Goal: Task Accomplishment & Management: Use online tool/utility

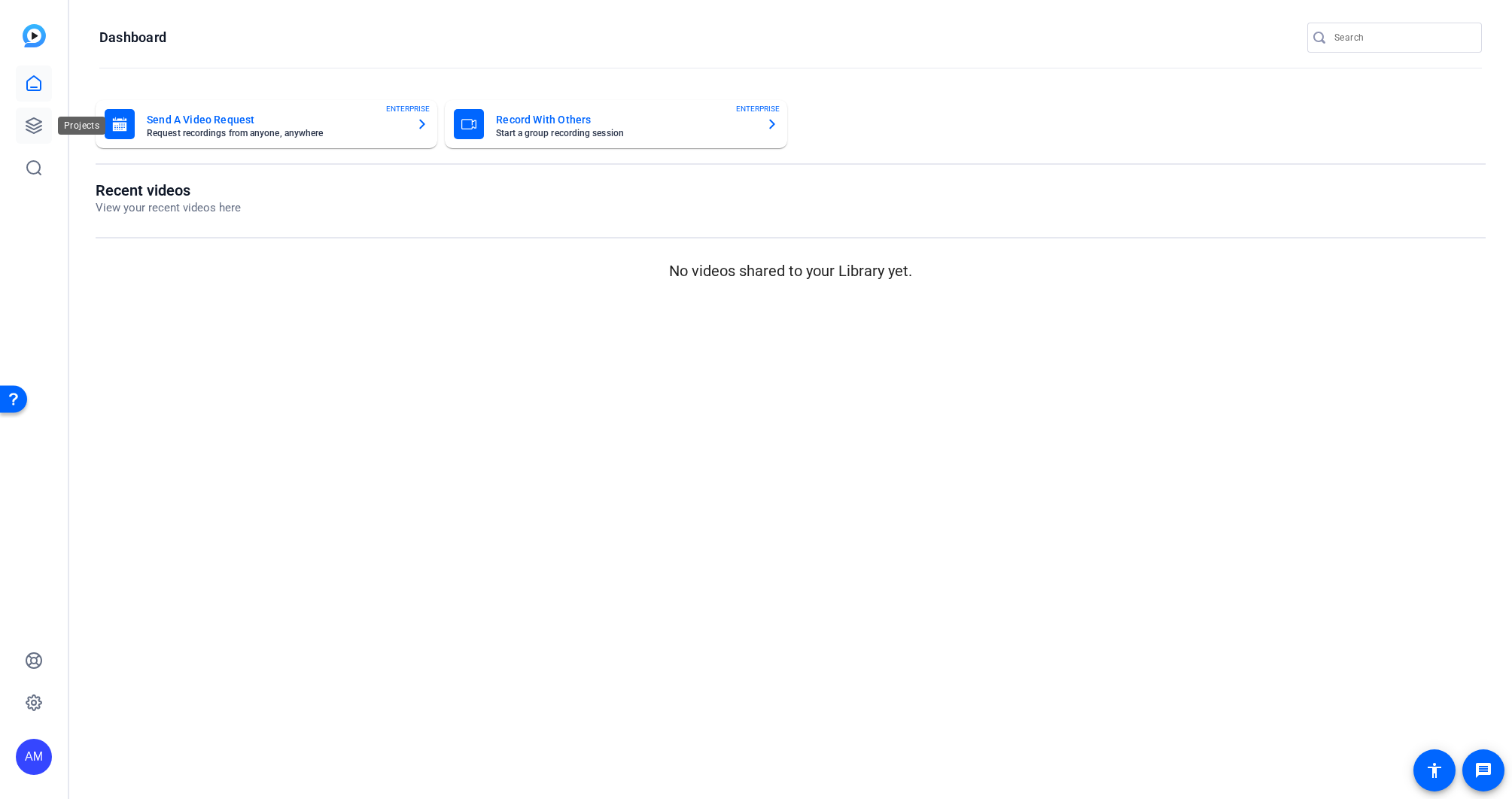
click at [36, 121] on icon at bounding box center [34, 125] width 18 height 18
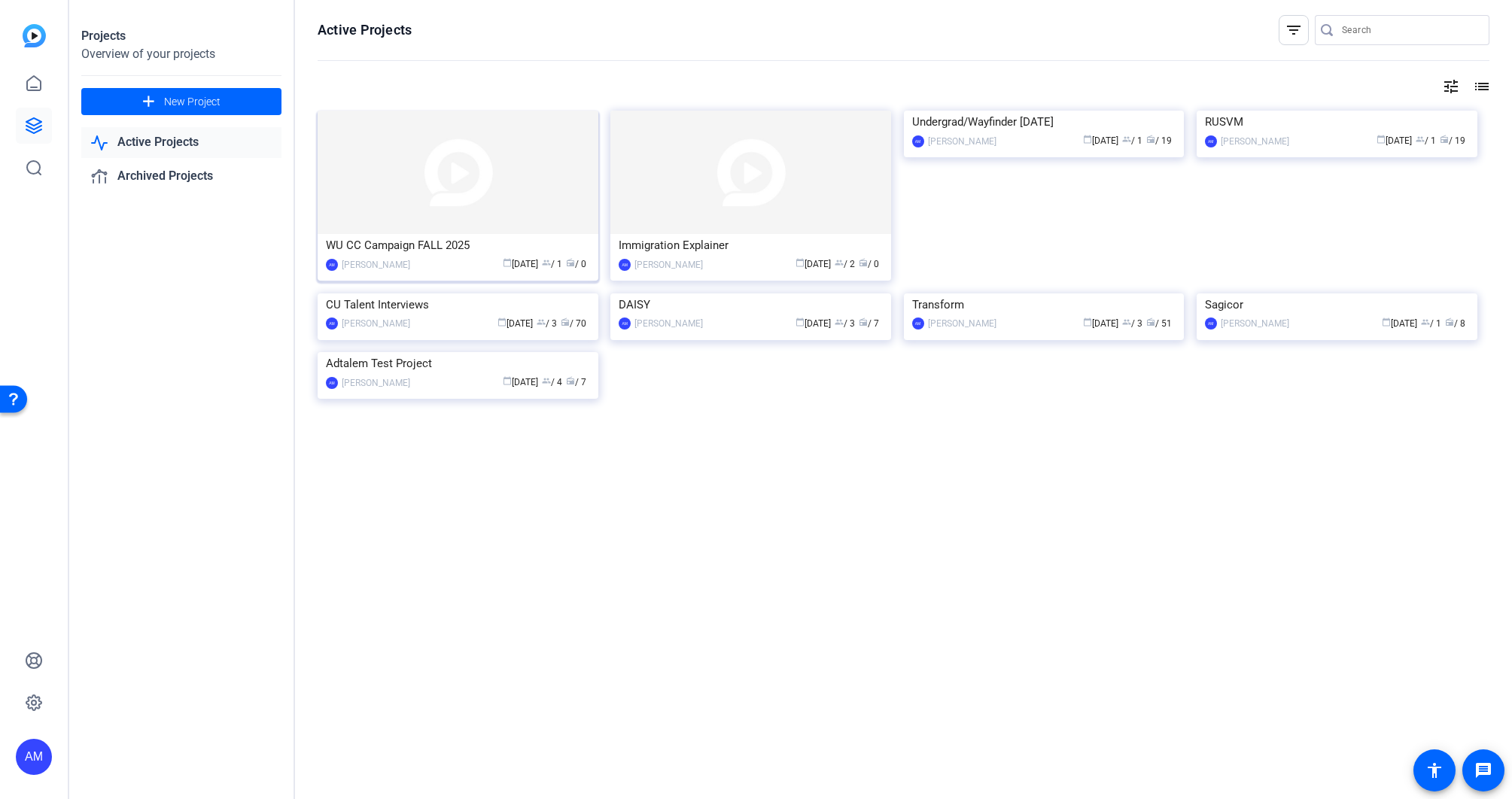
click at [470, 204] on img at bounding box center [458, 171] width 281 height 123
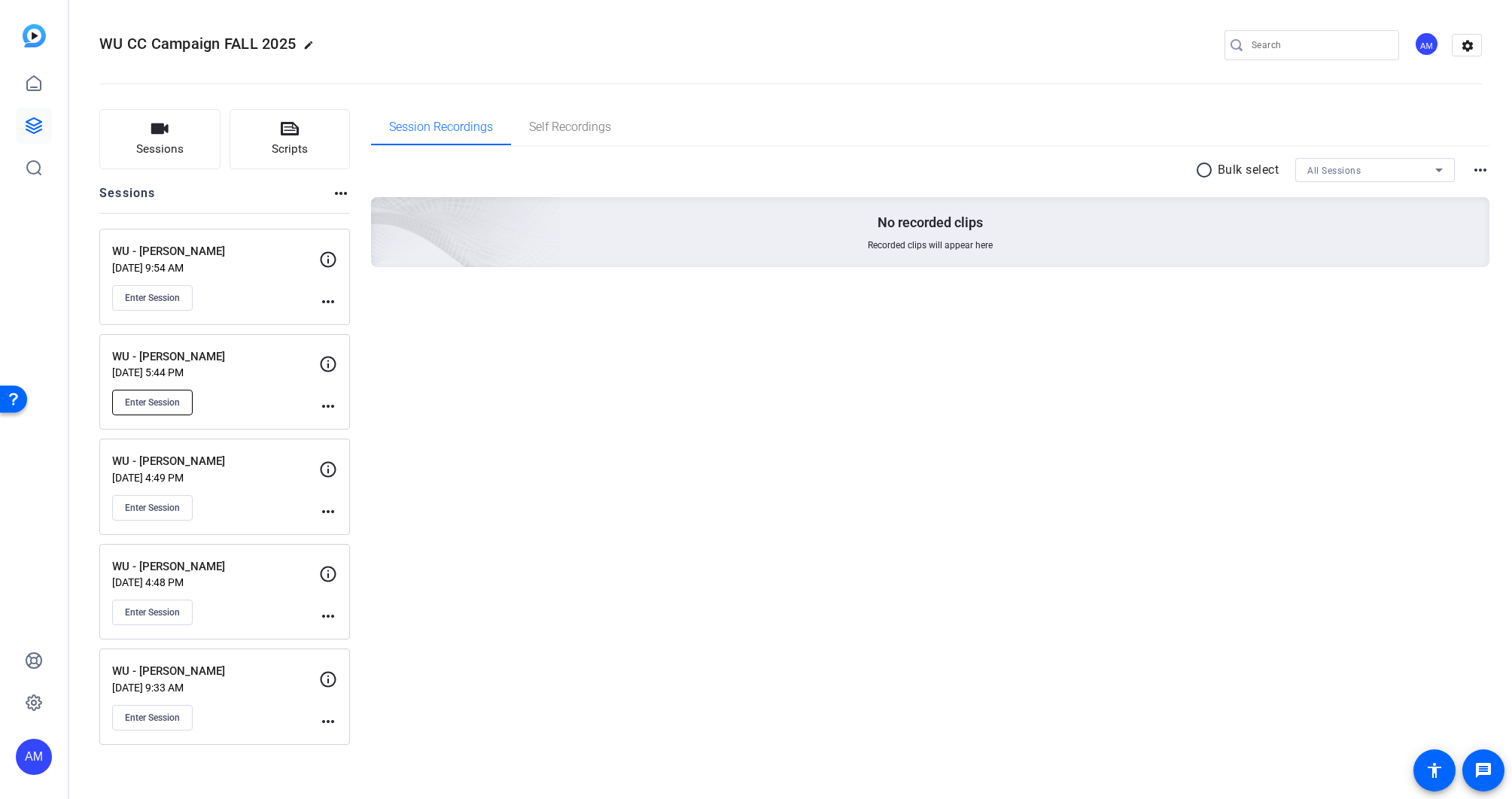
click at [170, 404] on span "Enter Session" at bounding box center [152, 403] width 55 height 12
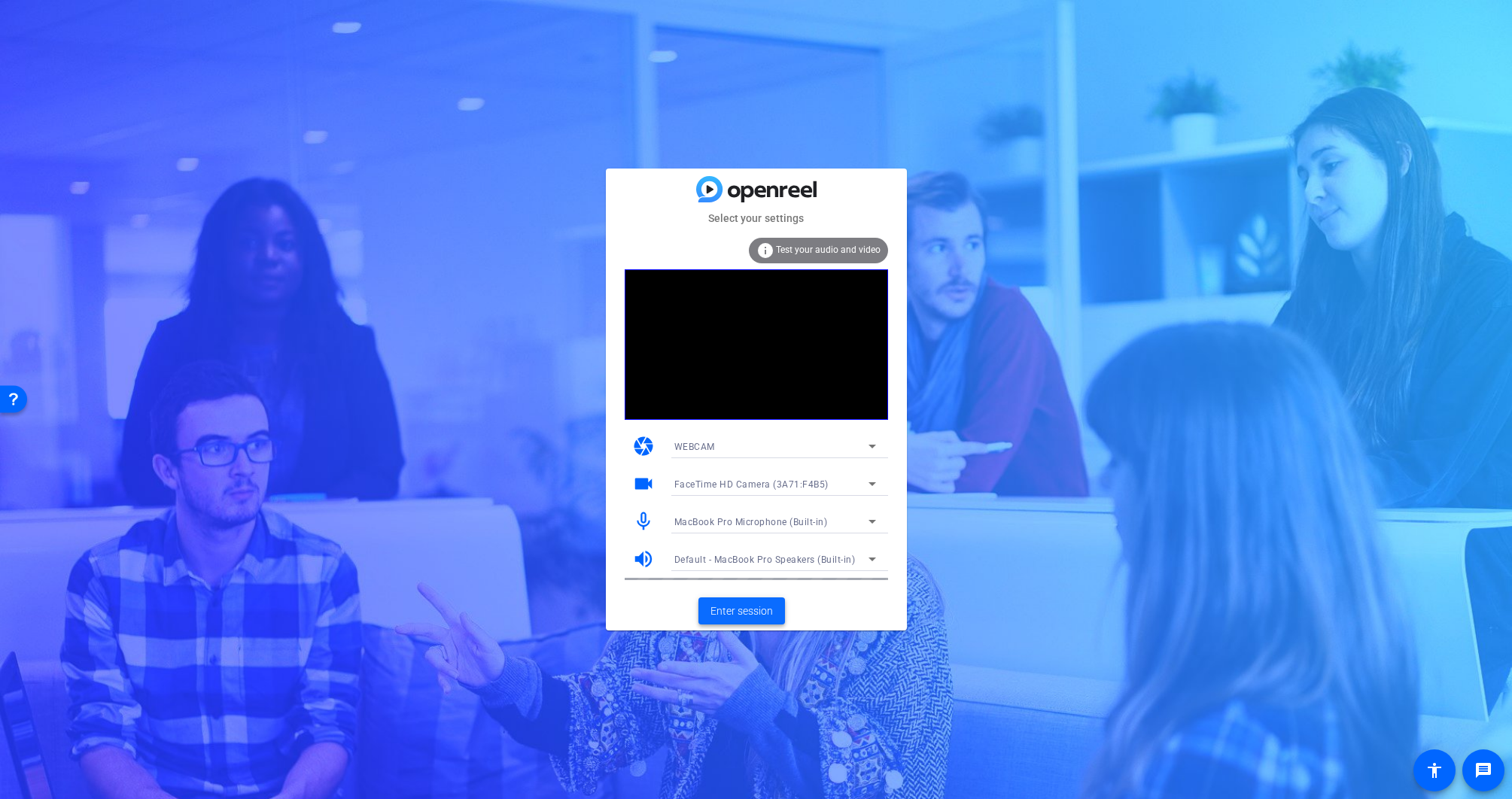
click at [743, 613] on span "Enter session" at bounding box center [742, 611] width 62 height 15
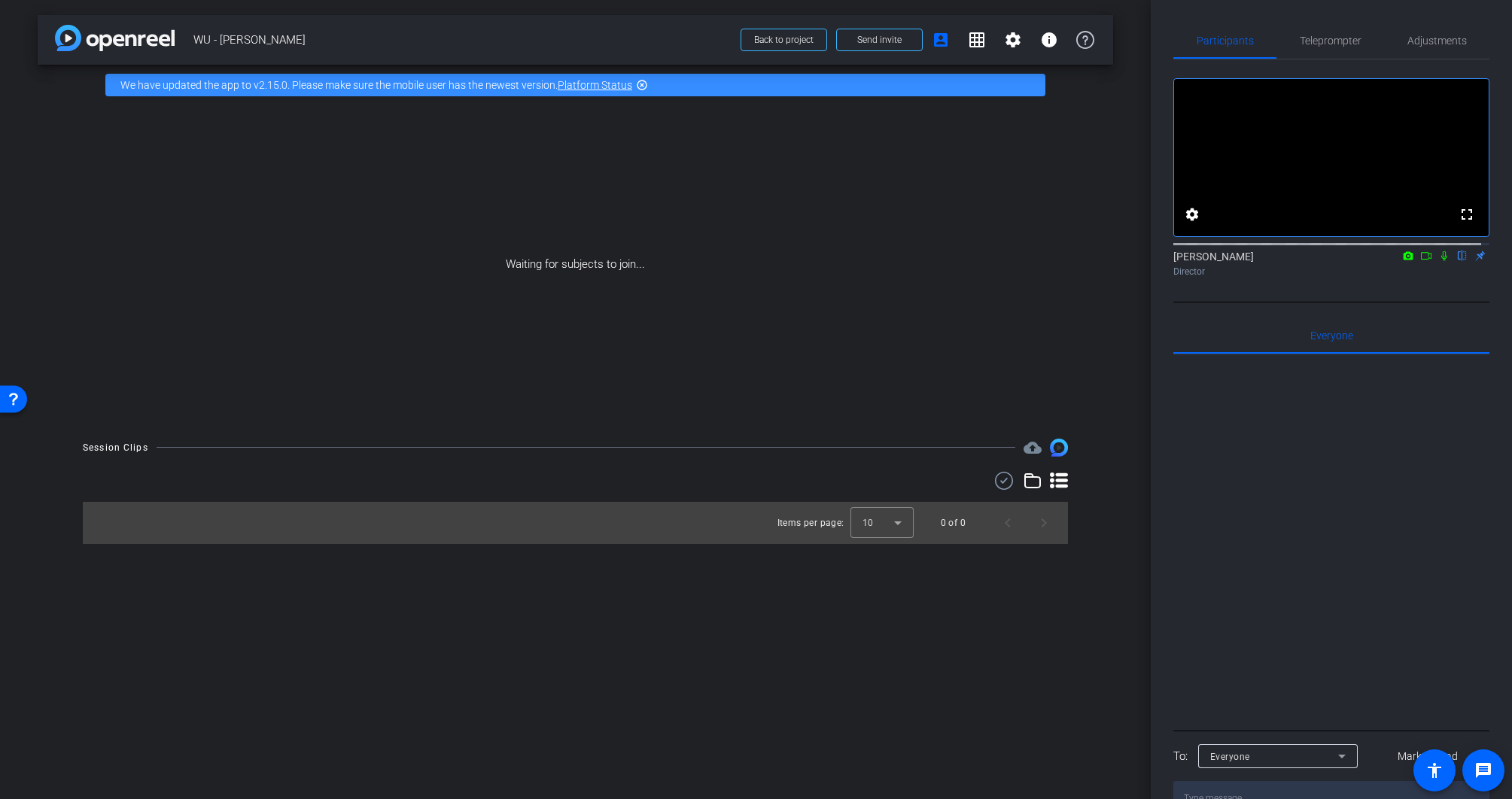
click at [1421, 260] on icon at bounding box center [1426, 256] width 11 height 8
click at [1457, 261] on icon at bounding box center [1463, 256] width 12 height 11
click at [876, 39] on span "Send invite" at bounding box center [879, 40] width 45 height 12
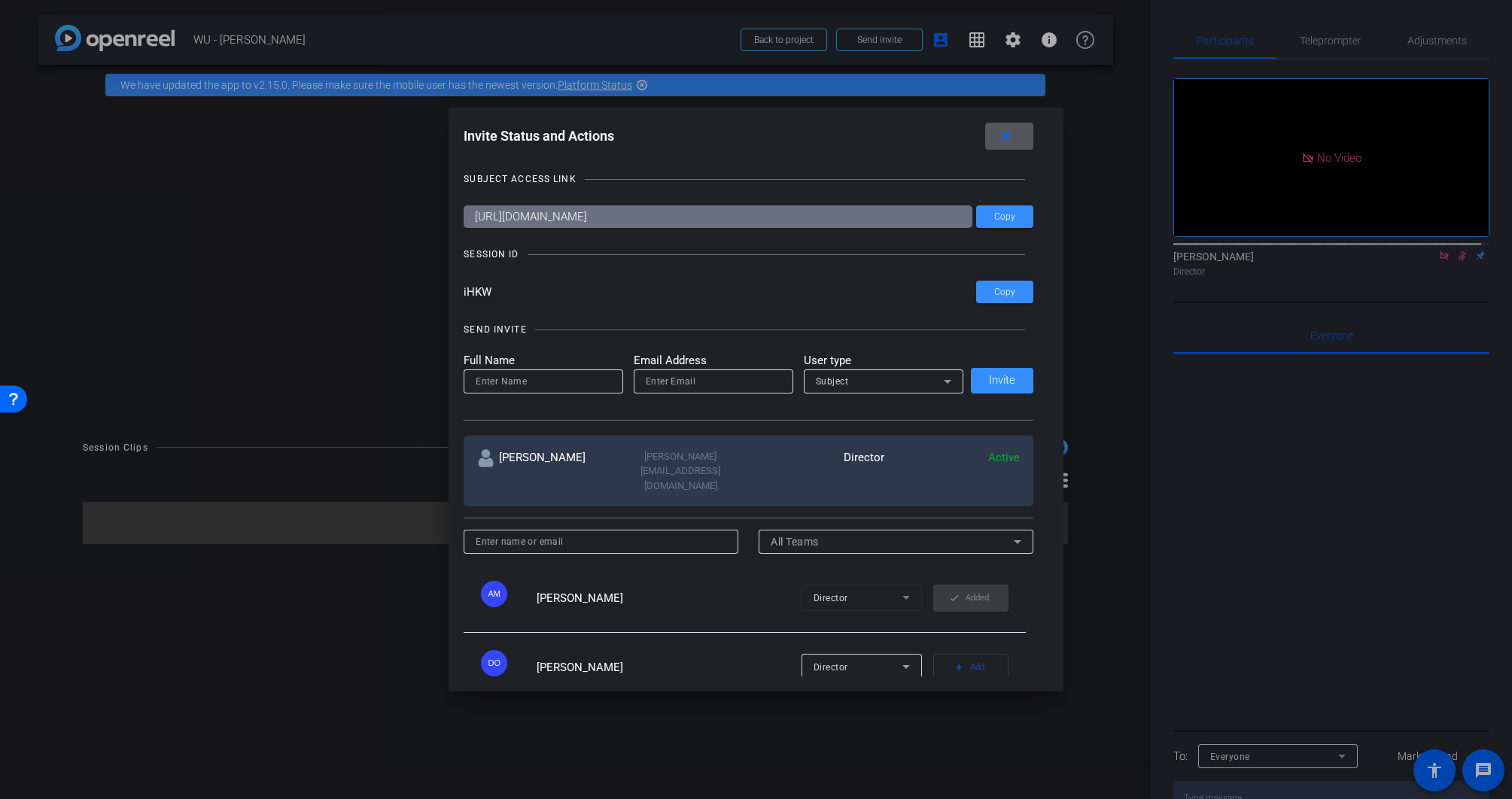
click at [545, 385] on input at bounding box center [543, 382] width 136 height 18
click at [717, 379] on input "email" at bounding box center [714, 382] width 136 height 18
paste input "ruby@bonnemaison.com"
type input "ruby@bonnemaison.com"
click at [541, 389] on input at bounding box center [543, 382] width 136 height 18
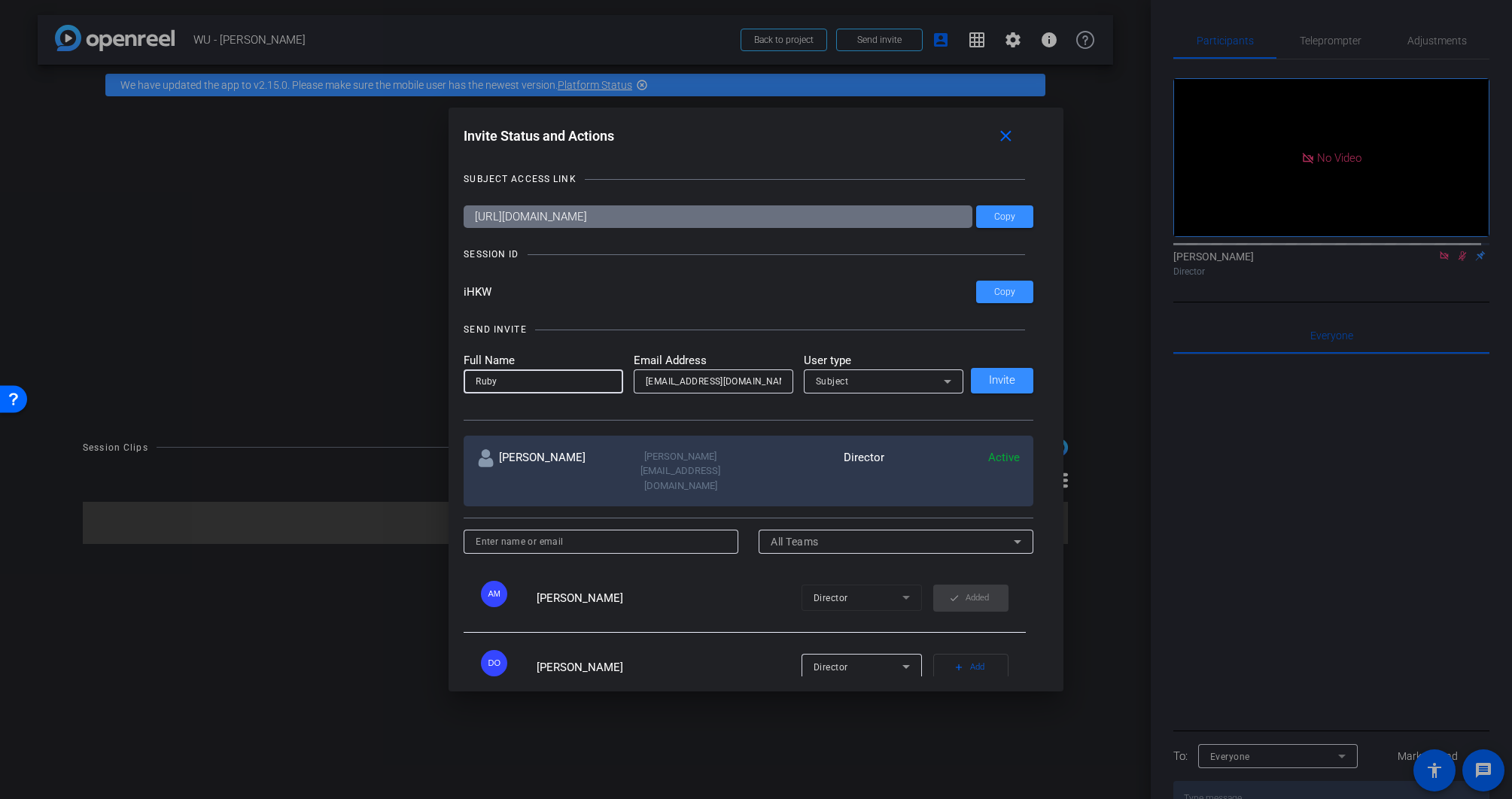
type input "Ruby"
click at [856, 382] on div "Subject" at bounding box center [879, 381] width 128 height 18
click at [852, 437] on mat-option "Watcher" at bounding box center [879, 436] width 160 height 24
click at [989, 384] on span "Invite" at bounding box center [1002, 381] width 26 height 12
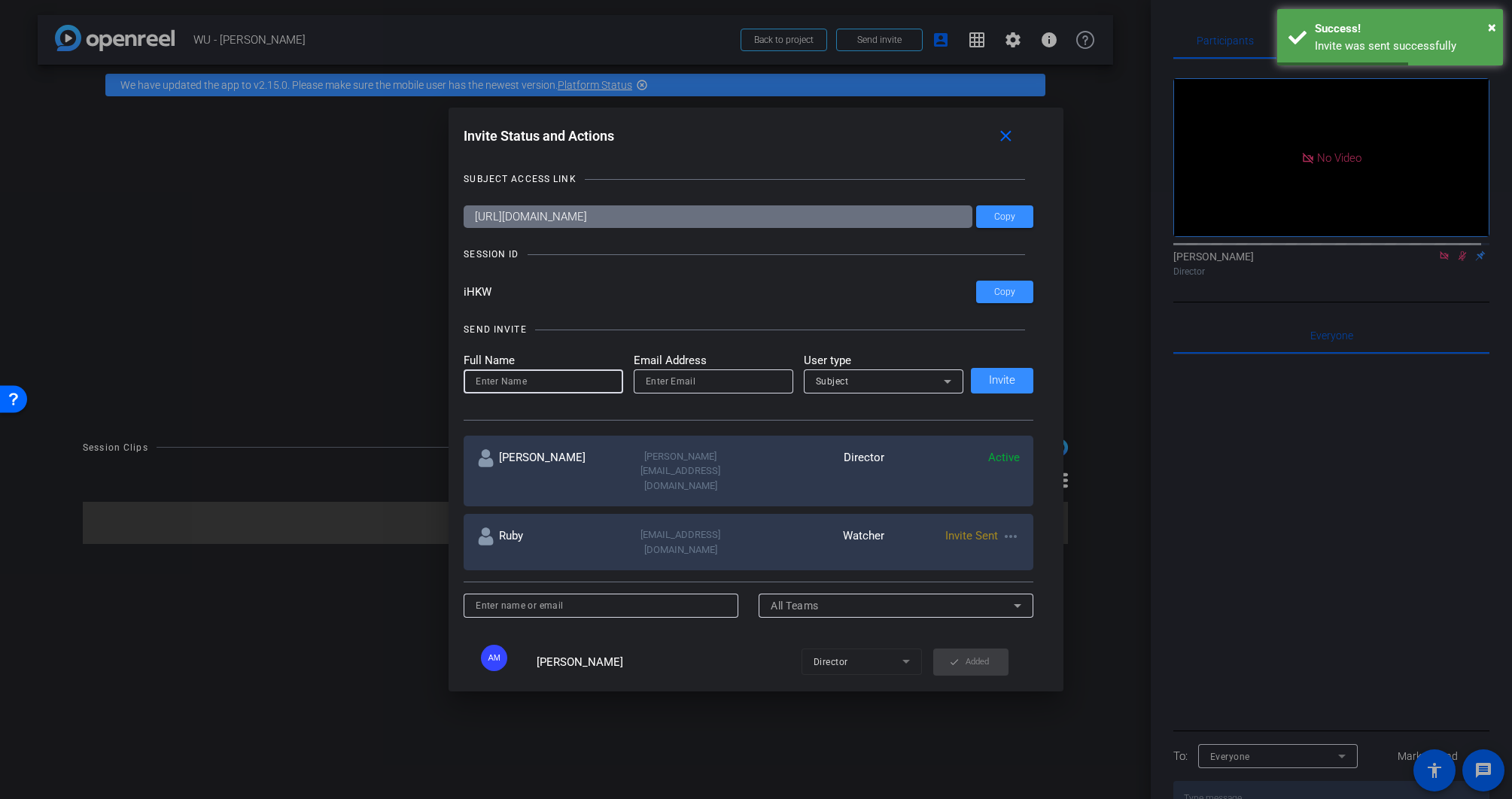
click at [548, 375] on input at bounding box center [543, 382] width 136 height 18
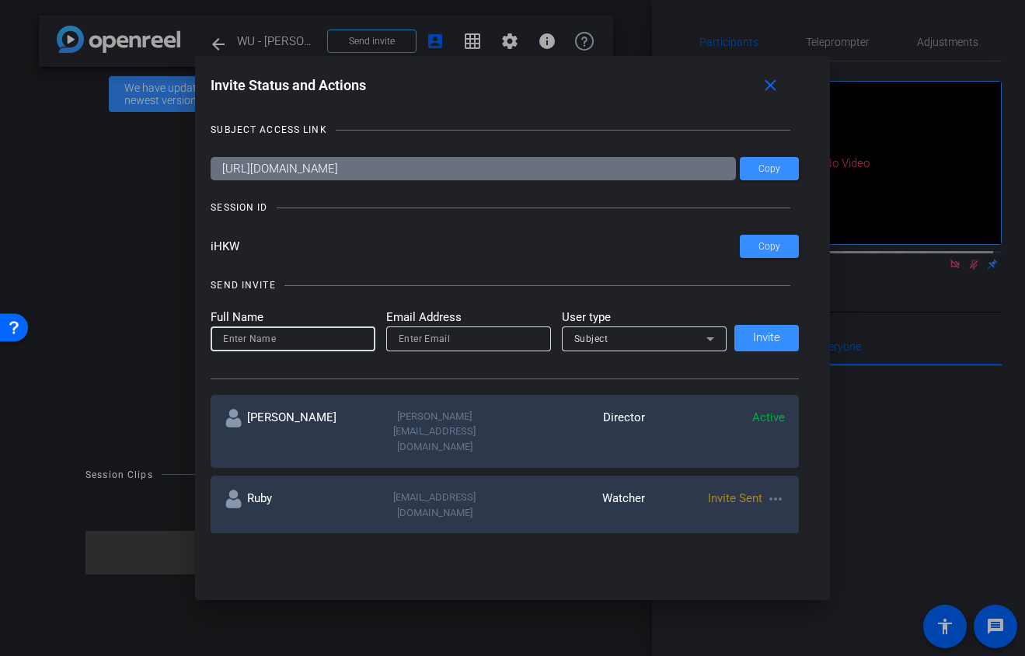
click at [438, 340] on input "email" at bounding box center [469, 338] width 140 height 19
paste input "dave@bonnemaison.com"
type input "dave@bonnemaison.com"
click at [607, 339] on div "Subject" at bounding box center [640, 338] width 132 height 19
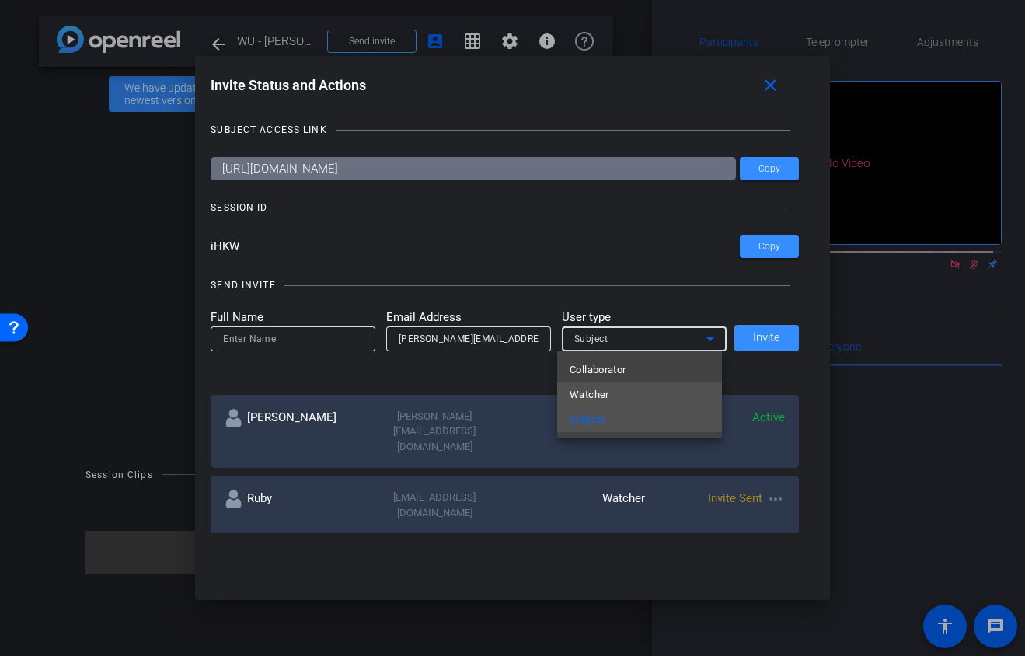
click at [613, 389] on mat-option "Watcher" at bounding box center [639, 394] width 165 height 25
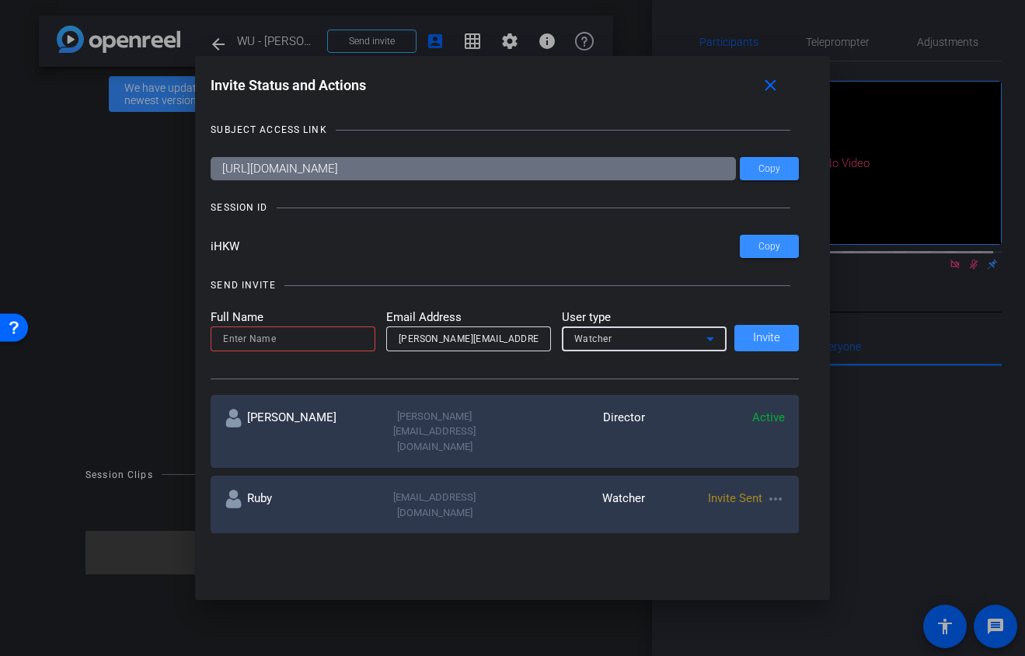
click at [278, 343] on input at bounding box center [293, 338] width 140 height 19
click at [766, 490] on mat-icon "more_horiz" at bounding box center [775, 499] width 19 height 19
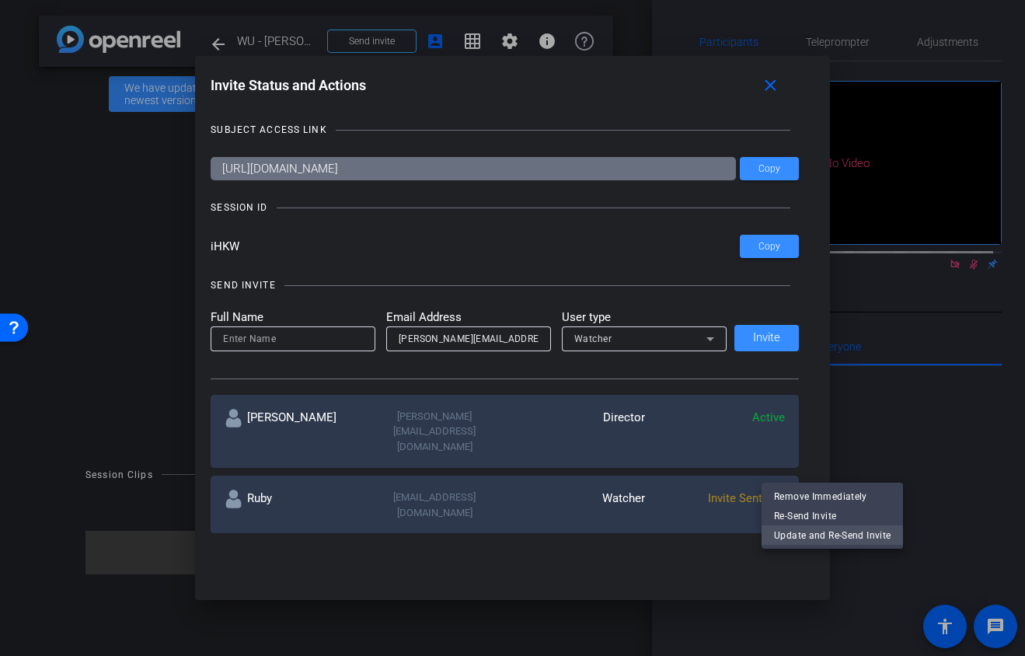
click at [804, 535] on span "Update and Re-Send Invite" at bounding box center [832, 534] width 117 height 19
type input "Ruby"
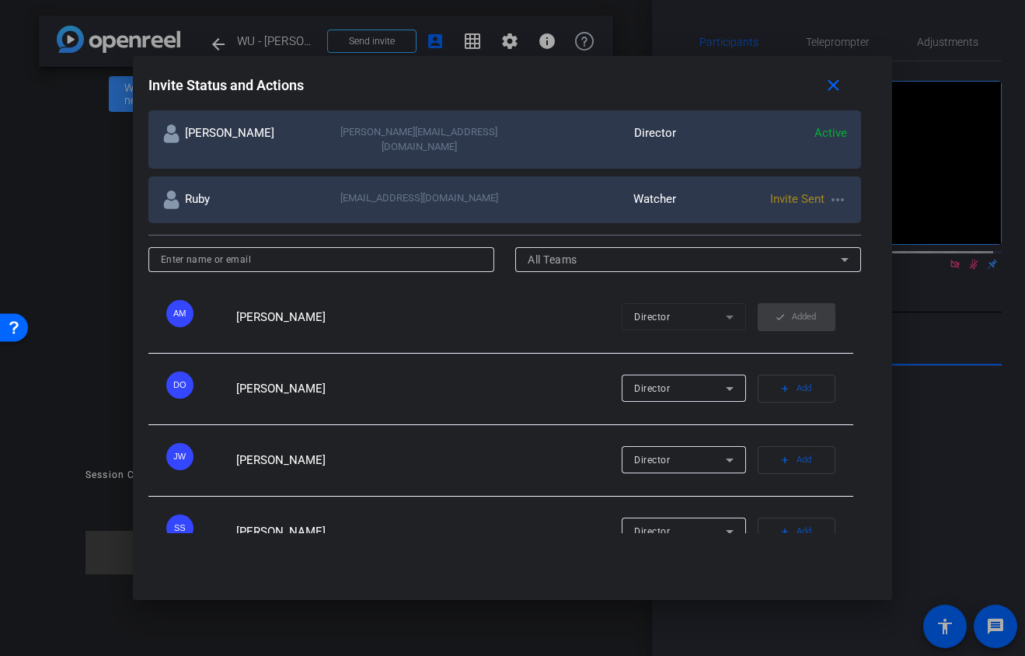
scroll to position [245, 0]
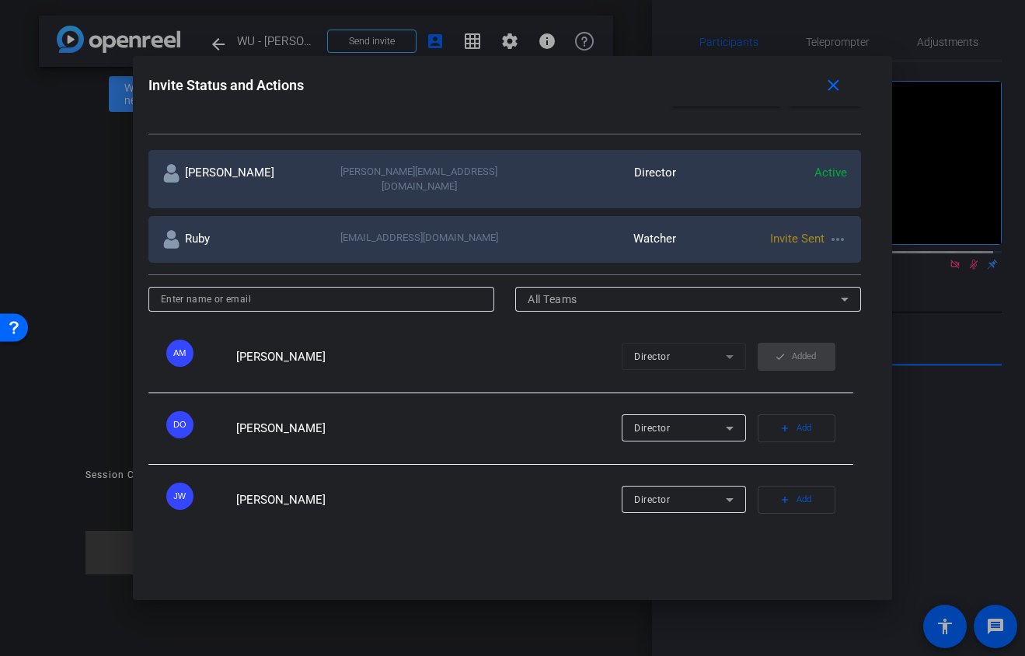
click at [832, 230] on mat-icon "more_horiz" at bounding box center [837, 239] width 19 height 19
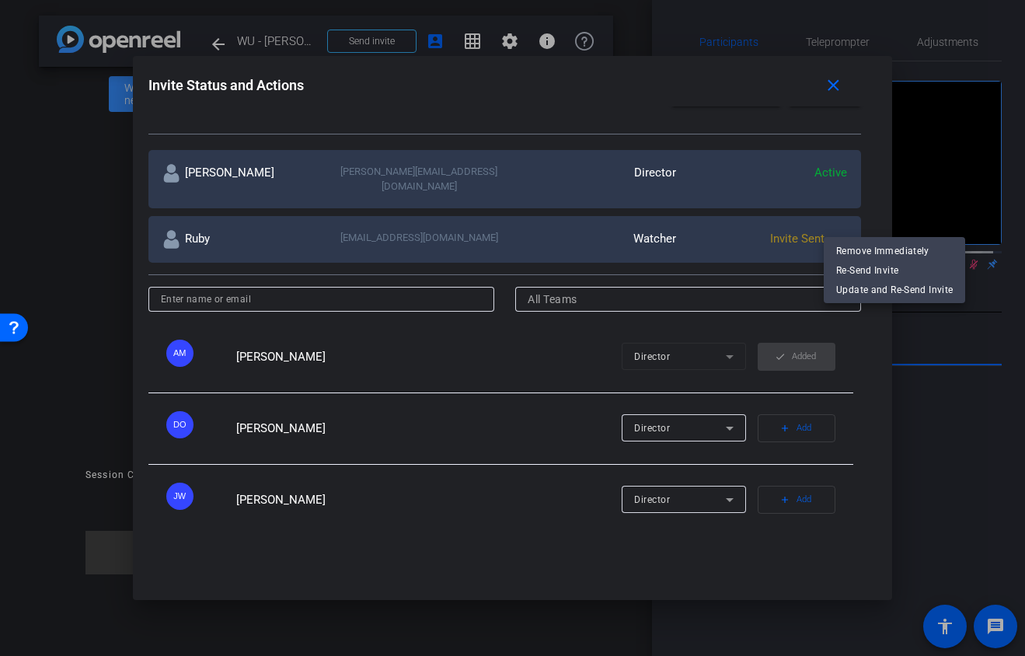
click at [500, 251] on div at bounding box center [512, 328] width 1025 height 656
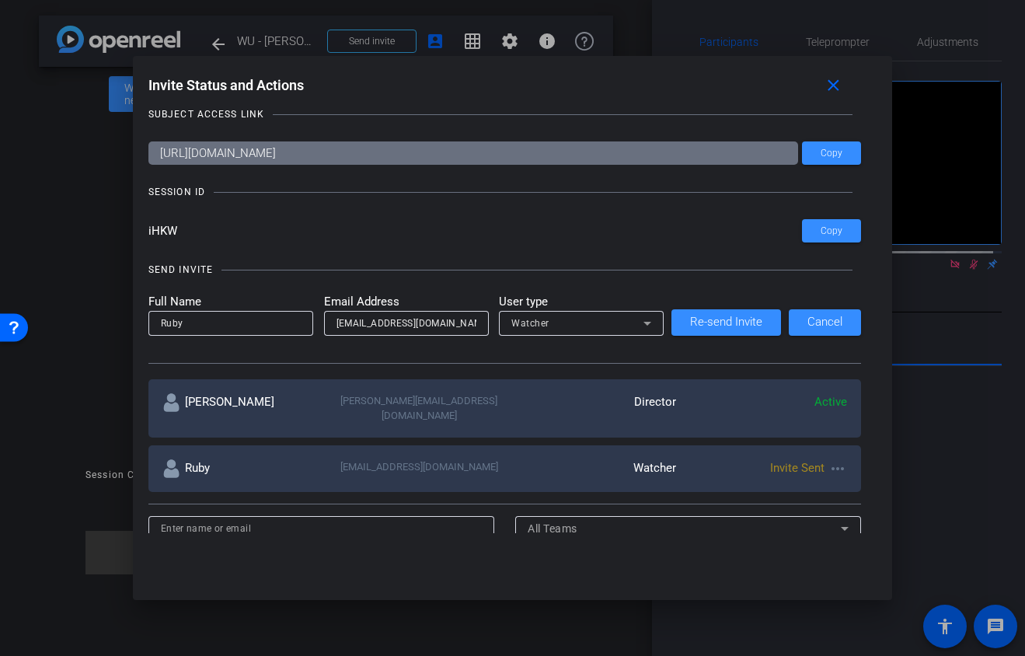
scroll to position [15, 0]
click at [406, 320] on input "ruby@bonnemaison.com" at bounding box center [406, 324] width 140 height 19
click at [408, 318] on input "ruby@bonnemaison.com" at bounding box center [406, 324] width 140 height 19
click at [407, 318] on input "ruby@bonnemaison.com" at bounding box center [406, 324] width 140 height 19
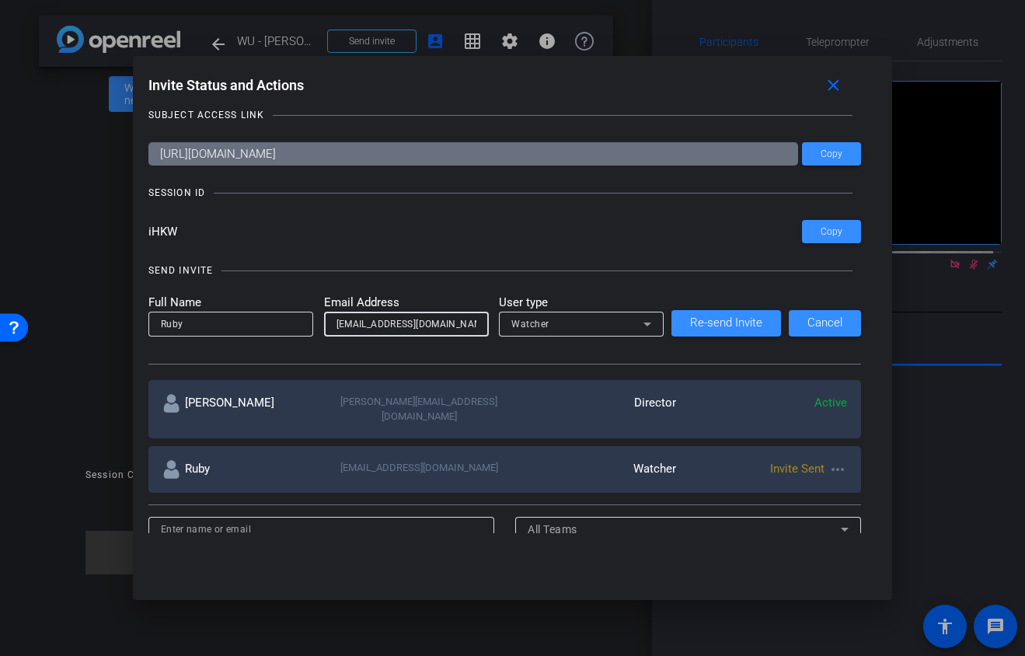
drag, startPoint x: 448, startPoint y: 323, endPoint x: 301, endPoint y: 313, distance: 148.0
click at [301, 313] on form "Full Name Ruby Email Address ruby@bonnemaison.com User type Watcher" at bounding box center [406, 315] width 516 height 43
paste input "dave"
type input "dave@bonnemaison.com"
drag, startPoint x: 221, startPoint y: 331, endPoint x: 129, endPoint y: 318, distance: 92.6
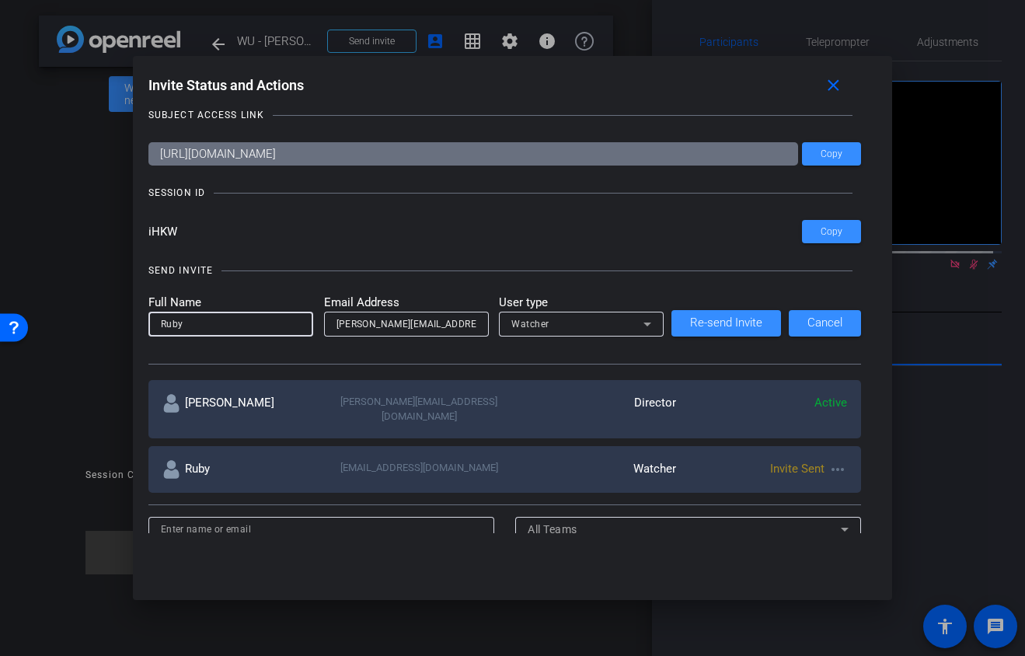
click at [133, 318] on div "Invite Status and Actions close SUBJECT ACCESS LINK https://capture.openreel.co…" at bounding box center [513, 302] width 760 height 493
type input "Dave"
click at [612, 319] on div "Watcher" at bounding box center [577, 323] width 132 height 19
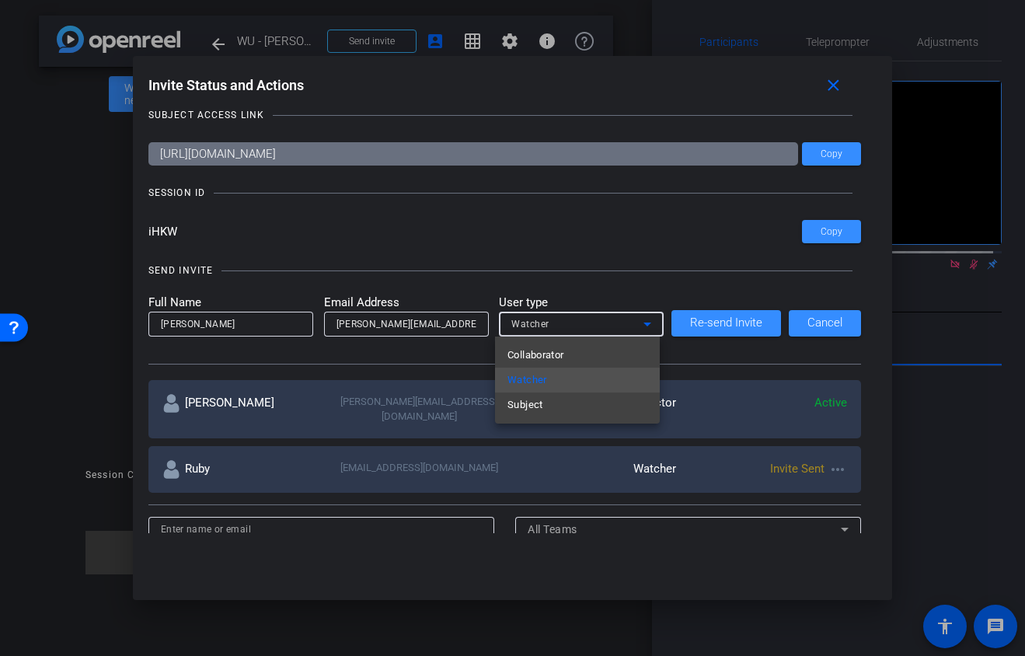
click at [622, 319] on div at bounding box center [512, 328] width 1025 height 656
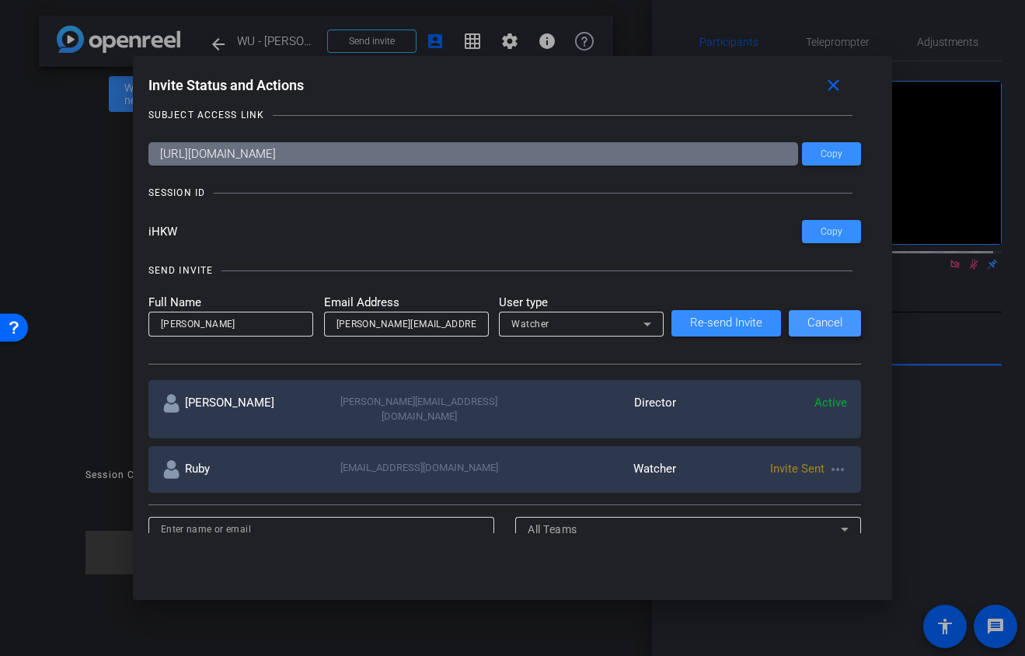
click at [808, 320] on span "Cancel" at bounding box center [824, 323] width 35 height 12
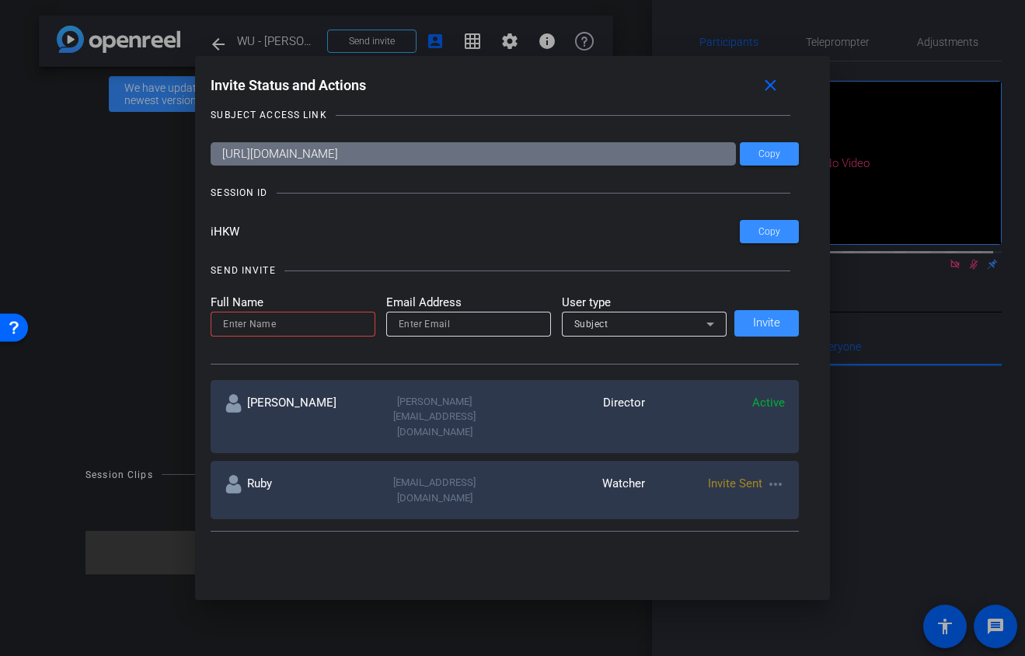
click at [285, 328] on input at bounding box center [293, 324] width 140 height 19
type input "Dave"
click at [438, 325] on input "email" at bounding box center [469, 324] width 140 height 19
paste input "dave@bonnemaison.com"
type input "dave@bonnemaison.com"
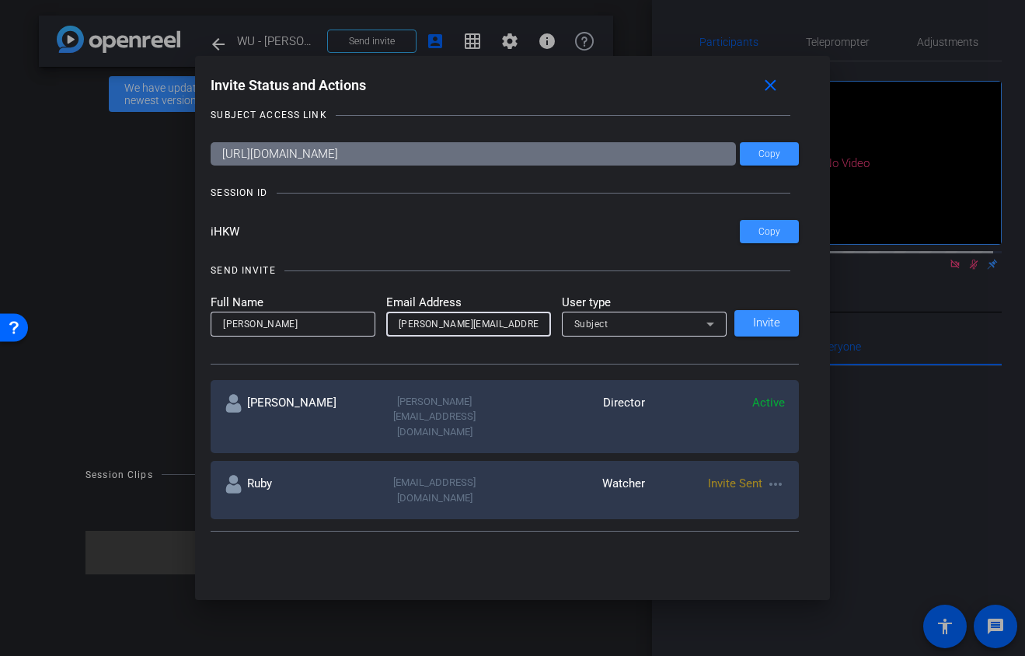
click at [680, 321] on div "Subject" at bounding box center [640, 323] width 132 height 19
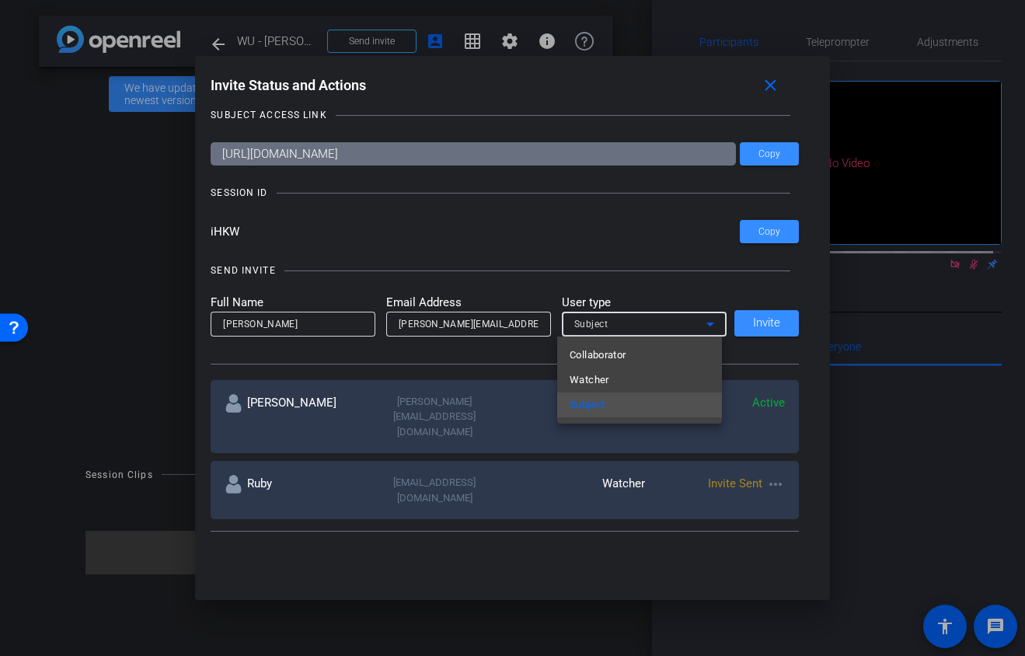
click at [659, 376] on mat-option "Watcher" at bounding box center [639, 380] width 165 height 25
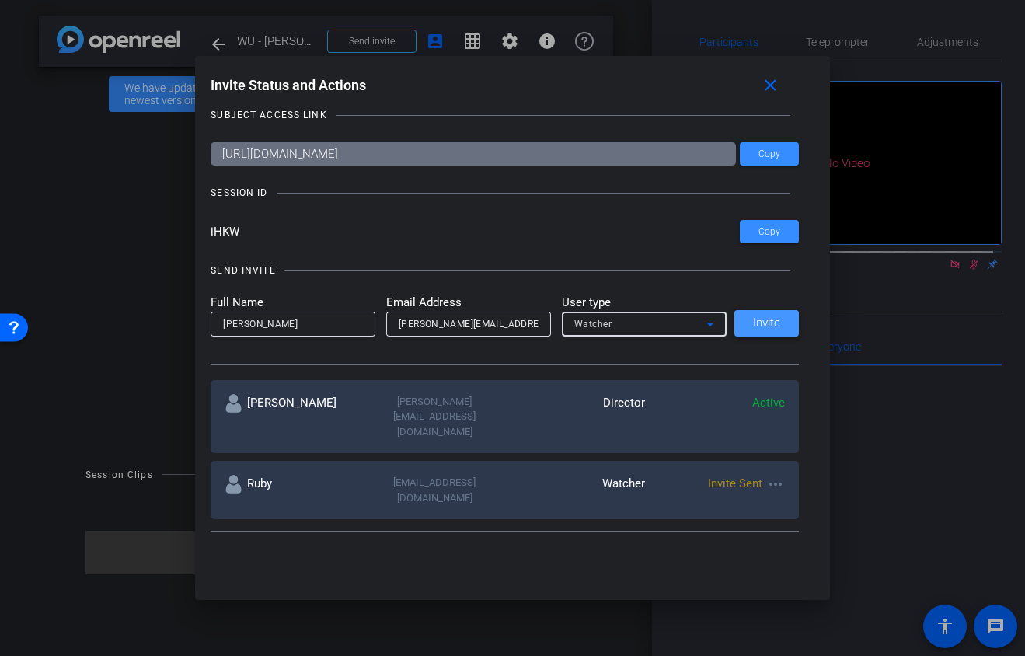
click at [753, 327] on span "Invite" at bounding box center [766, 323] width 27 height 12
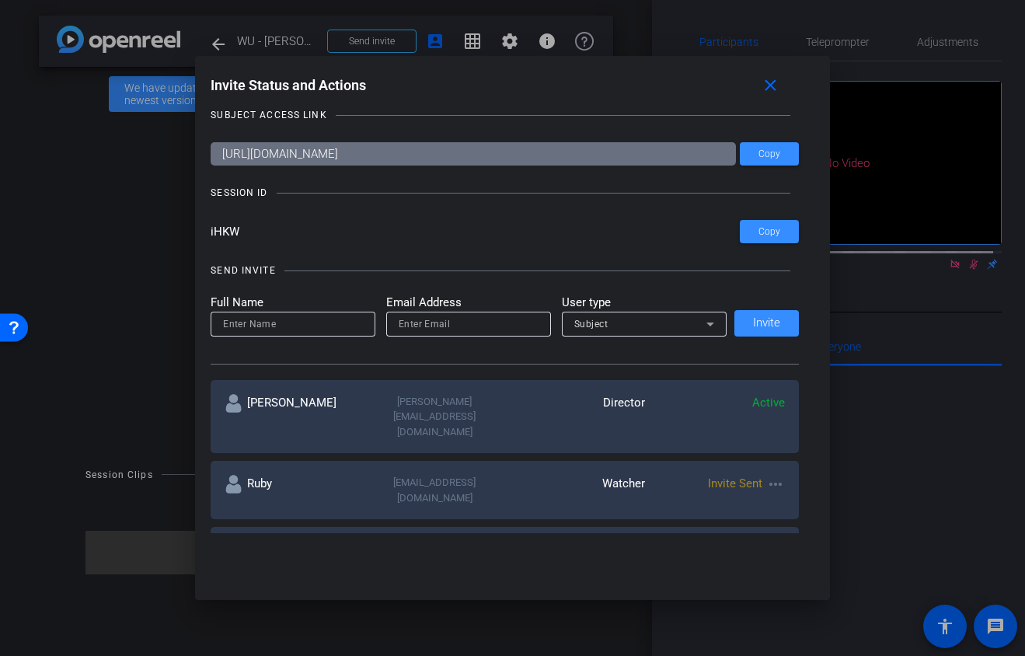
click at [402, 328] on input "email" at bounding box center [469, 324] width 140 height 19
paste input "Matthews, Michael <michael.matthews@adtalem.com>"
type input "Matthews, Michael <michael.matthews@adtalem.com>"
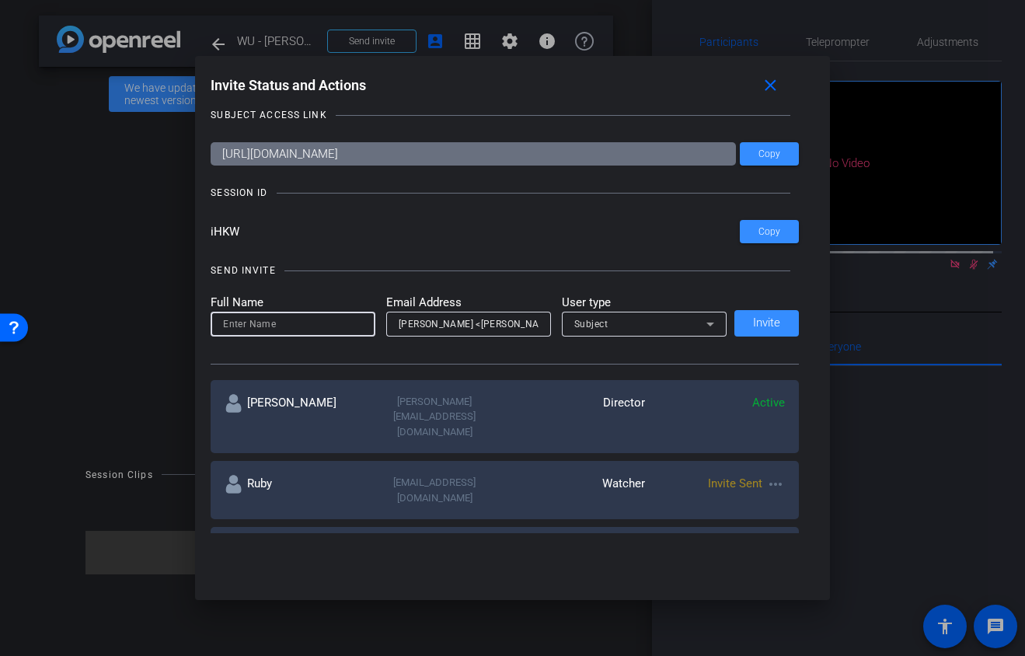
click at [319, 326] on input at bounding box center [293, 324] width 140 height 19
type input "Mike"
click at [601, 319] on span "Subject" at bounding box center [591, 324] width 34 height 11
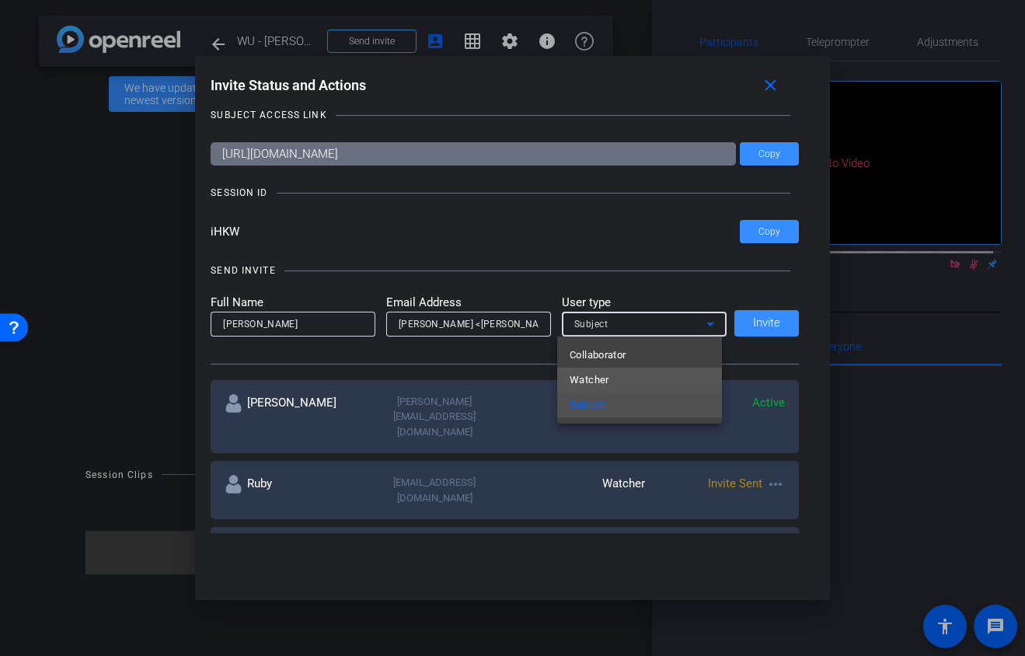
click at [631, 375] on mat-option "Watcher" at bounding box center [639, 380] width 165 height 25
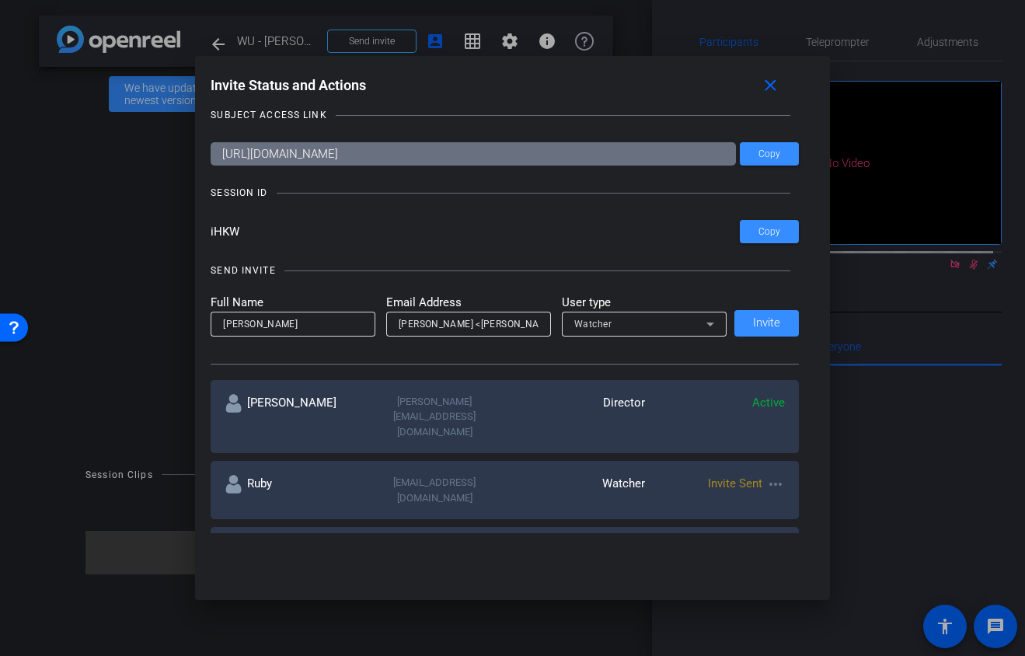
click at [782, 319] on div "Full Name Mike Email Address Matthews, Michael <michael.matthews@adtalem.com> U…" at bounding box center [505, 315] width 588 height 43
click at [751, 325] on div "Full Name Mike Email Address Matthews, Michael <michael.matthews@adtalem.com> U…" at bounding box center [505, 315] width 588 height 43
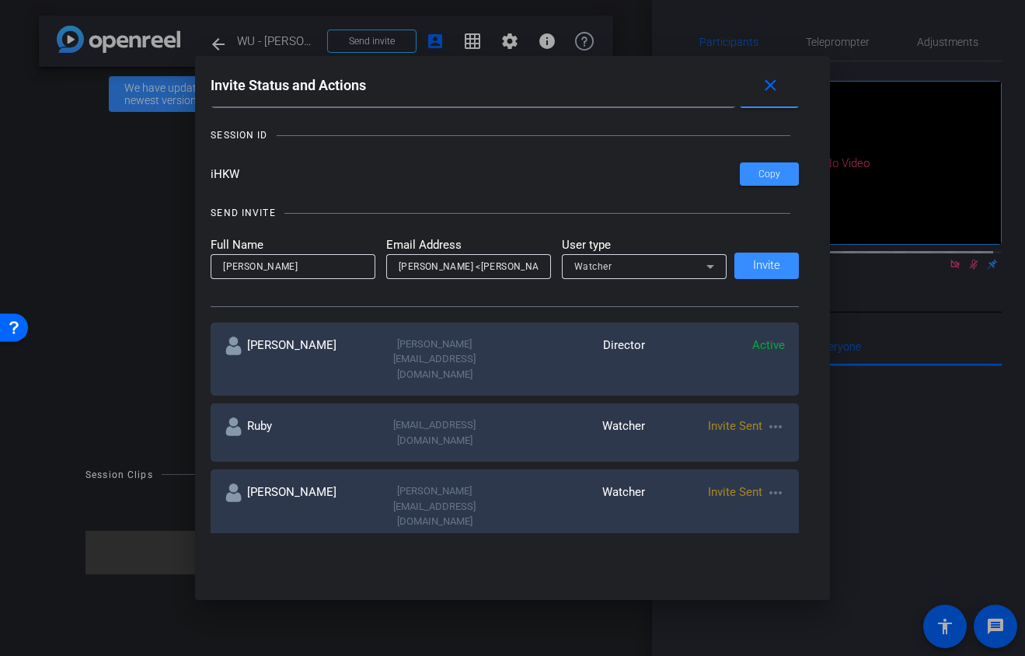
scroll to position [99, 0]
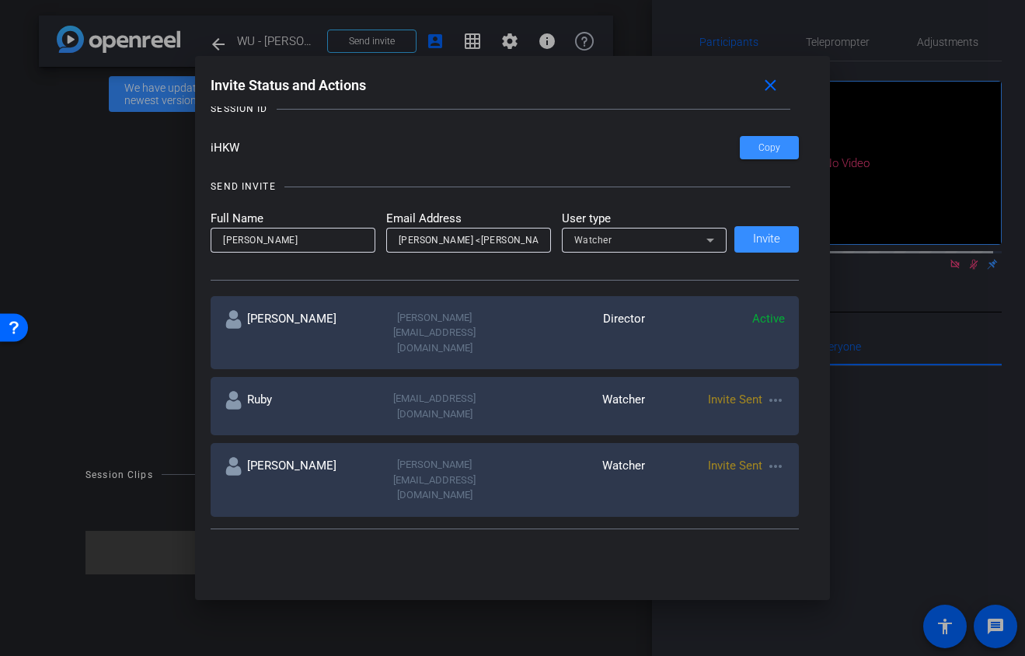
click at [740, 241] on div "Full Name Mike Email Address Matthews, Michael <michael.matthews@adtalem.com> U…" at bounding box center [505, 231] width 588 height 43
click at [680, 234] on div "Watcher" at bounding box center [640, 239] width 132 height 19
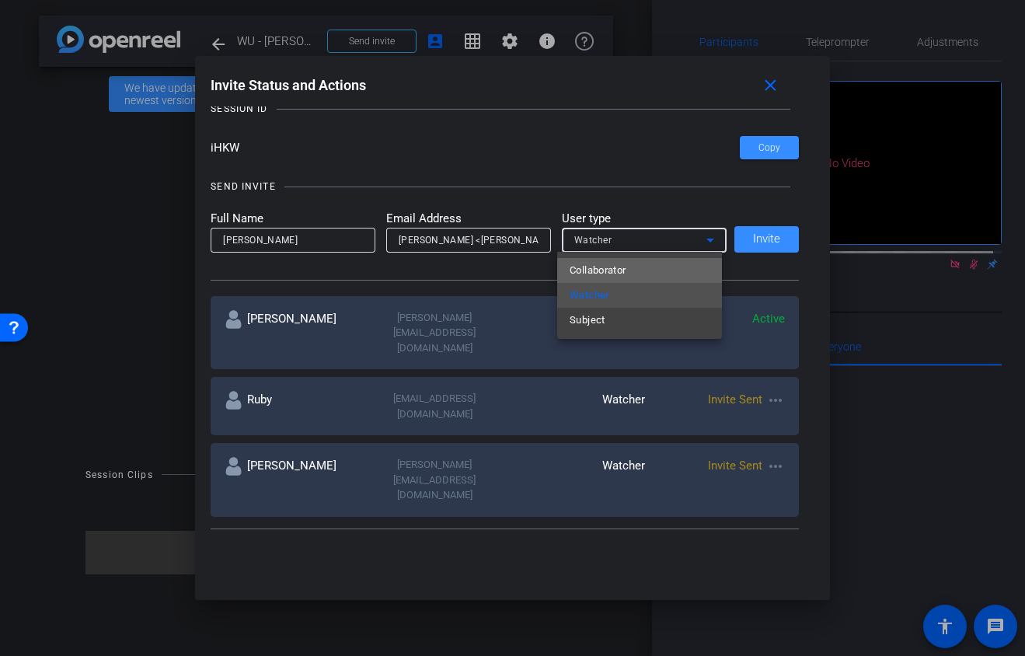
click at [666, 277] on mat-option "Collaborator" at bounding box center [639, 270] width 165 height 25
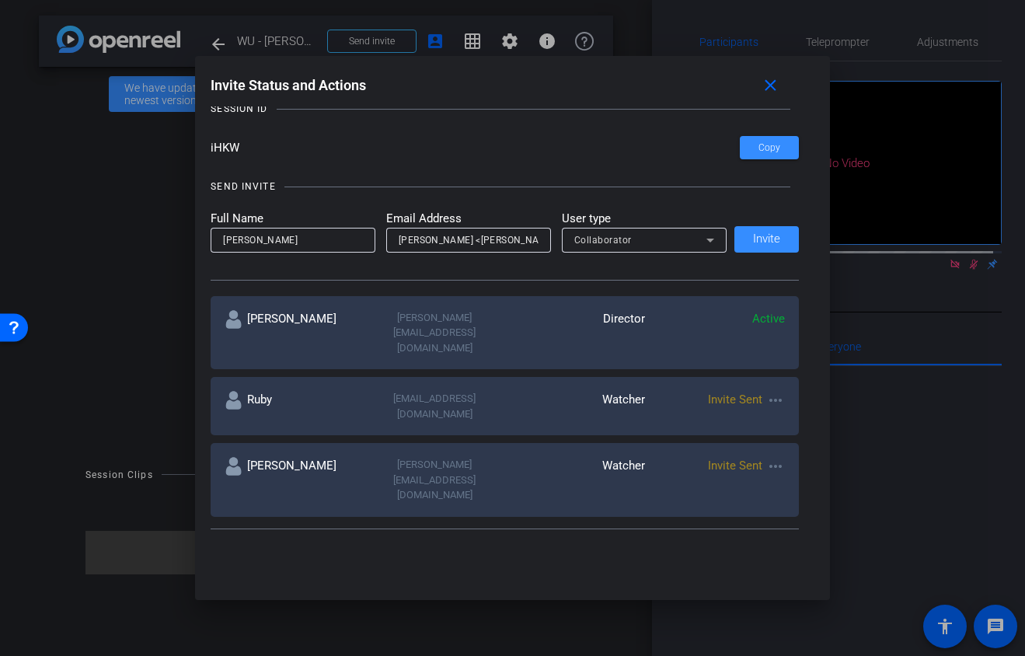
click at [761, 248] on div "Full Name Mike Email Address Matthews, Michael <michael.matthews@adtalem.com> U…" at bounding box center [505, 231] width 588 height 43
click at [758, 238] on div "Full Name Mike Email Address Matthews, Michael <michael.matthews@adtalem.com> U…" at bounding box center [505, 231] width 588 height 43
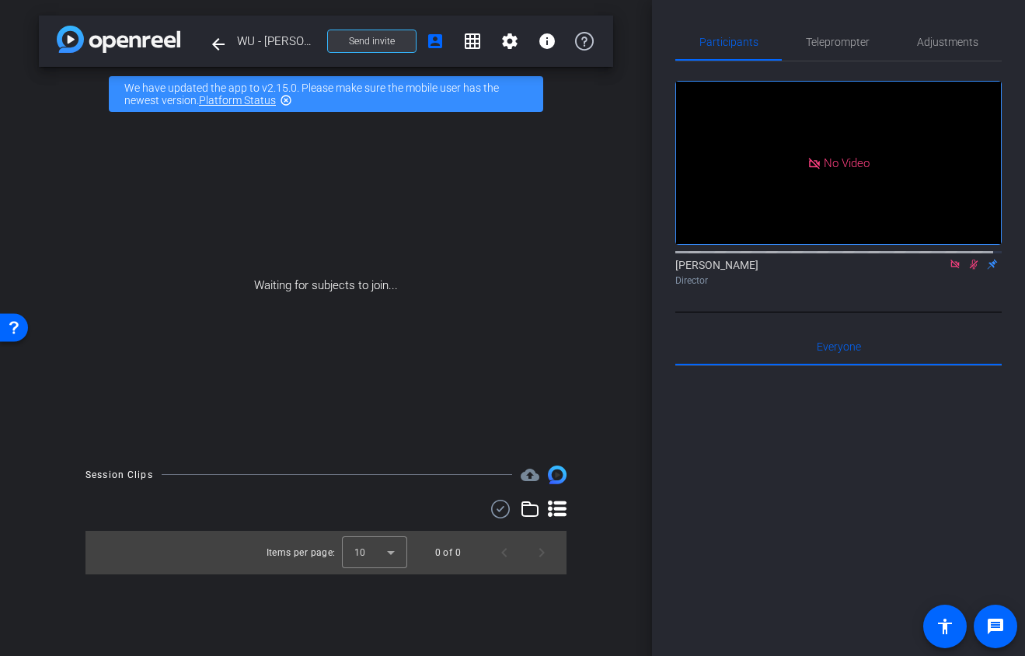
click at [385, 42] on span "Send invite" at bounding box center [372, 41] width 46 height 12
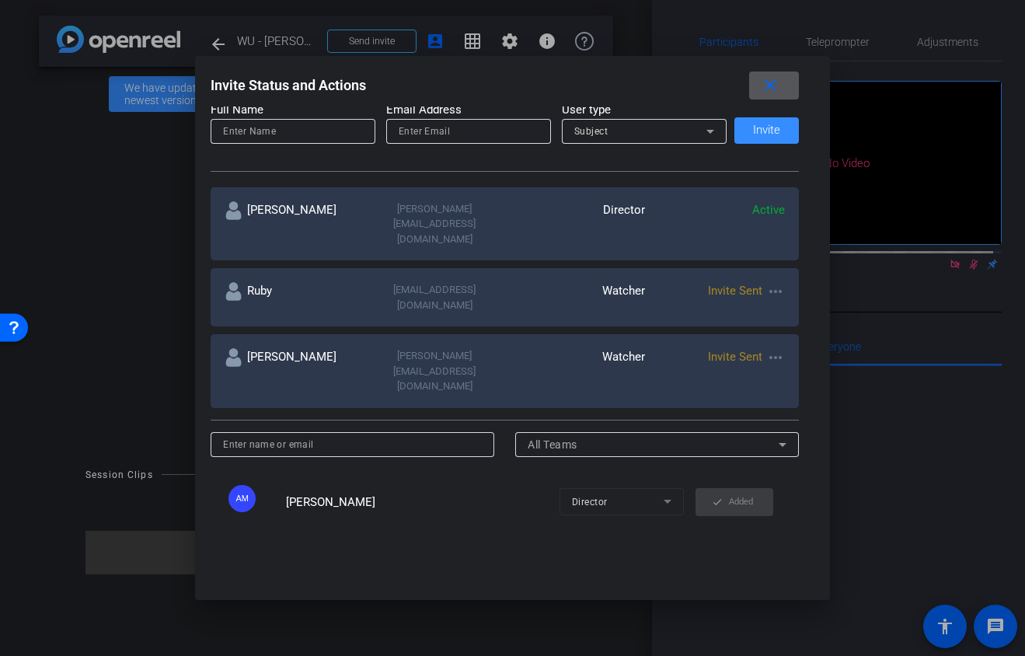
scroll to position [206, 0]
click at [305, 134] on input at bounding box center [293, 133] width 140 height 19
click at [463, 136] on input "email" at bounding box center [469, 133] width 140 height 19
paste input "Matthews, Michael <michael.matthews@adtalem.com>"
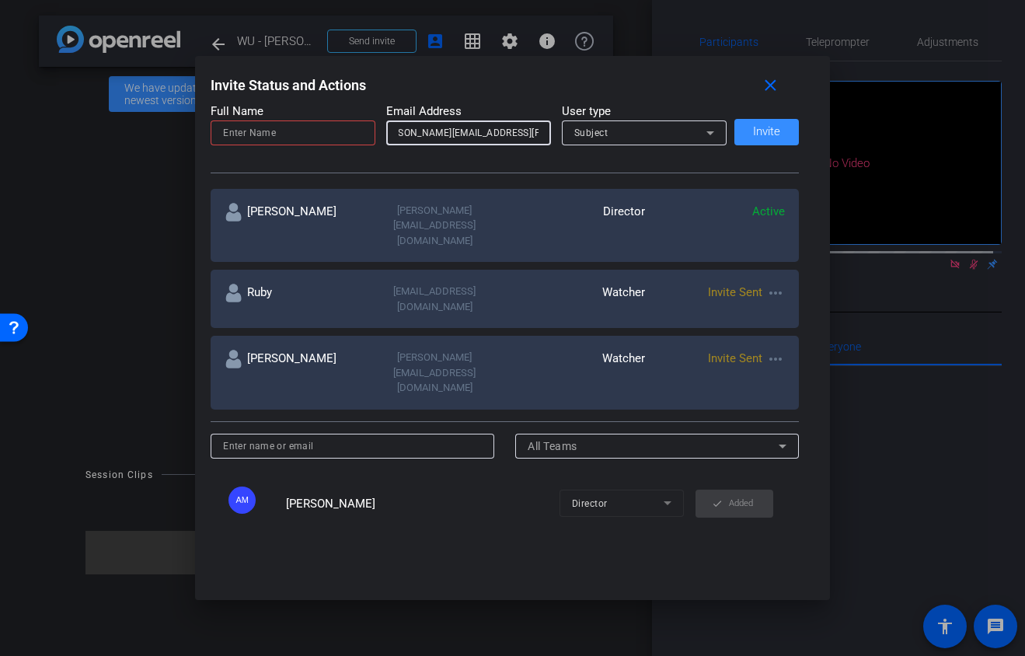
scroll to position [0, 0]
drag, startPoint x: 449, startPoint y: 134, endPoint x: 271, endPoint y: 121, distance: 178.4
click at [271, 121] on form "Full Name Email Address Matthews, Michael <michael.matthews@adtalem.com> User t…" at bounding box center [469, 124] width 516 height 43
drag, startPoint x: 486, startPoint y: 129, endPoint x: 504, endPoint y: 131, distance: 17.3
click at [504, 131] on input "Matthews, Michael <michael.matthews@adtalem.com>" at bounding box center [469, 133] width 140 height 19
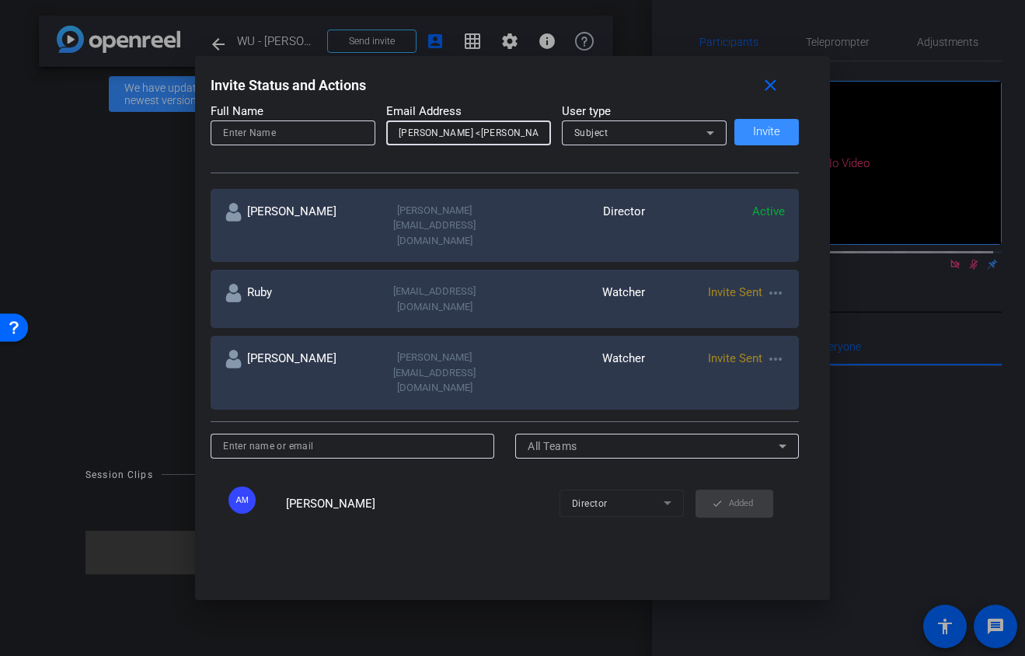
click at [493, 134] on input "Matthews, Michael <michael.matthews@adtalem.com>" at bounding box center [469, 133] width 140 height 19
drag, startPoint x: 484, startPoint y: 131, endPoint x: 332, endPoint y: 119, distance: 152.8
click at [332, 119] on form "Full Name Email Address Matthews, Michael <michael.matthews@adtalem.com> User t…" at bounding box center [469, 124] width 516 height 43
click at [535, 131] on div "michael.matthews@adtalem.com>" at bounding box center [468, 132] width 165 height 25
click at [534, 132] on input "michael.matthews@adtalem.com>" at bounding box center [469, 133] width 140 height 19
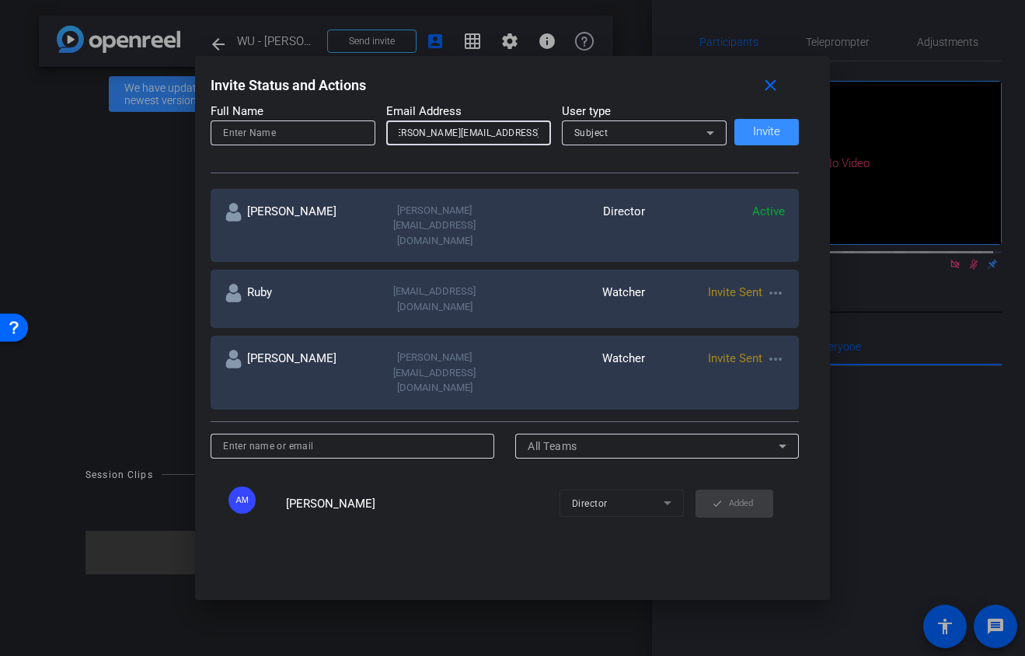
scroll to position [0, 8]
type input "michael.matthews@adtalem.com"
click at [253, 134] on input at bounding box center [293, 133] width 140 height 19
type input "Mike"
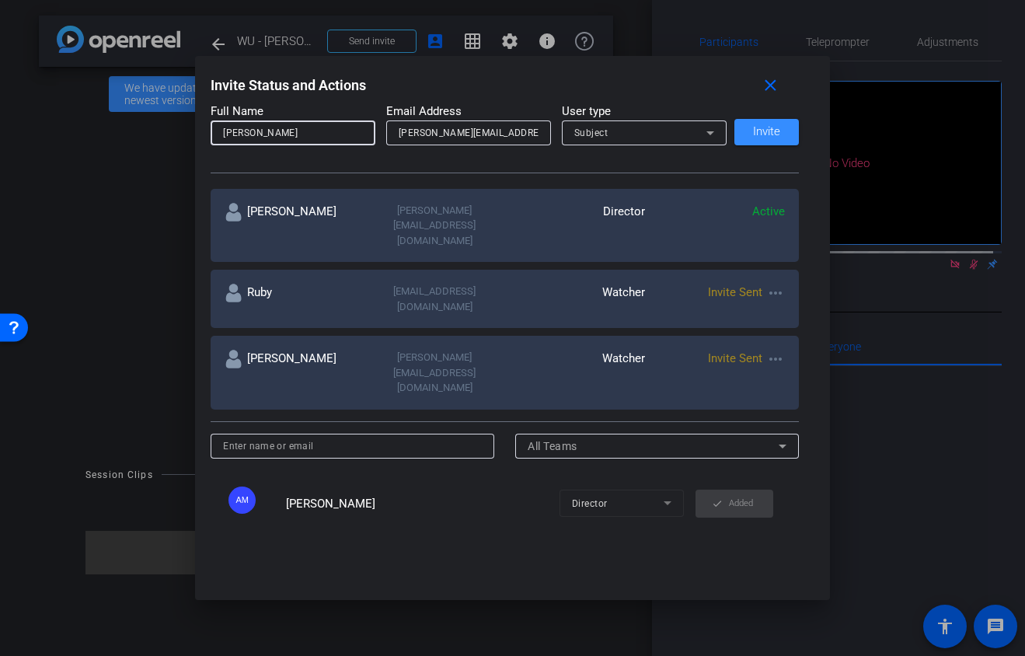
click at [622, 130] on div "Subject" at bounding box center [640, 132] width 132 height 19
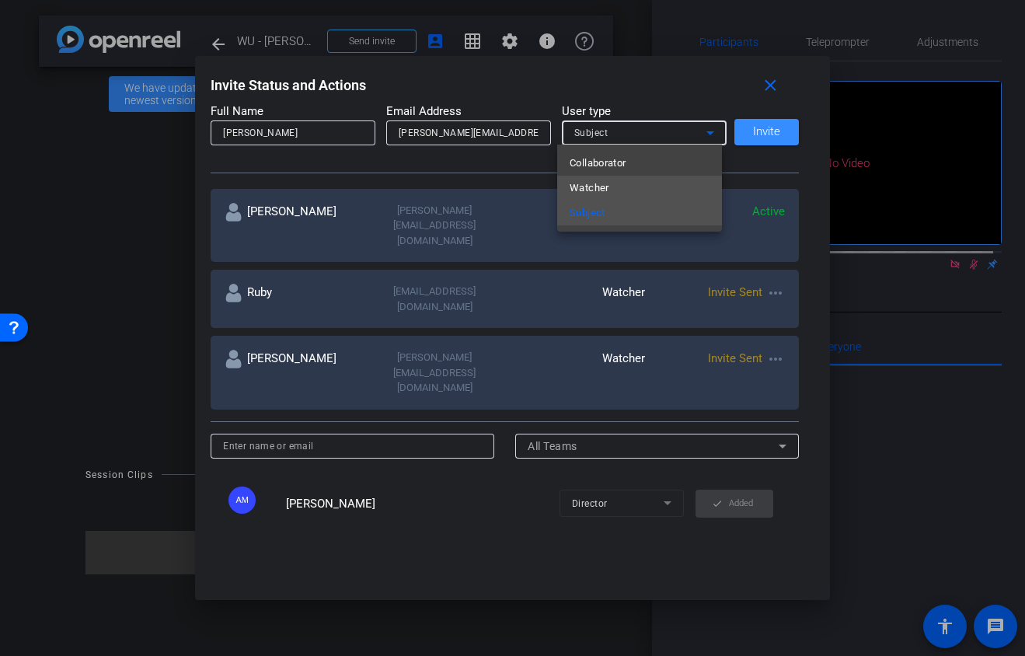
click at [625, 185] on mat-option "Watcher" at bounding box center [639, 188] width 165 height 25
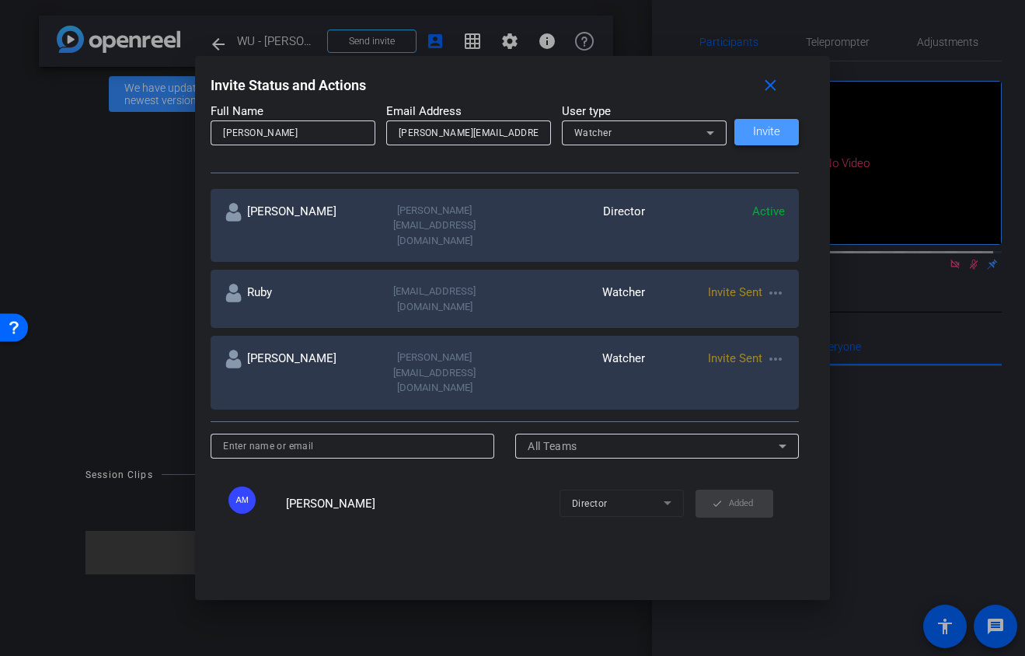
drag, startPoint x: 769, startPoint y: 131, endPoint x: 783, endPoint y: 122, distance: 16.8
click at [769, 131] on span "Invite" at bounding box center [766, 132] width 27 height 12
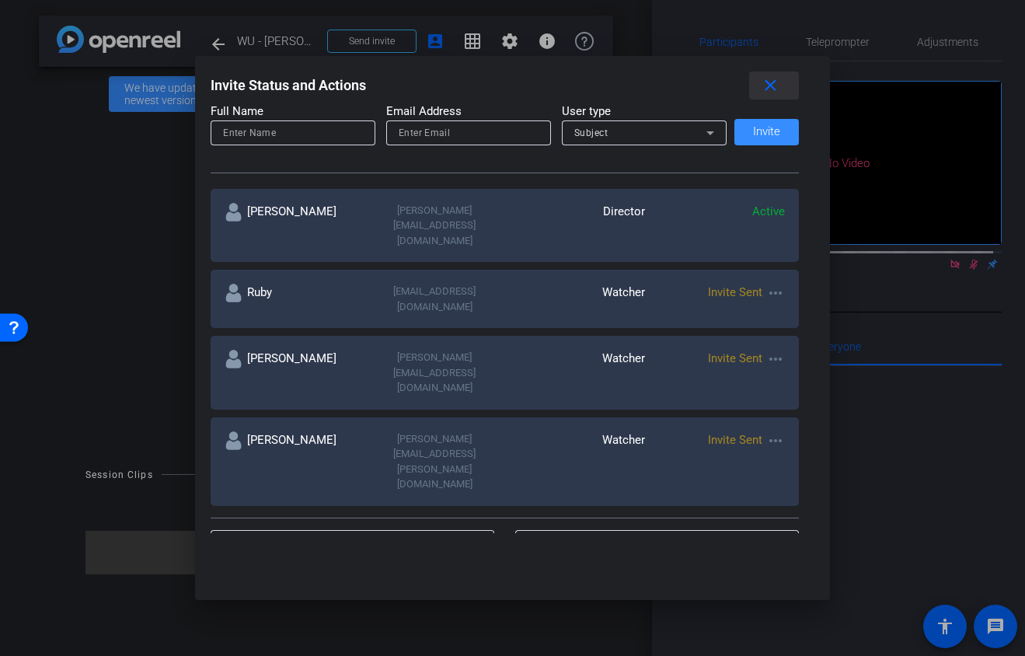
click at [771, 90] on mat-icon "close" at bounding box center [770, 85] width 19 height 19
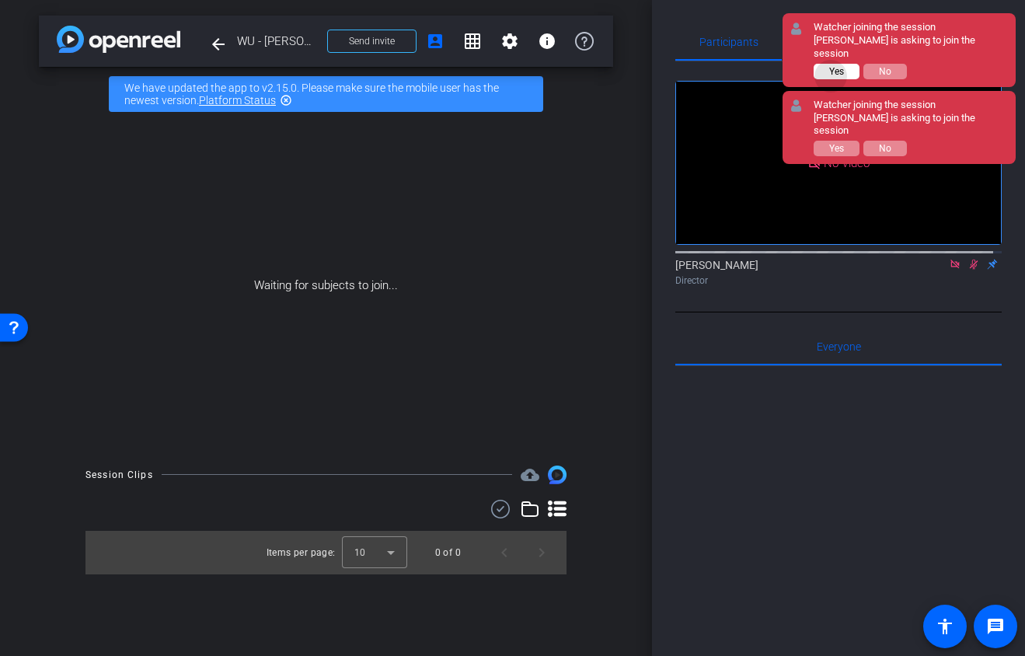
click at [832, 66] on span "Yes" at bounding box center [836, 71] width 15 height 11
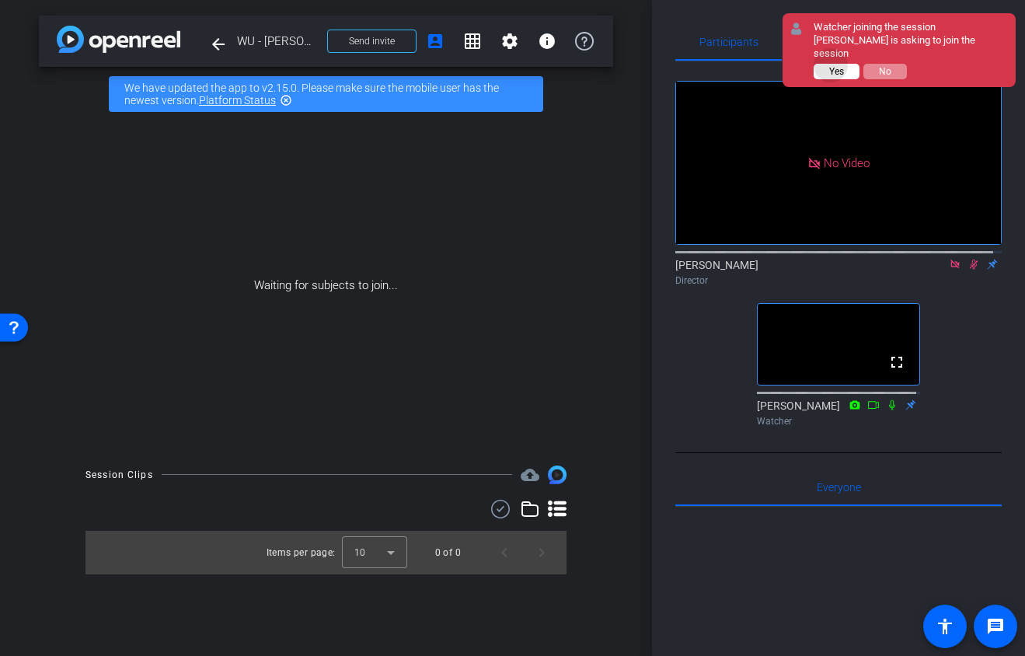
click at [832, 64] on button "Yes" at bounding box center [837, 72] width 46 height 16
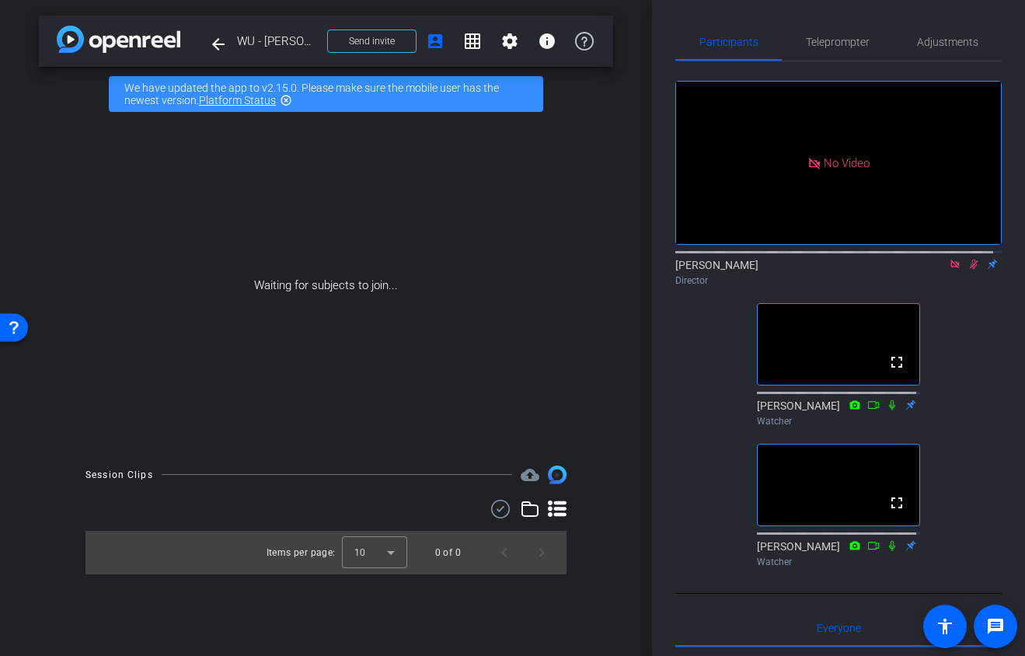
click at [967, 259] on icon at bounding box center [973, 264] width 12 height 11
click at [949, 259] on icon at bounding box center [955, 264] width 12 height 11
click at [949, 270] on icon at bounding box center [955, 264] width 12 height 11
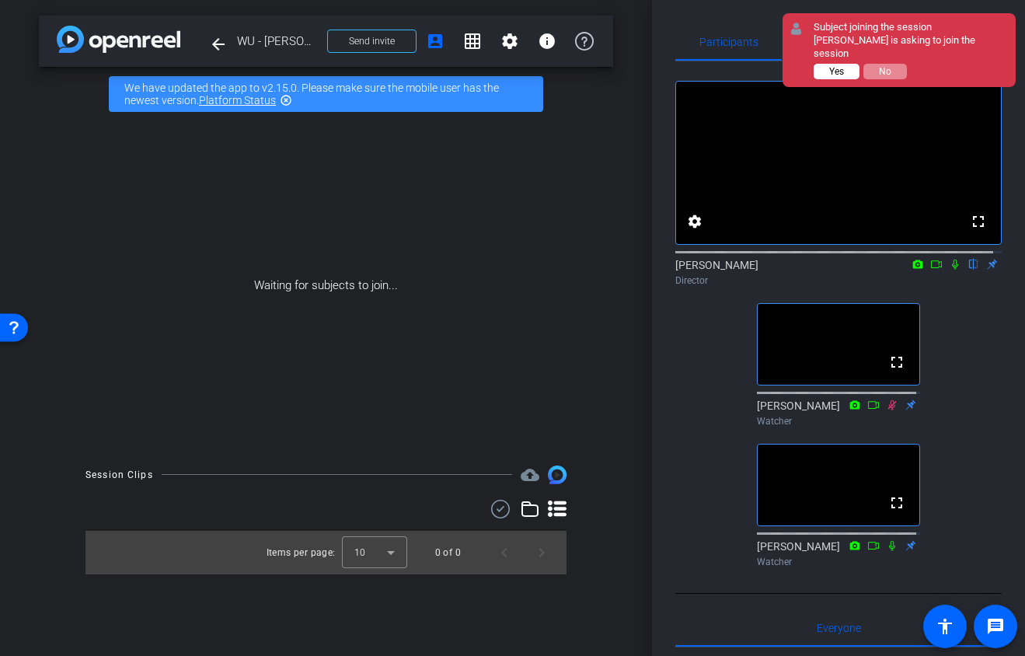
click at [842, 66] on span "Yes" at bounding box center [836, 71] width 15 height 11
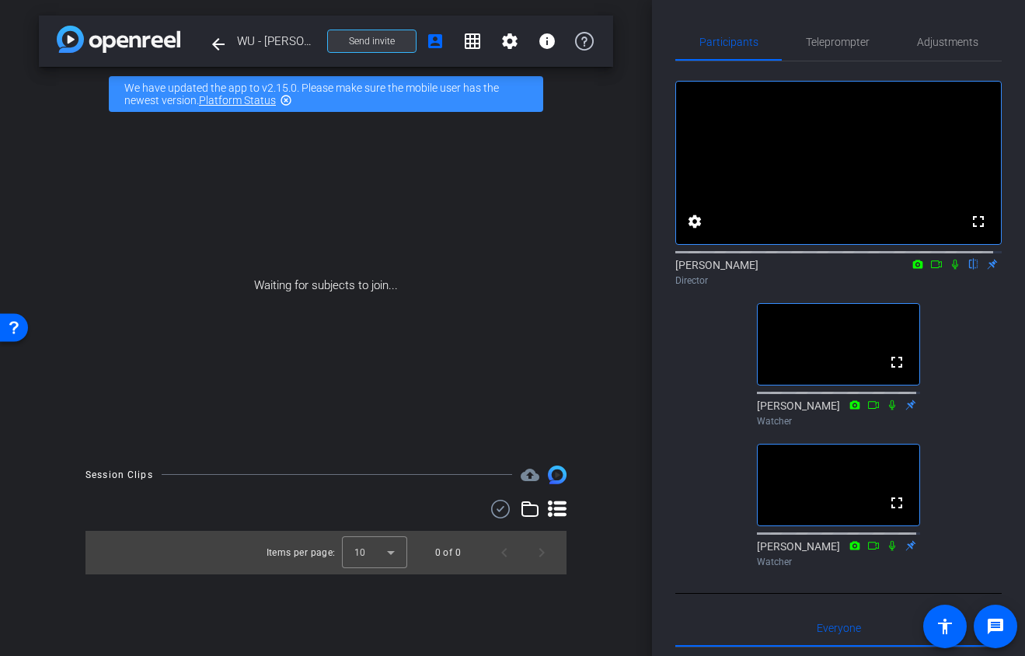
click at [403, 44] on span at bounding box center [372, 41] width 88 height 37
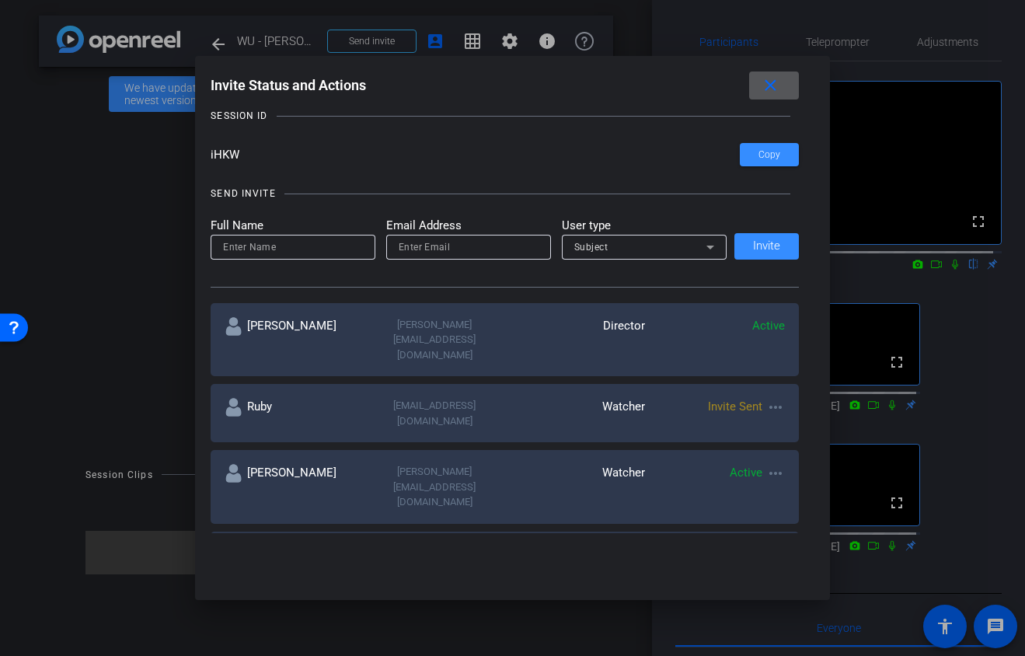
scroll to position [94, 0]
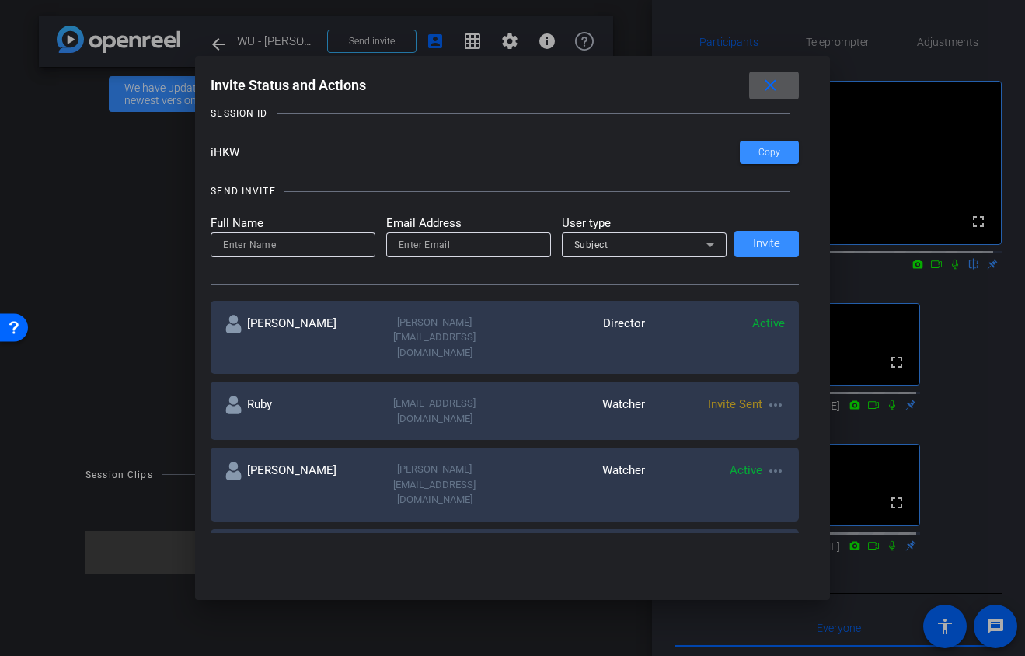
click at [773, 396] on mat-icon "more_horiz" at bounding box center [775, 405] width 19 height 19
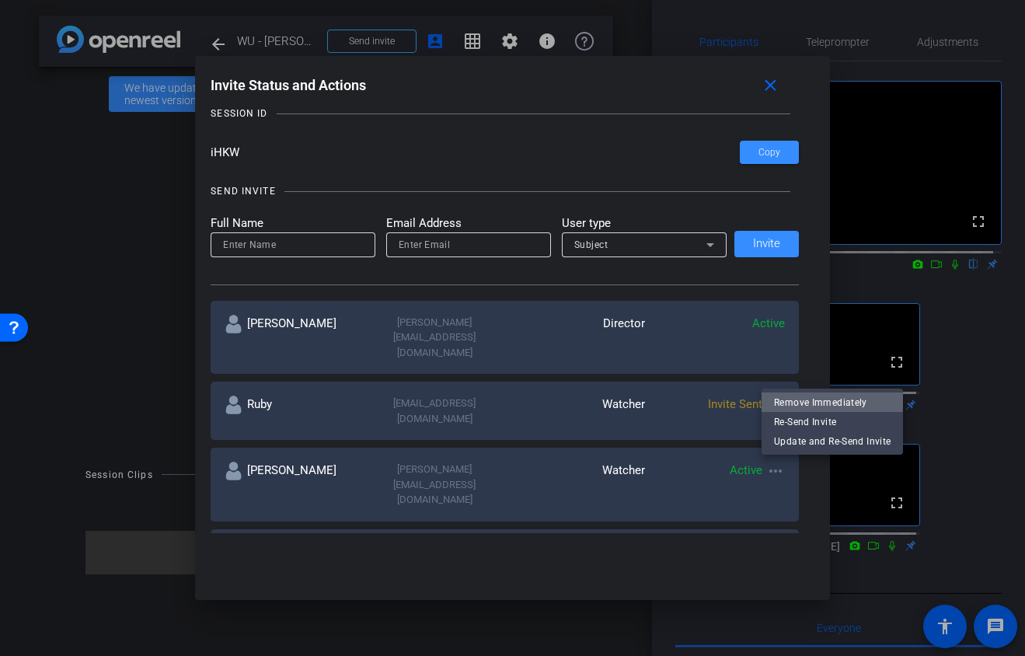
click at [783, 399] on span "Remove Immediately" at bounding box center [832, 401] width 117 height 19
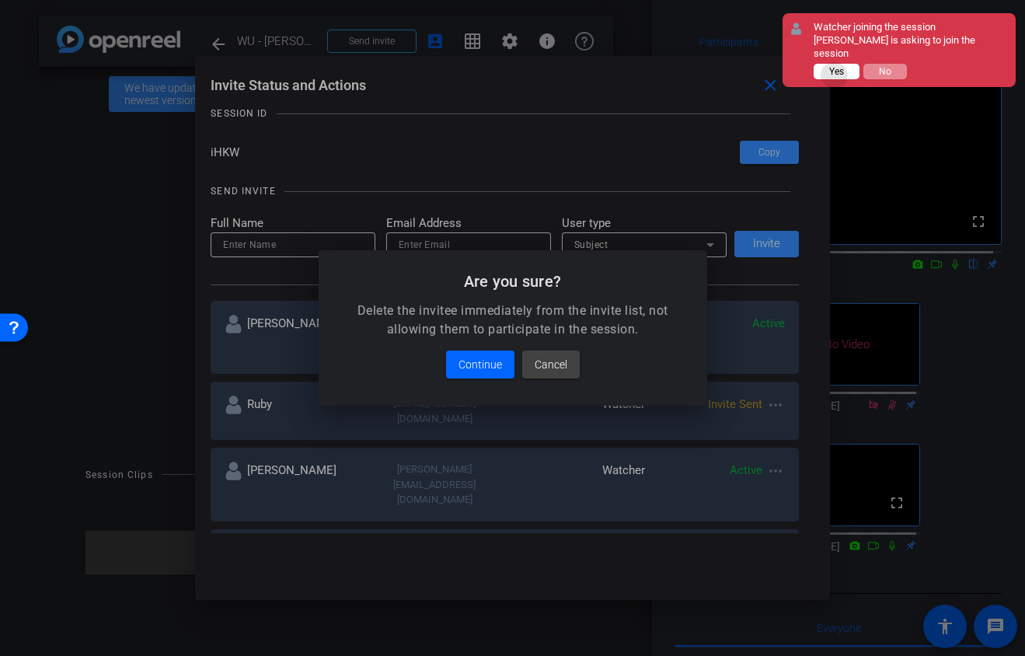
click at [835, 66] on span "Yes" at bounding box center [836, 71] width 15 height 11
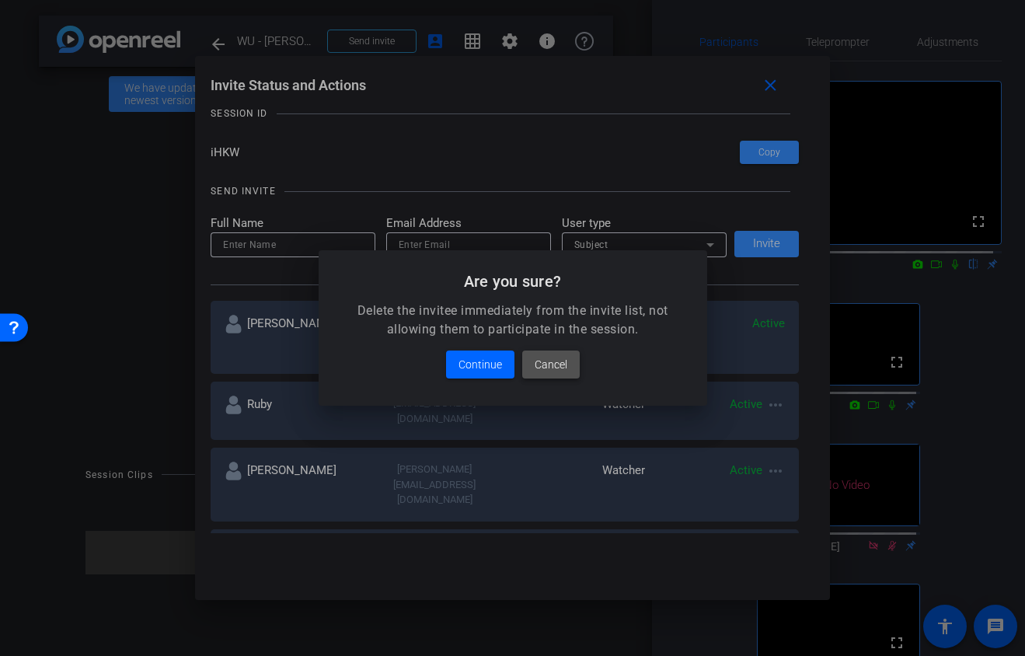
click at [553, 364] on span "Cancel" at bounding box center [551, 364] width 33 height 19
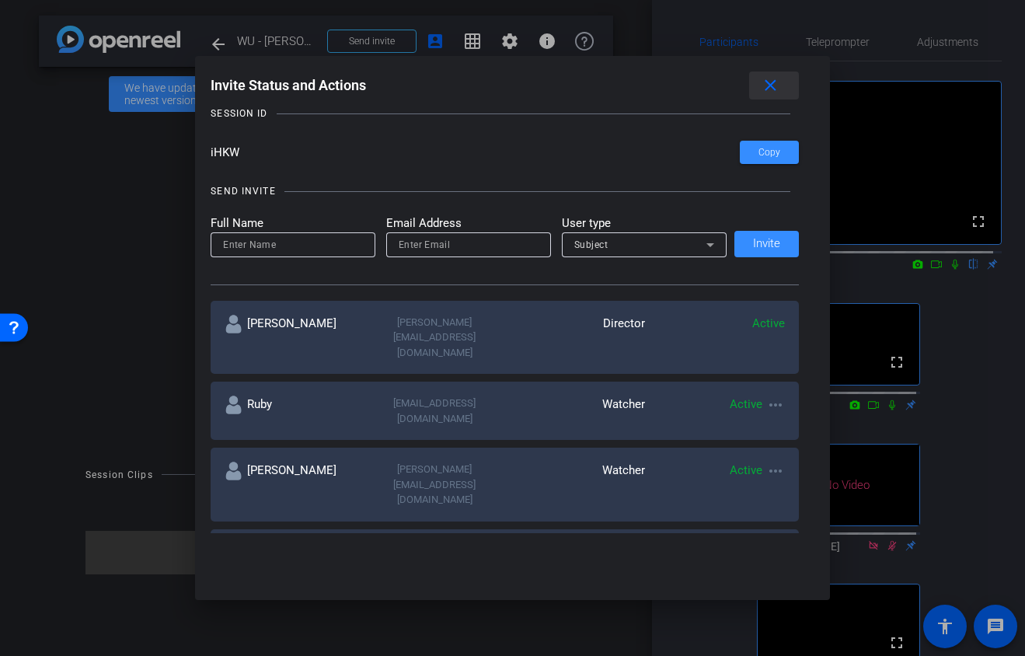
click at [773, 85] on mat-icon "close" at bounding box center [770, 85] width 19 height 19
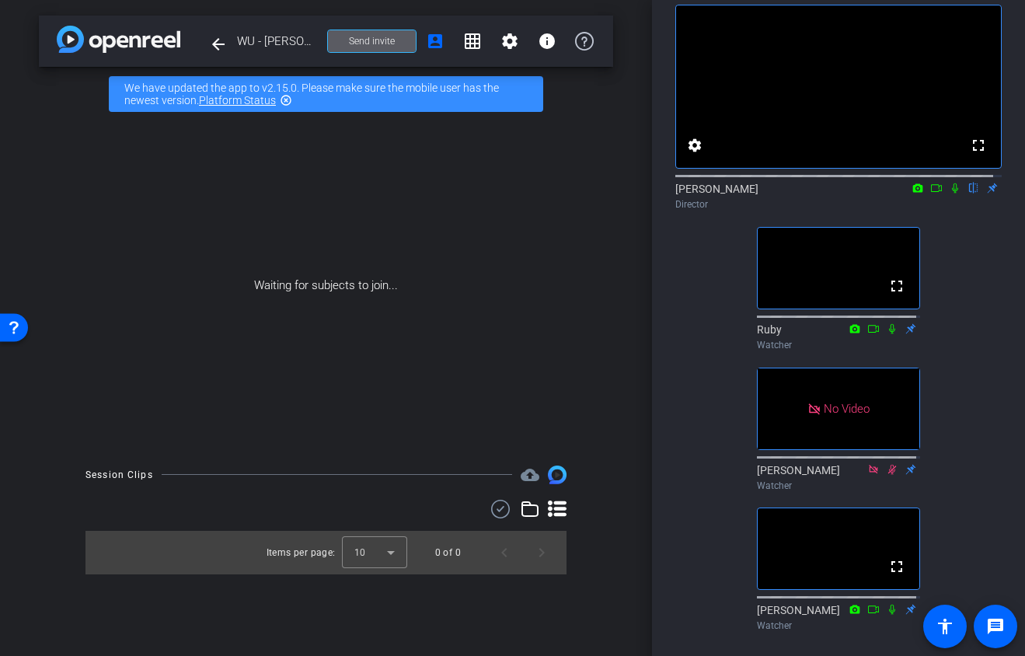
scroll to position [77, 0]
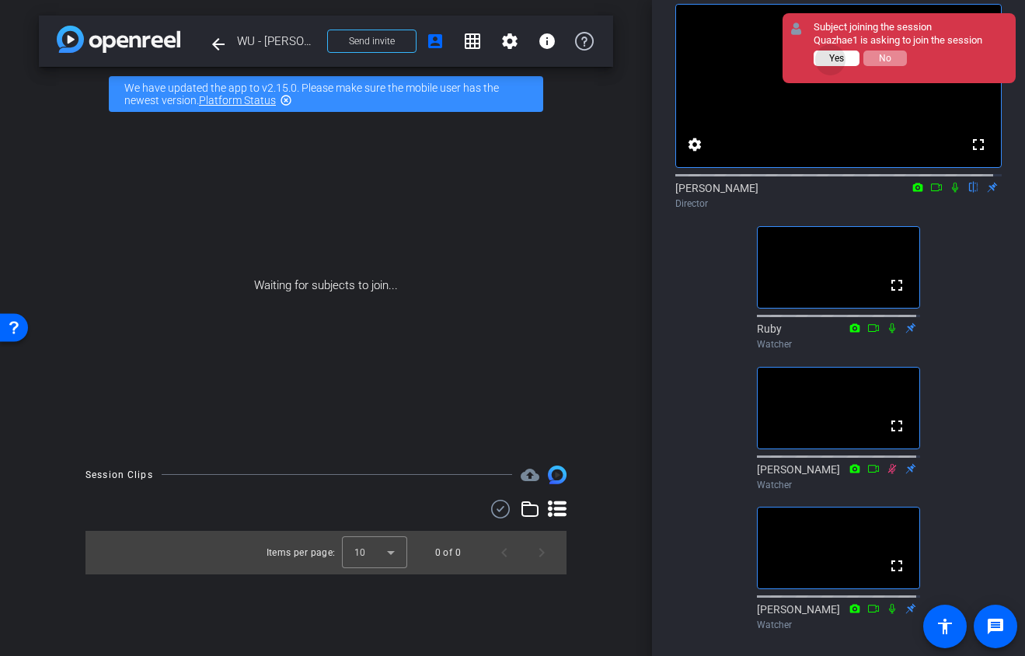
click at [831, 60] on span "Yes" at bounding box center [836, 58] width 15 height 11
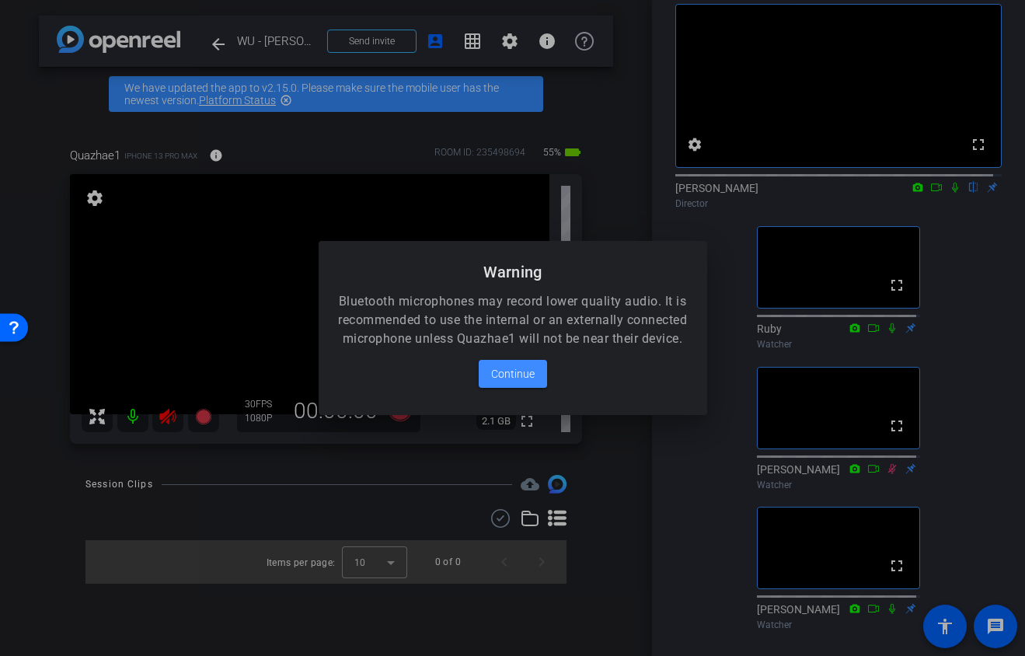
click at [947, 204] on div at bounding box center [512, 328] width 1025 height 656
click at [947, 203] on div at bounding box center [512, 328] width 1025 height 656
click at [502, 383] on span "Continue" at bounding box center [513, 373] width 44 height 19
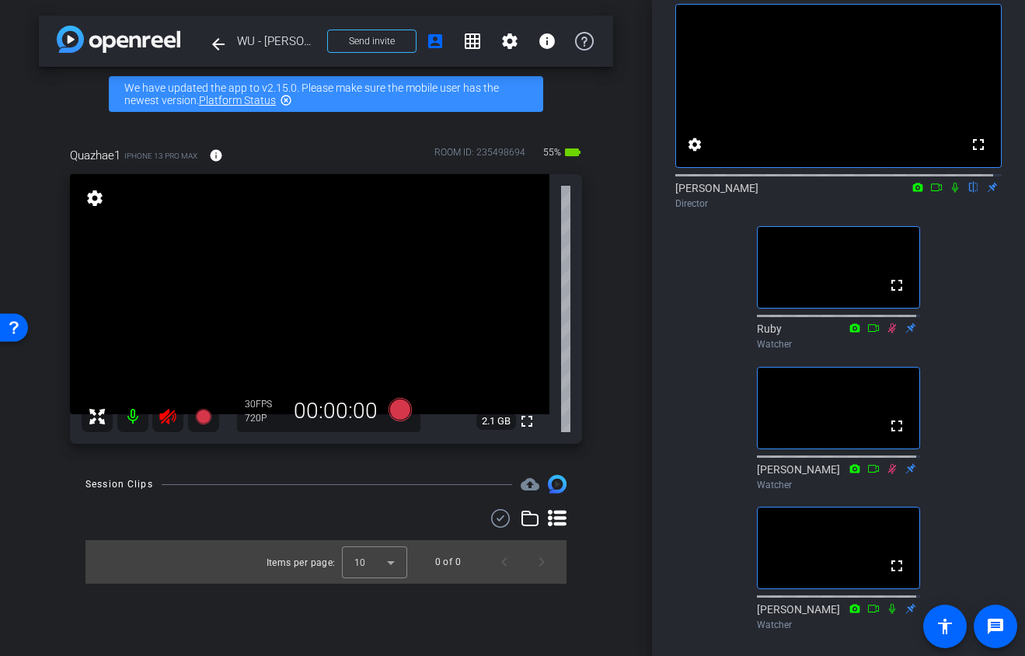
click at [172, 412] on icon at bounding box center [168, 416] width 19 height 19
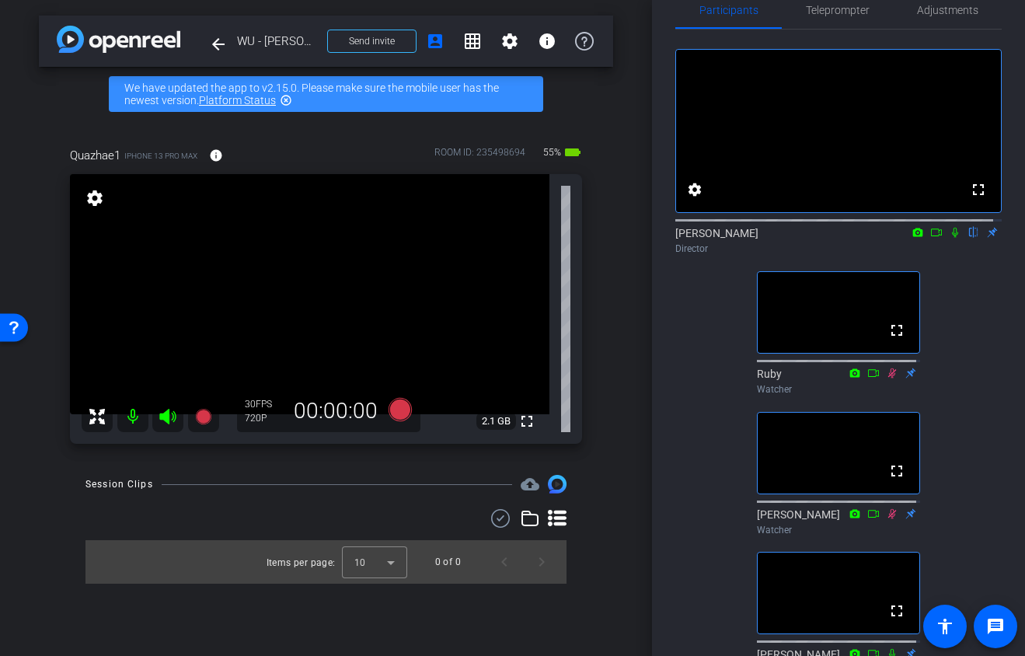
scroll to position [0, 0]
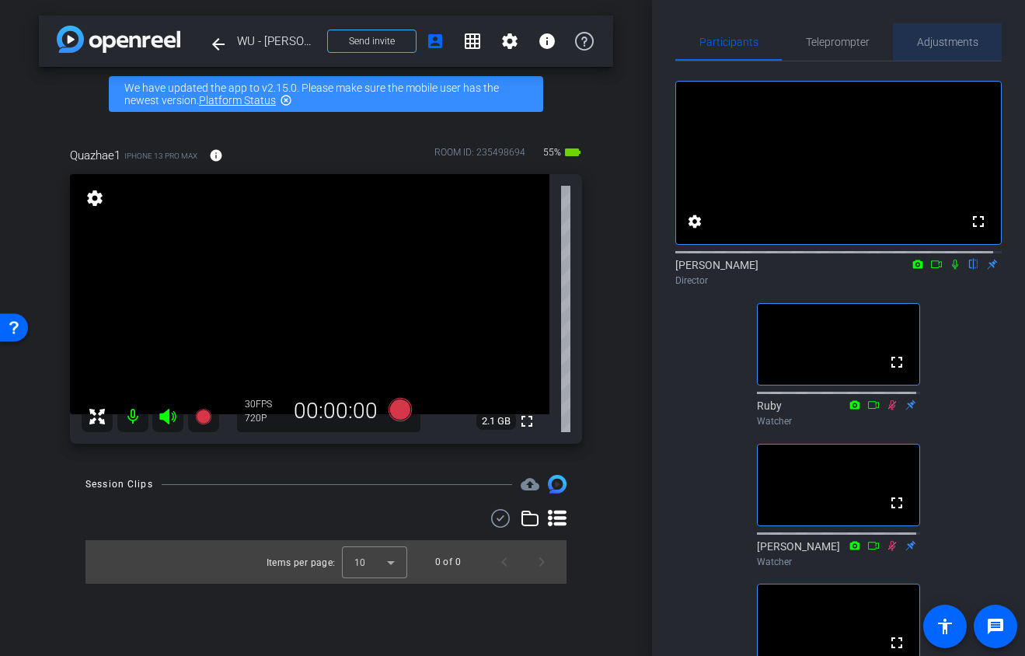
click at [947, 47] on span "Adjustments" at bounding box center [947, 42] width 61 height 11
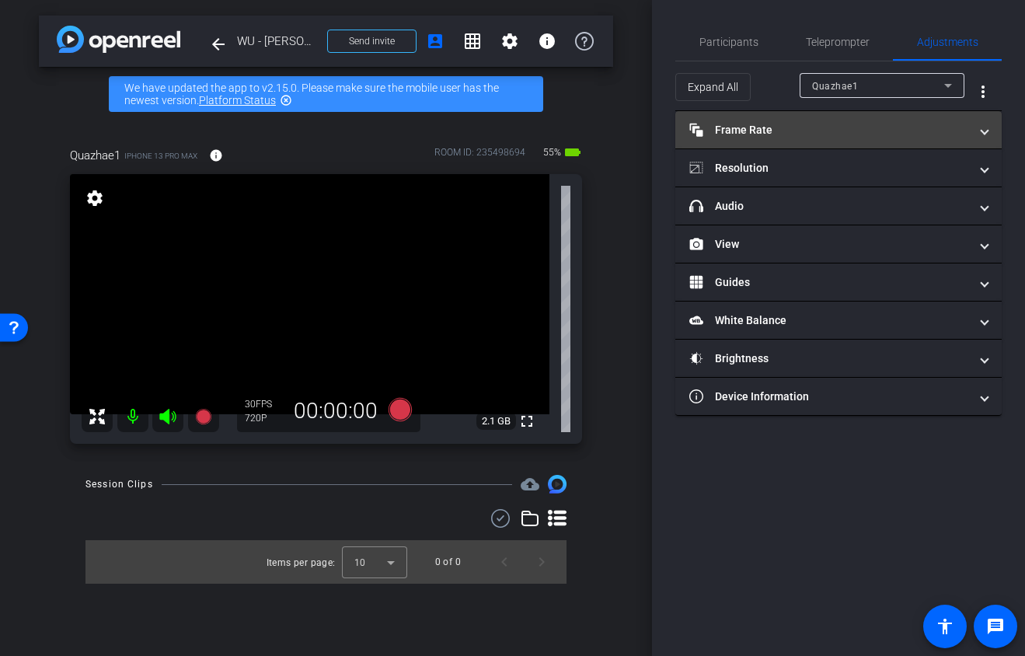
click at [848, 118] on mat-expansion-panel-header "Frame Rate Frame Rate" at bounding box center [838, 129] width 326 height 37
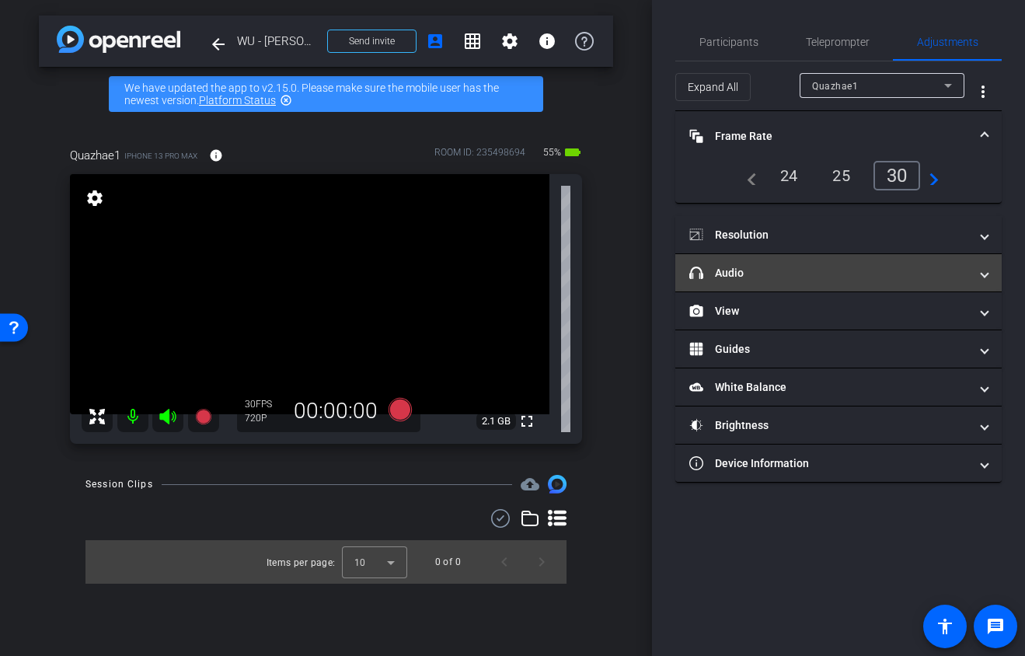
click at [807, 277] on mat-panel-title "headphone icon Audio" at bounding box center [829, 273] width 280 height 16
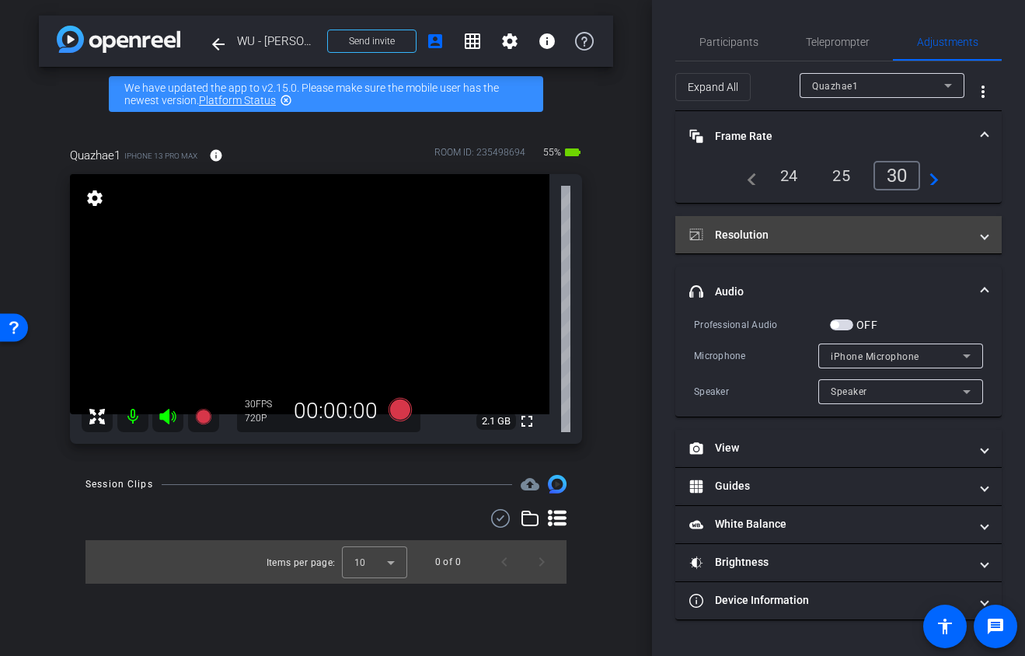
click at [741, 238] on mat-panel-title "Resolution" at bounding box center [829, 235] width 280 height 16
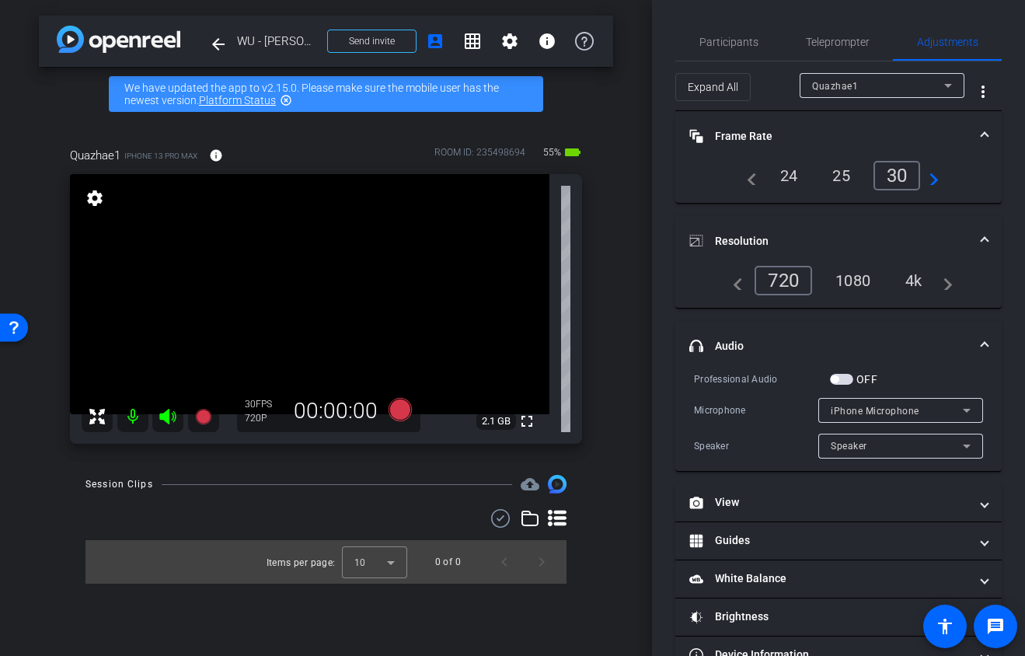
click at [849, 276] on div "1080" at bounding box center [853, 280] width 58 height 26
click at [402, 407] on icon at bounding box center [399, 409] width 23 height 23
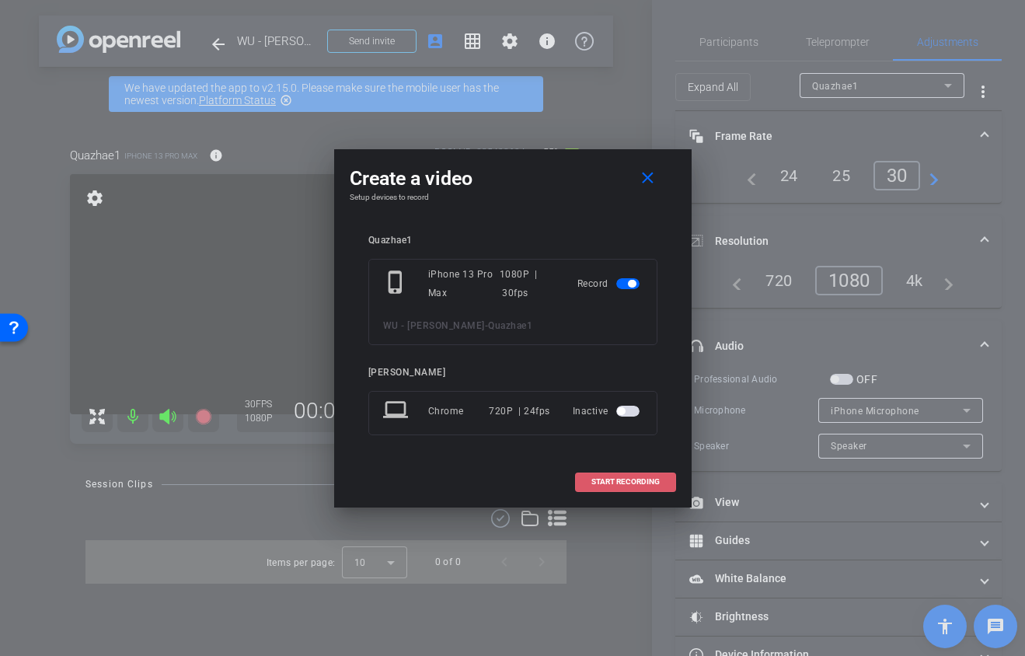
click at [617, 479] on span "START RECORDING" at bounding box center [625, 482] width 68 height 8
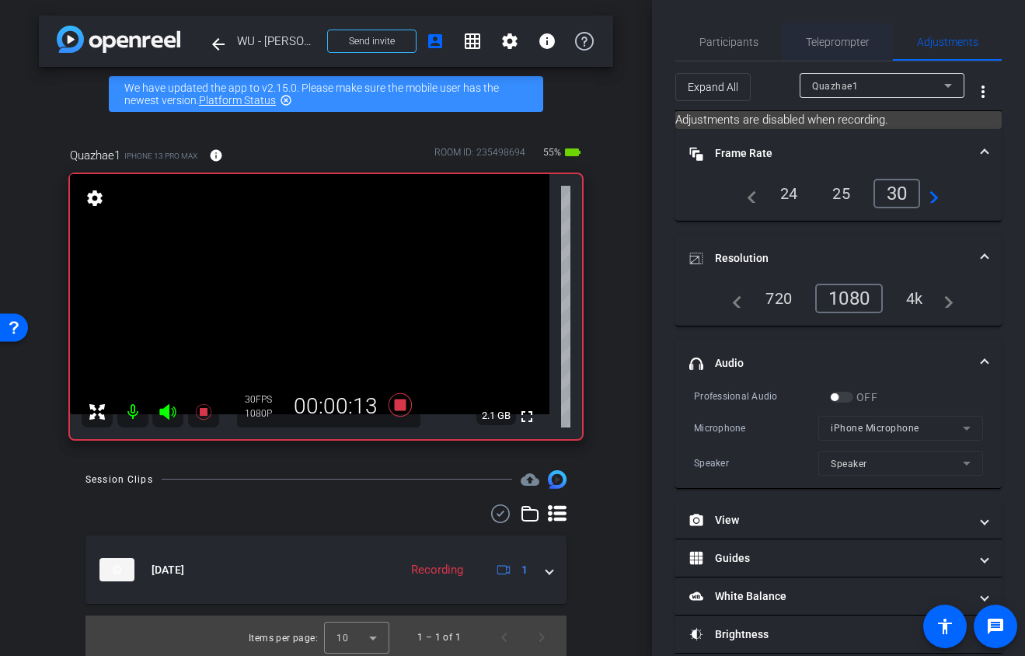
click at [838, 44] on span "Teleprompter" at bounding box center [838, 42] width 64 height 11
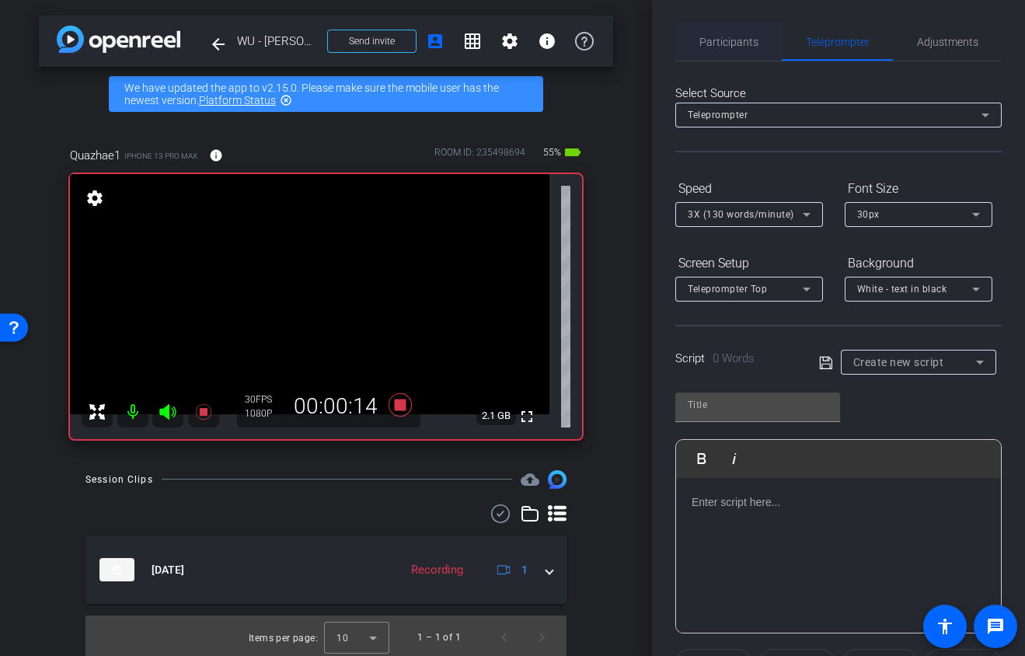
click at [718, 46] on span "Participants" at bounding box center [728, 42] width 59 height 11
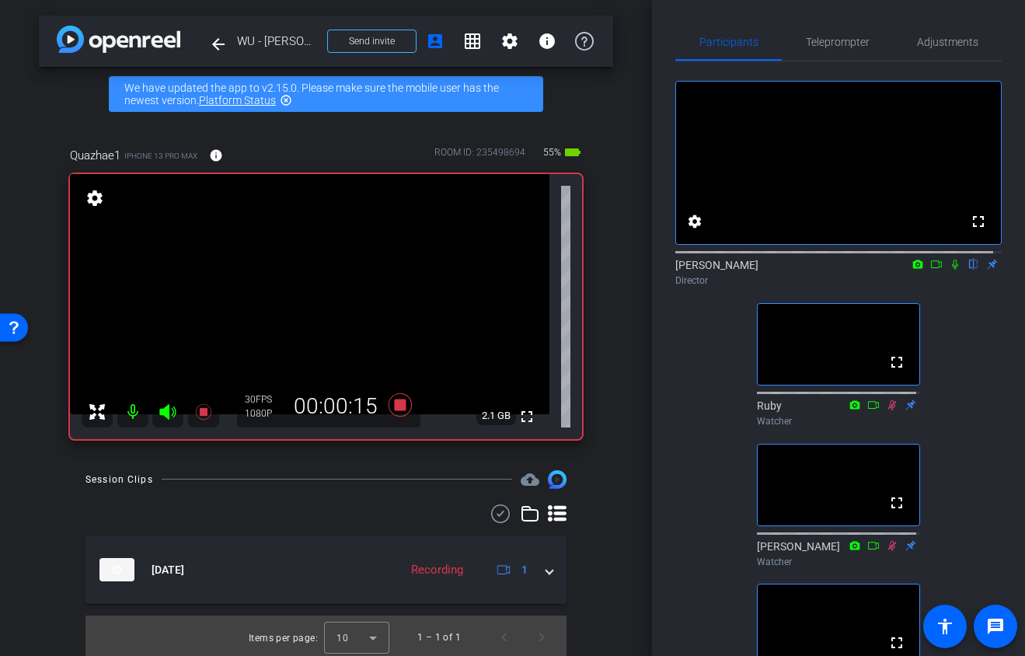
click at [949, 270] on icon at bounding box center [955, 264] width 12 height 11
click at [951, 270] on icon at bounding box center [955, 265] width 9 height 10
click at [949, 270] on icon at bounding box center [955, 264] width 12 height 11
click at [399, 406] on icon at bounding box center [399, 404] width 23 height 23
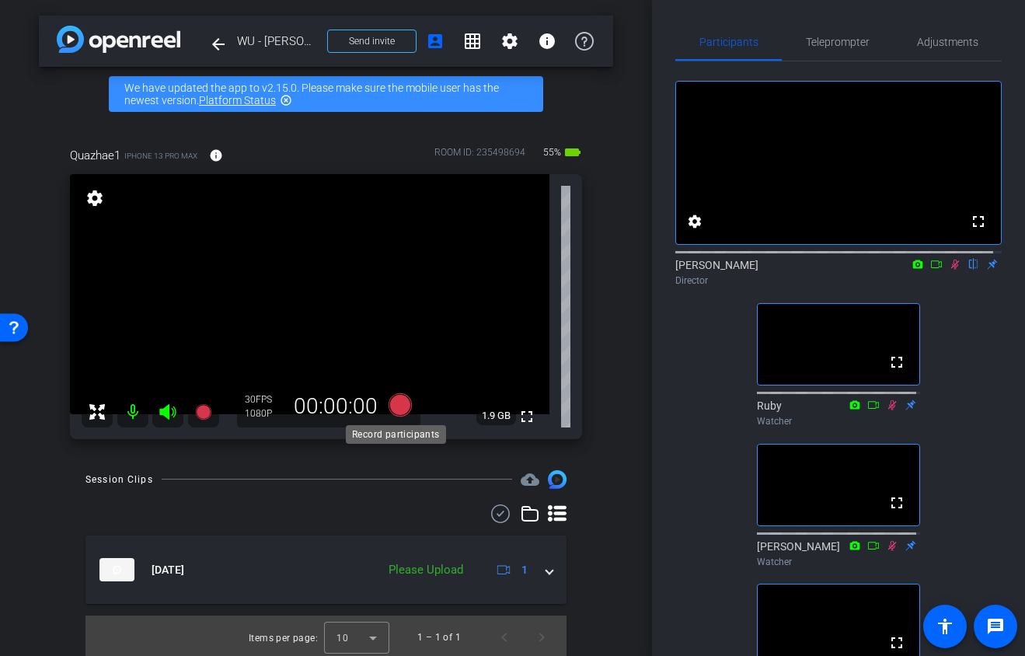
click at [398, 406] on icon at bounding box center [399, 404] width 23 height 23
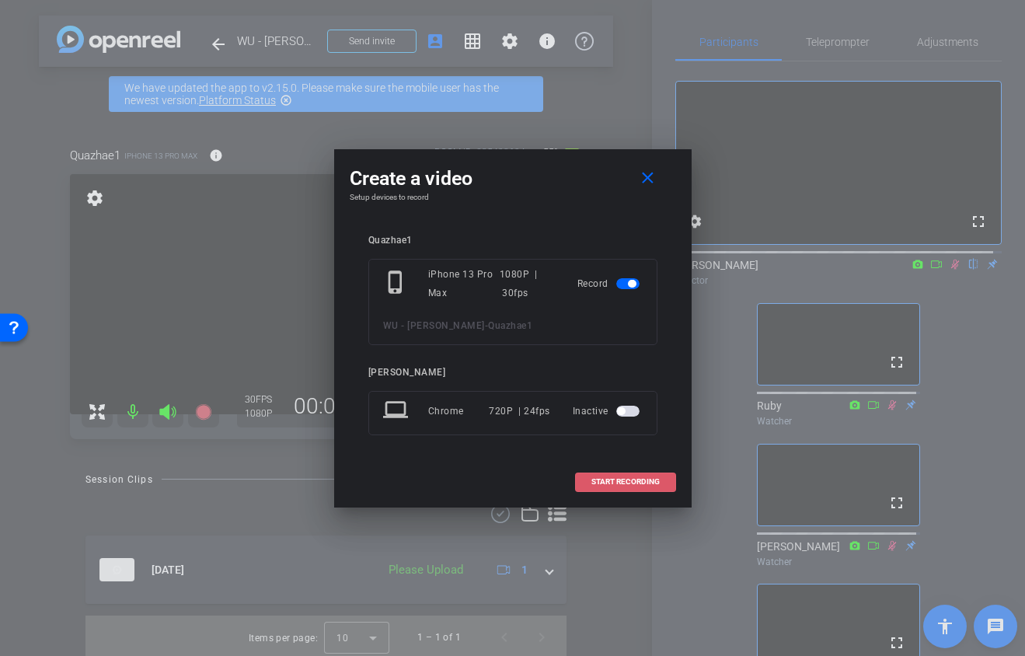
click at [615, 483] on span "START RECORDING" at bounding box center [625, 482] width 68 height 8
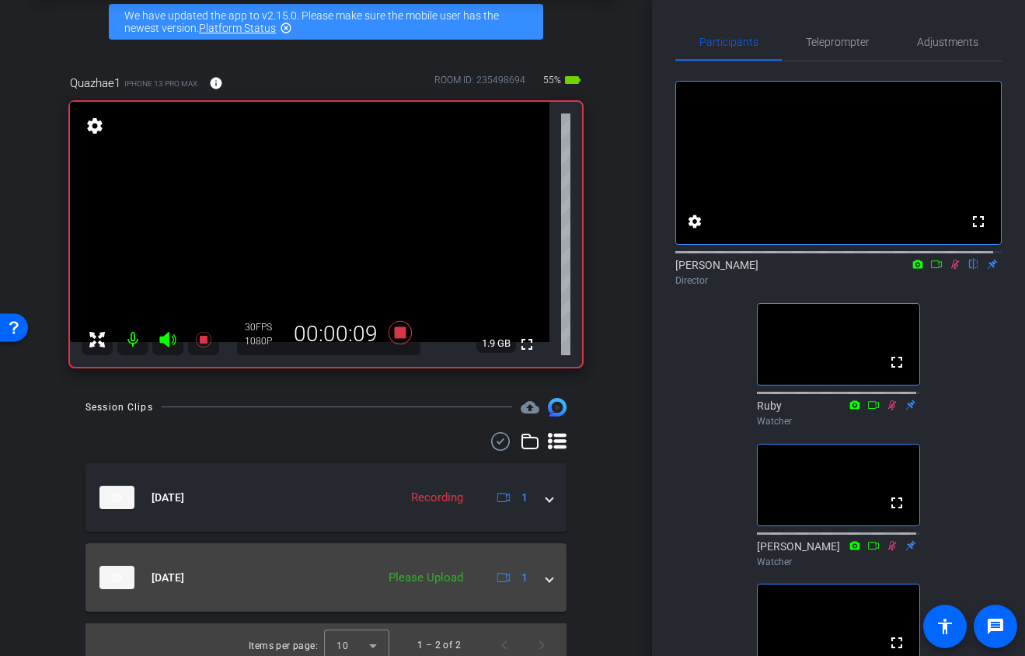
scroll to position [71, 0]
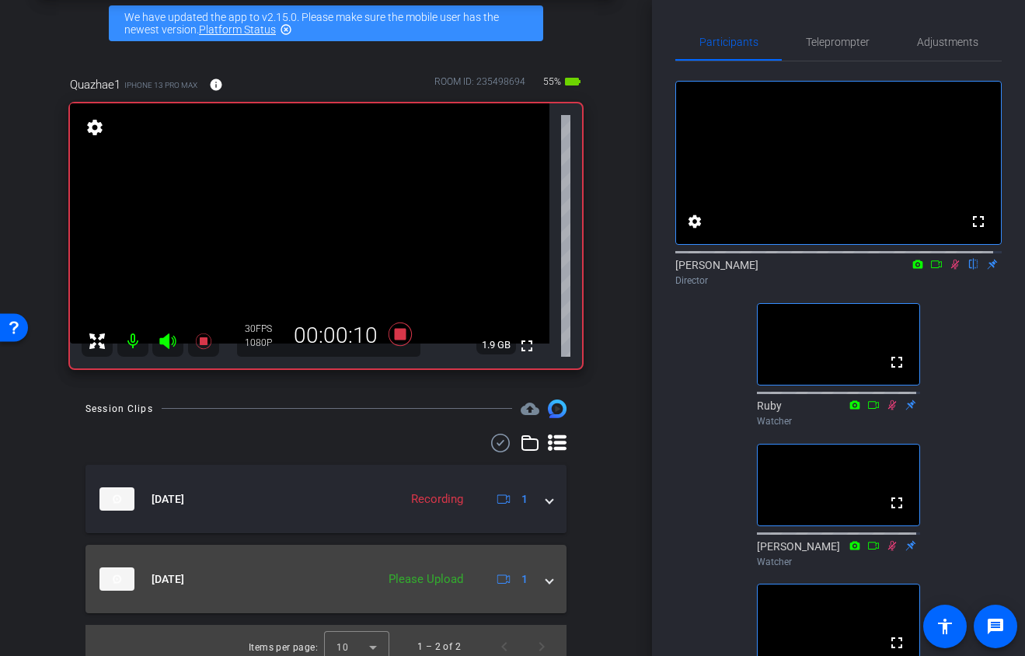
click at [546, 581] on span at bounding box center [549, 579] width 6 height 16
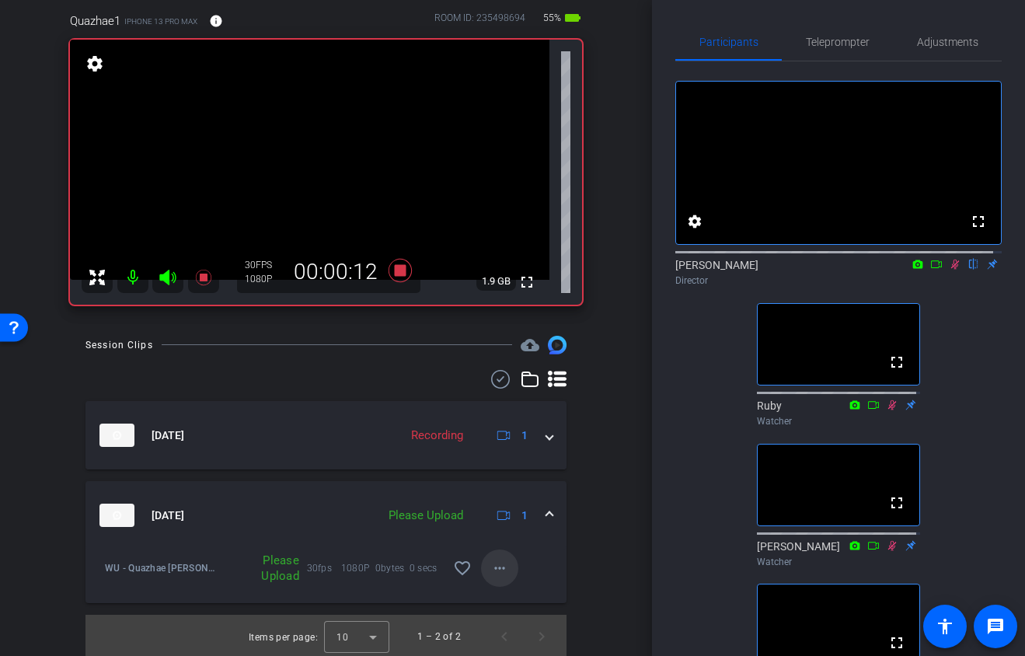
scroll to position [133, 0]
click at [490, 572] on mat-icon "more_horiz" at bounding box center [499, 569] width 19 height 19
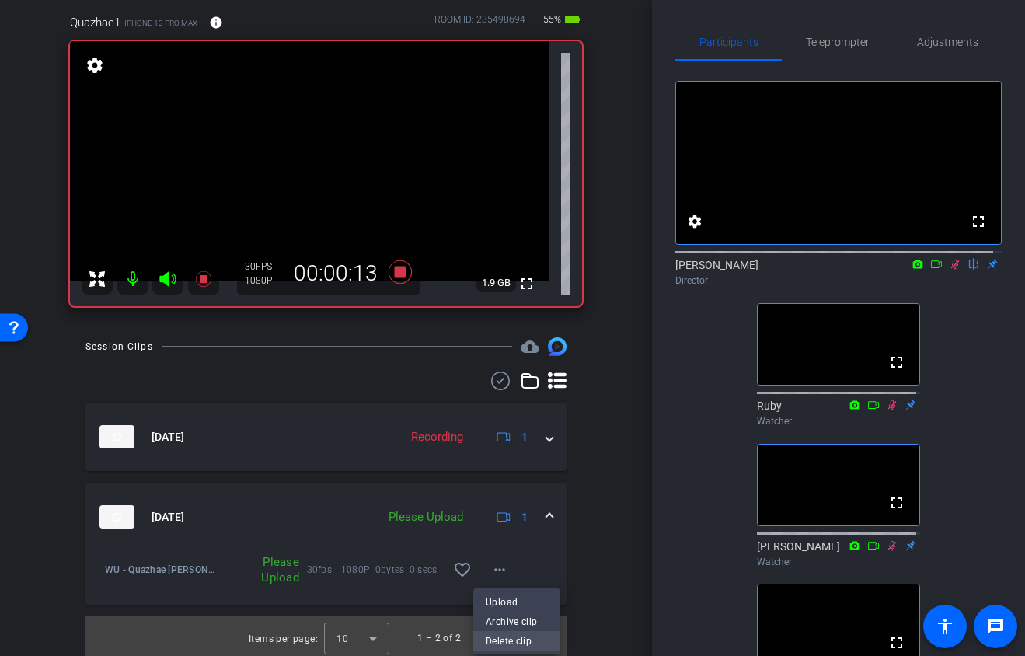
click at [501, 640] on span "Delete clip" at bounding box center [517, 641] width 62 height 19
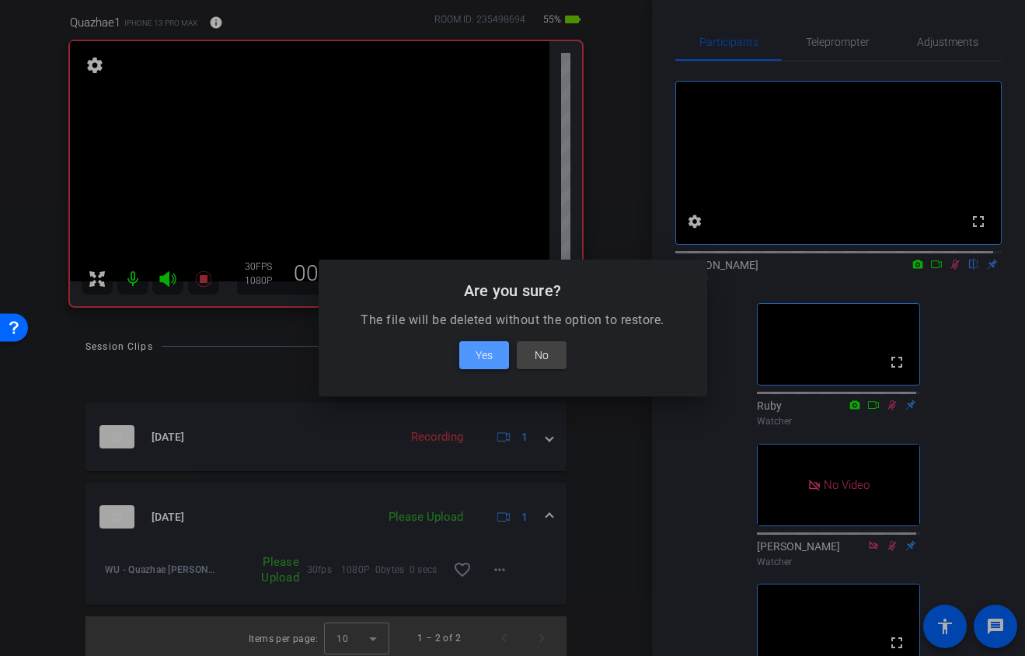
click at [486, 359] on span "Yes" at bounding box center [484, 355] width 17 height 19
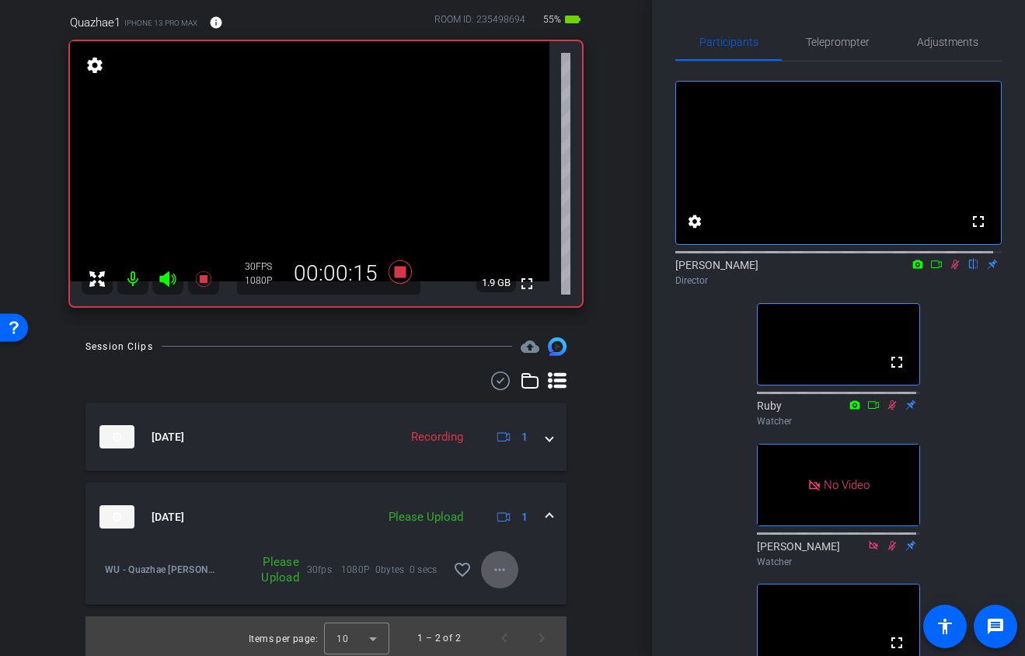
scroll to position [3, 0]
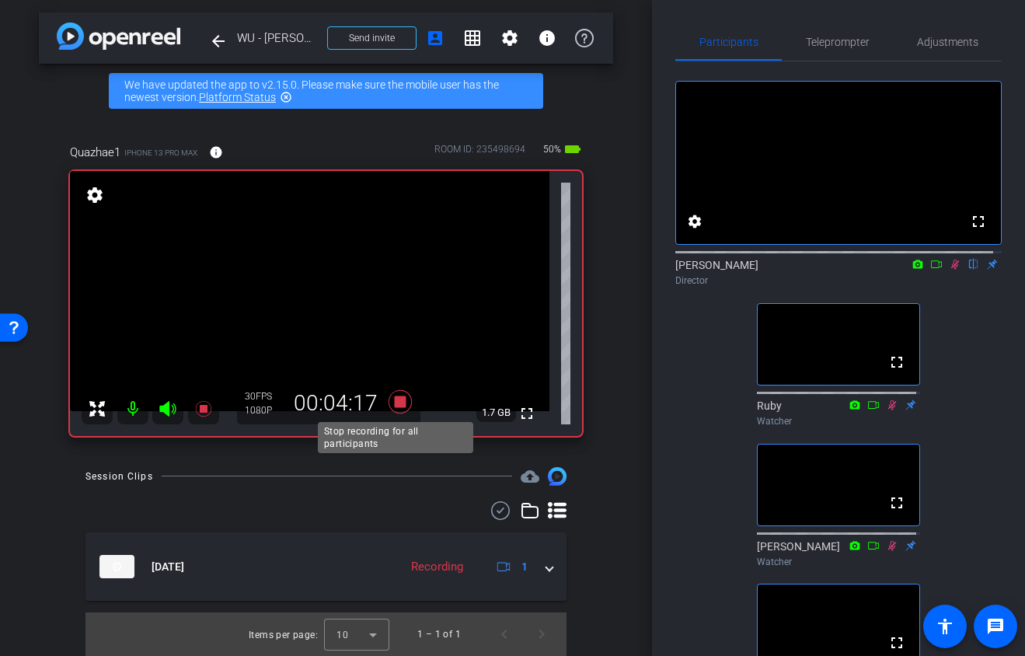
click at [396, 403] on icon at bounding box center [399, 401] width 23 height 23
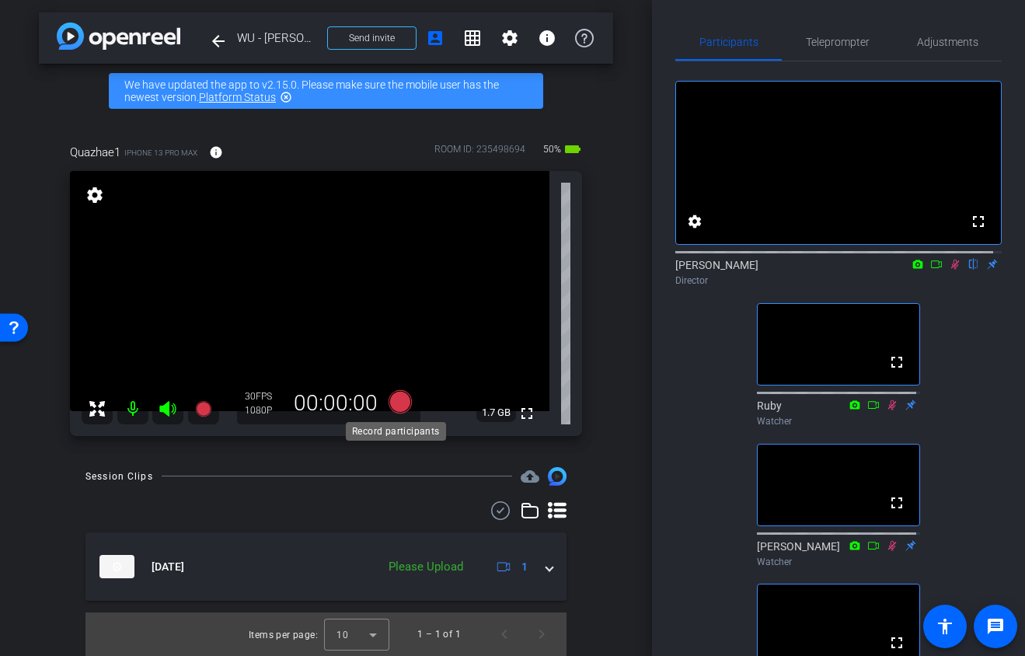
click at [394, 402] on icon at bounding box center [399, 401] width 23 height 23
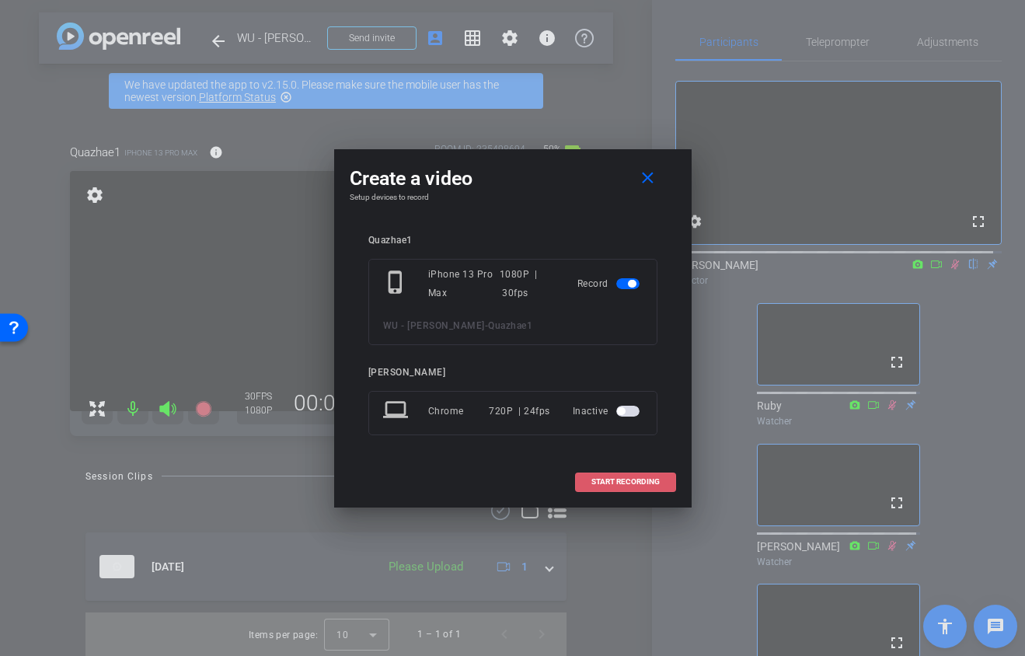
click at [623, 480] on span "START RECORDING" at bounding box center [625, 482] width 68 height 8
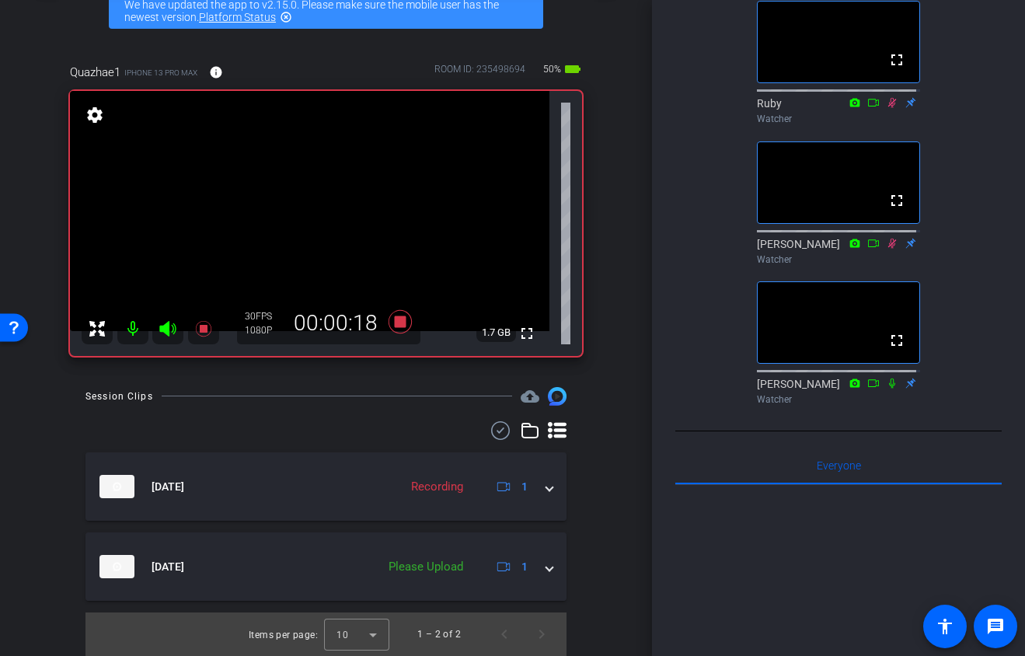
scroll to position [0, 0]
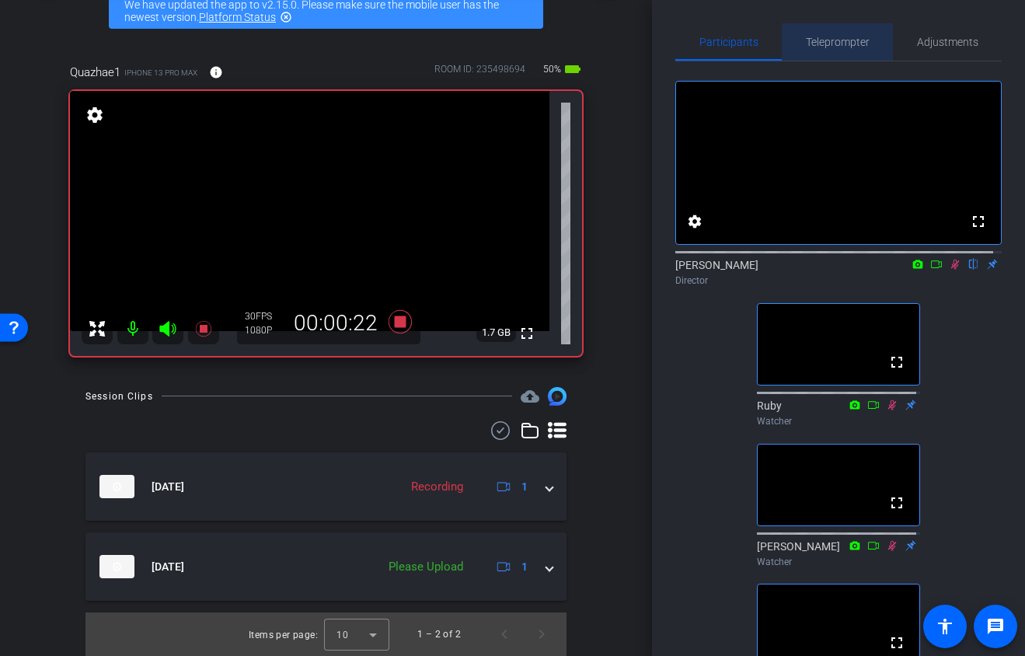
click at [845, 42] on span "Teleprompter" at bounding box center [838, 42] width 64 height 11
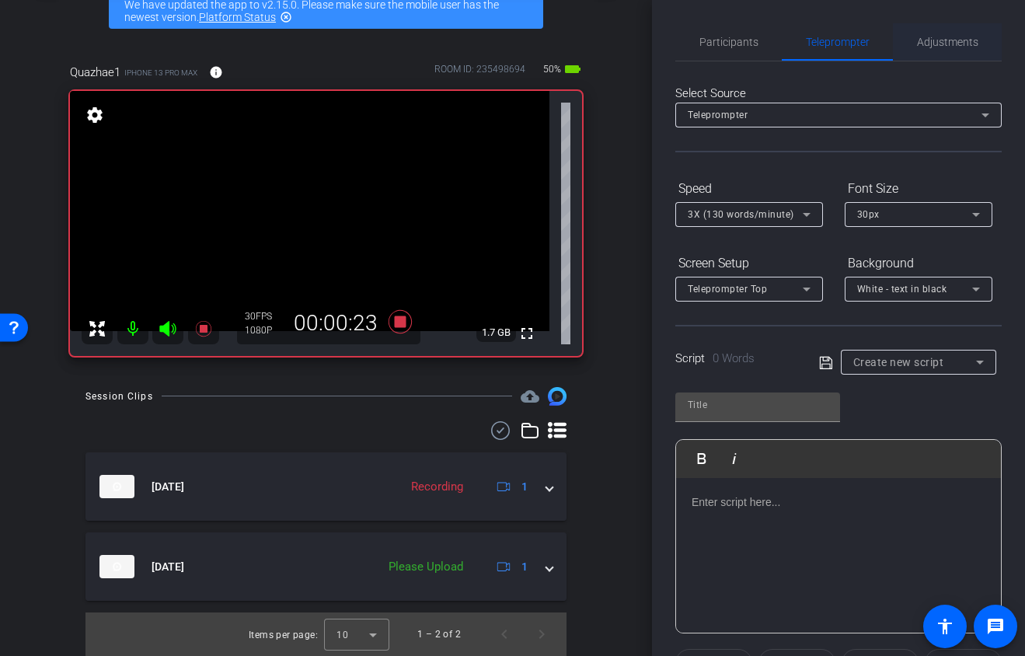
click at [934, 49] on span "Adjustments" at bounding box center [947, 41] width 61 height 37
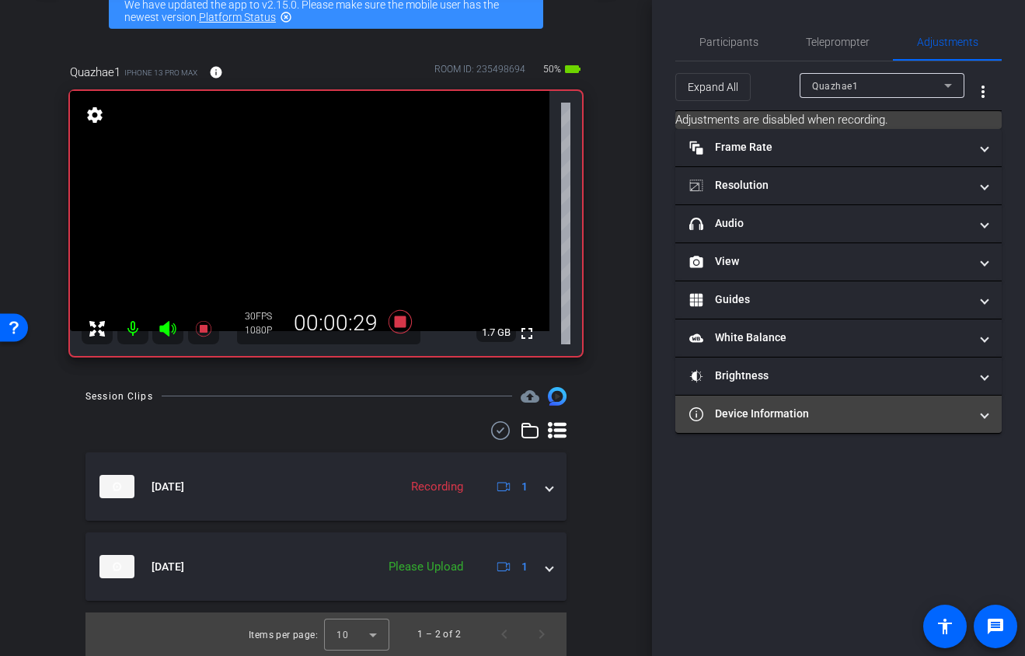
click at [859, 419] on mat-panel-title "Device Information" at bounding box center [829, 414] width 280 height 16
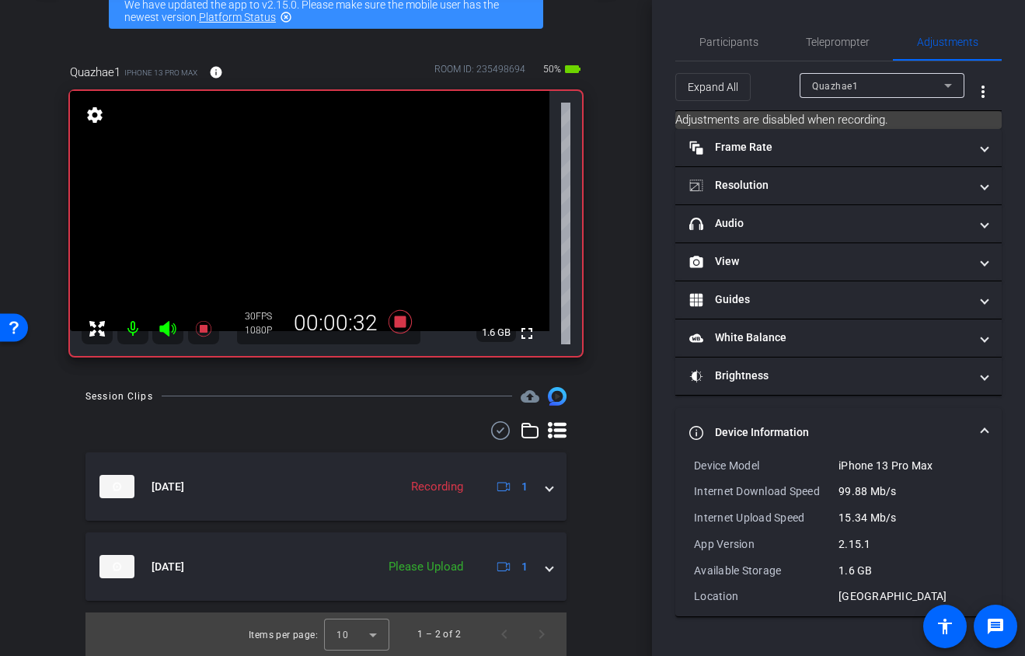
click at [876, 414] on mat-expansion-panel-header "Device Information" at bounding box center [838, 433] width 326 height 50
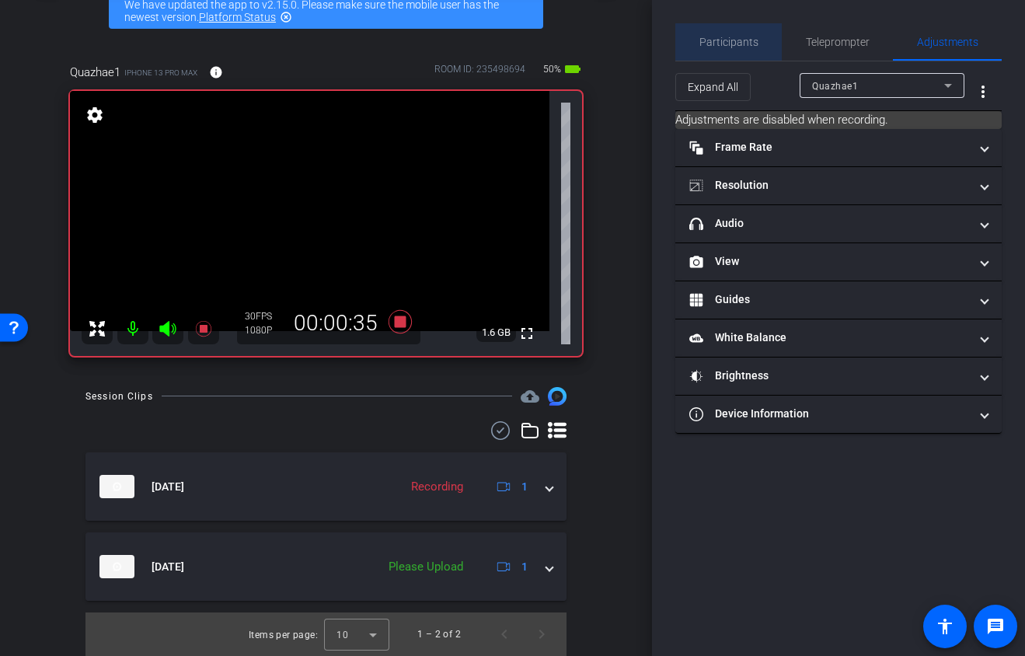
click at [747, 42] on span "Participants" at bounding box center [728, 42] width 59 height 11
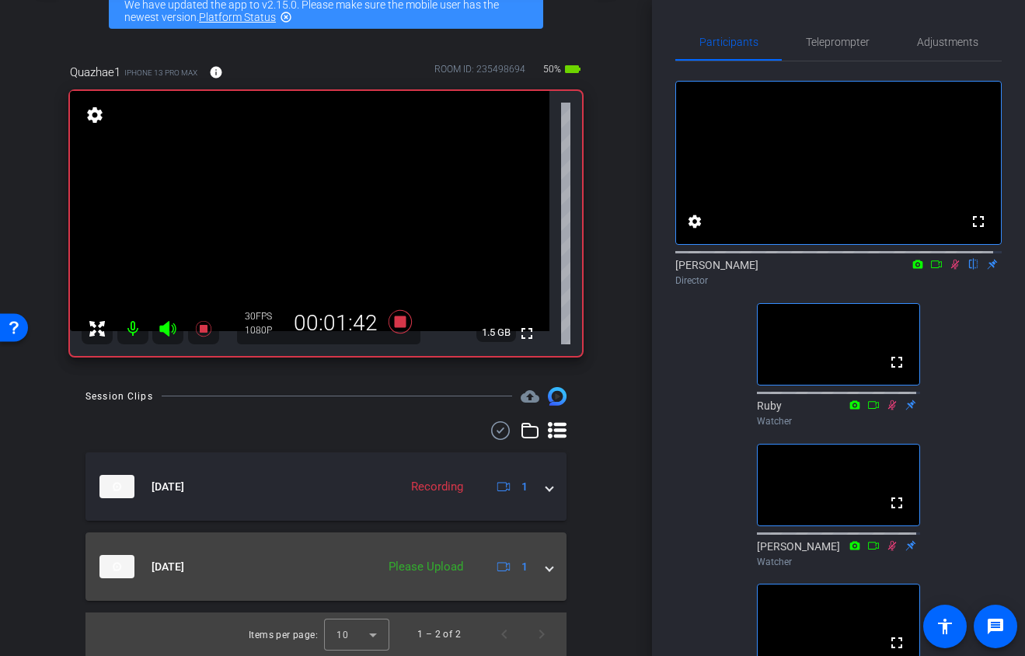
click at [546, 568] on span at bounding box center [549, 567] width 6 height 16
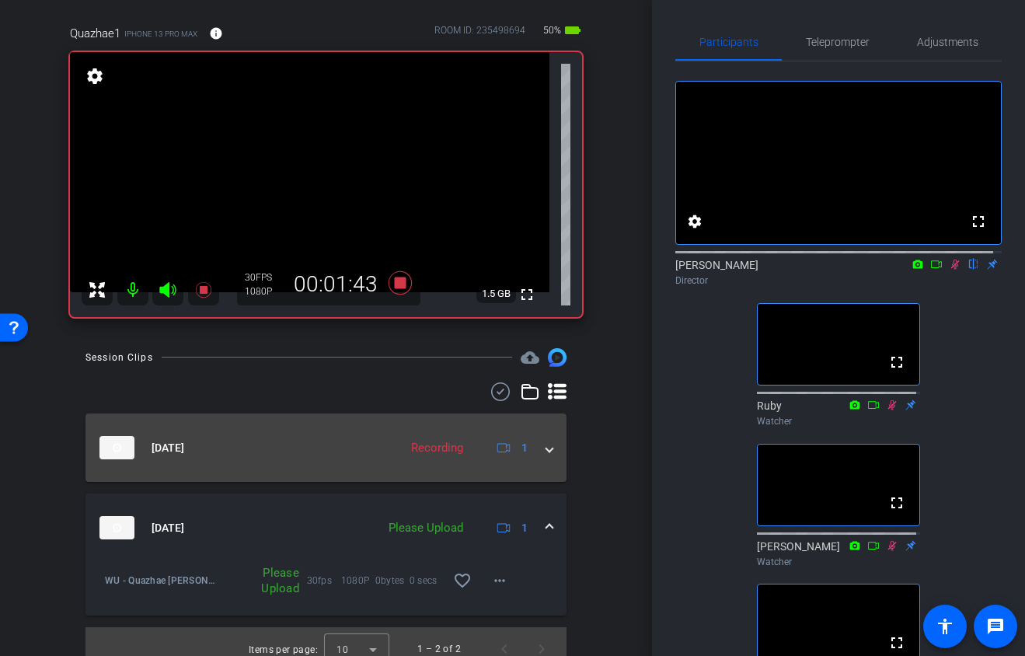
scroll to position [137, 0]
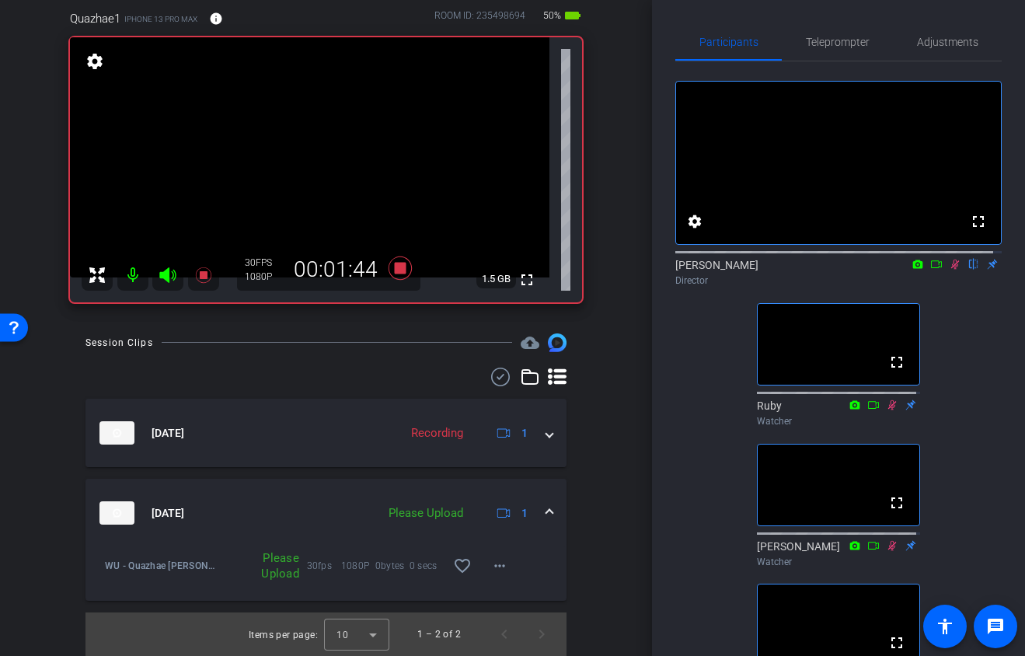
click at [285, 560] on div "Please Upload" at bounding box center [261, 565] width 91 height 31
click at [500, 568] on mat-icon "more_horiz" at bounding box center [499, 565] width 19 height 19
click at [501, 593] on span "Upload" at bounding box center [517, 597] width 62 height 19
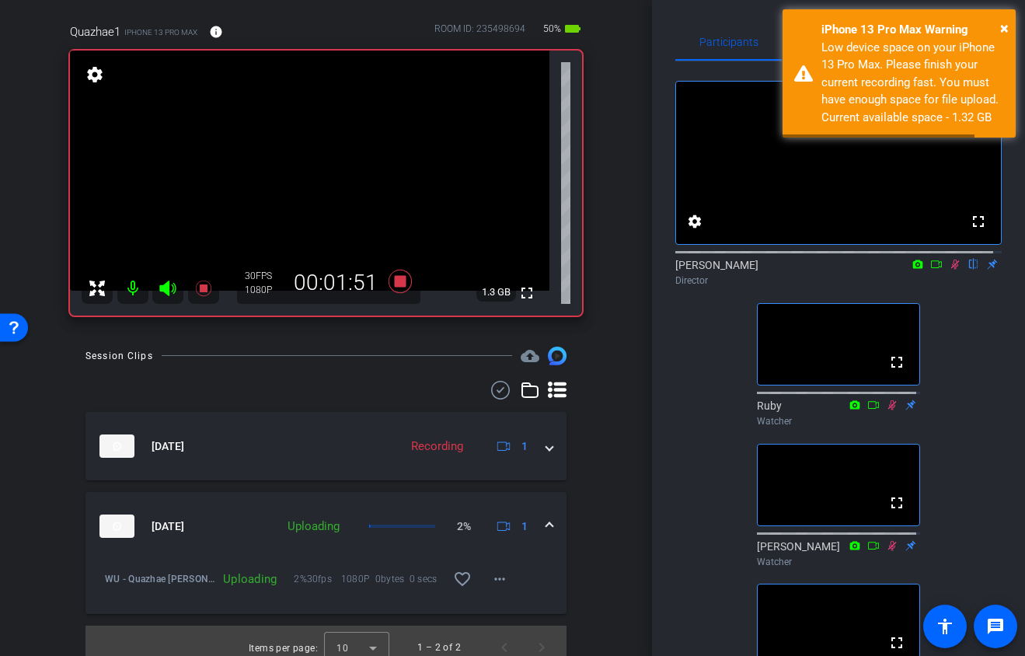
scroll to position [120, 0]
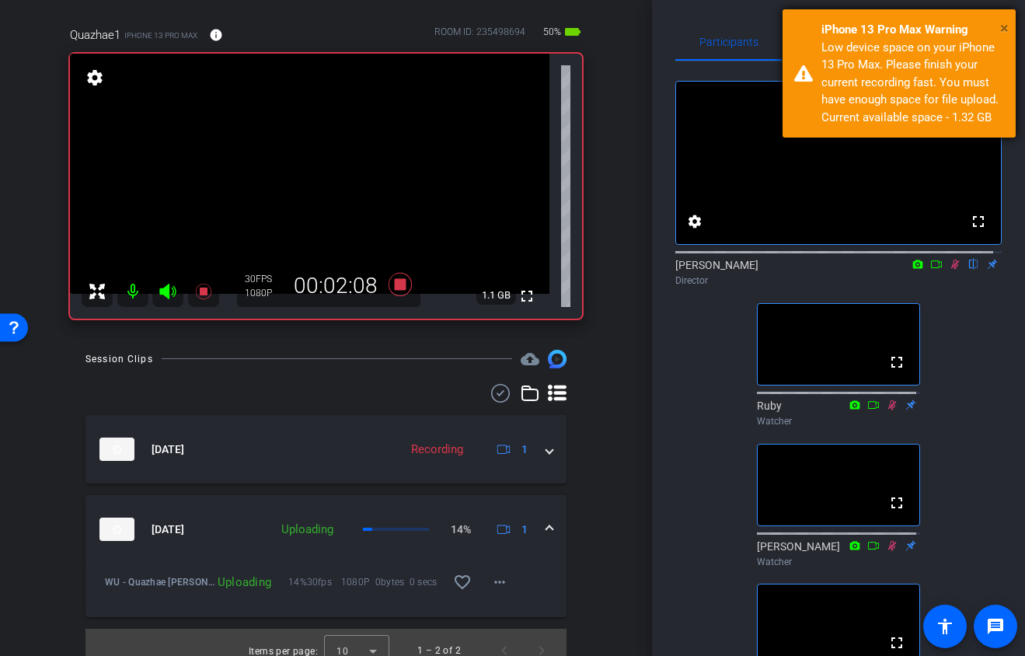
click at [1000, 26] on span "×" at bounding box center [1004, 28] width 9 height 19
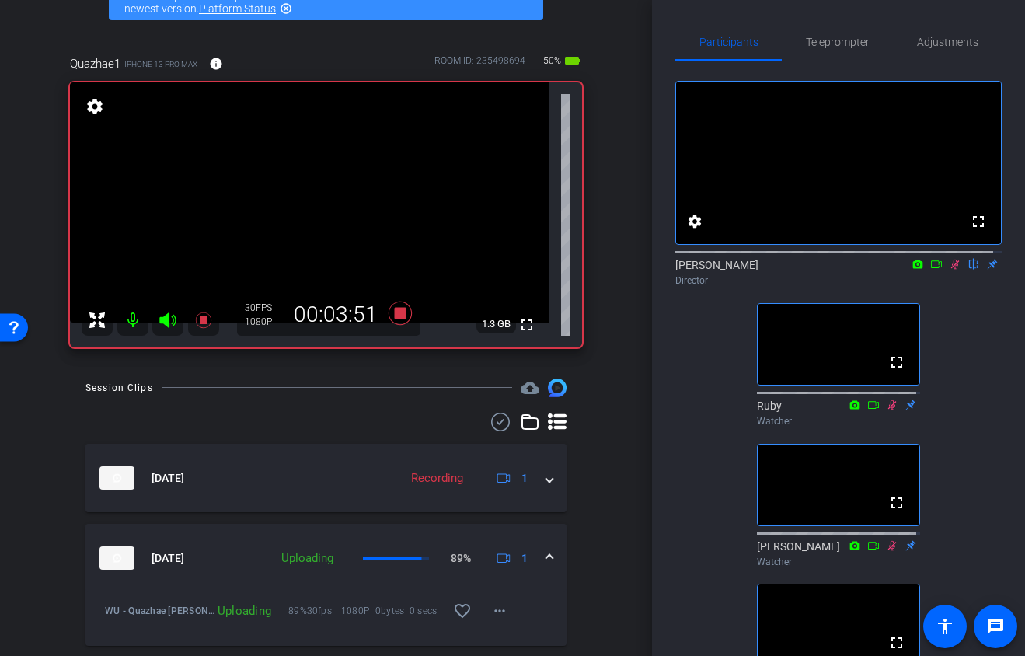
scroll to position [128, 0]
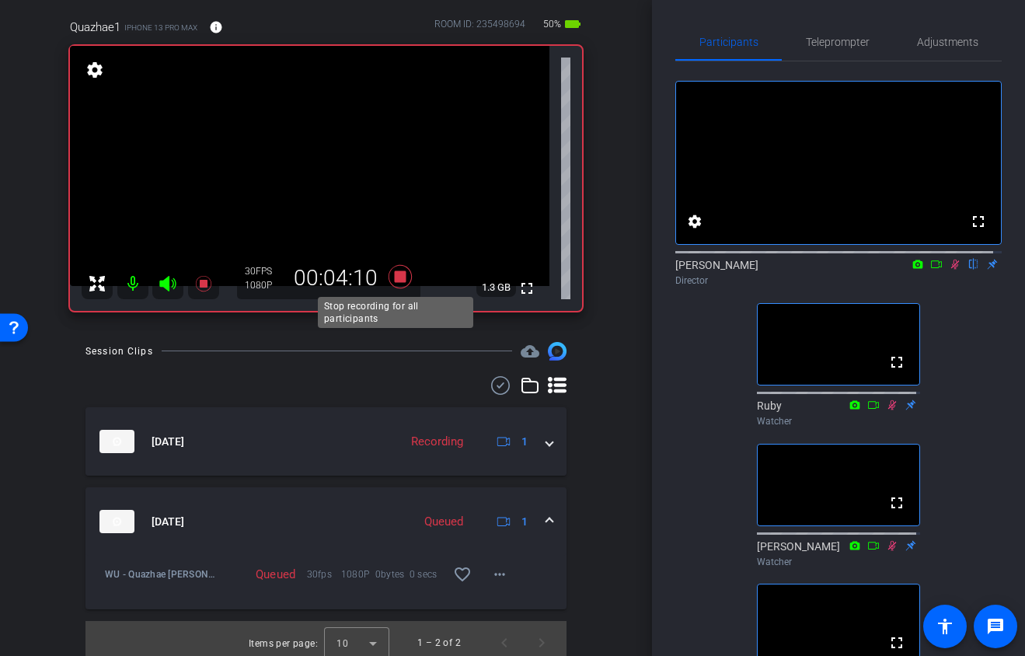
click at [399, 277] on icon at bounding box center [399, 276] width 23 height 23
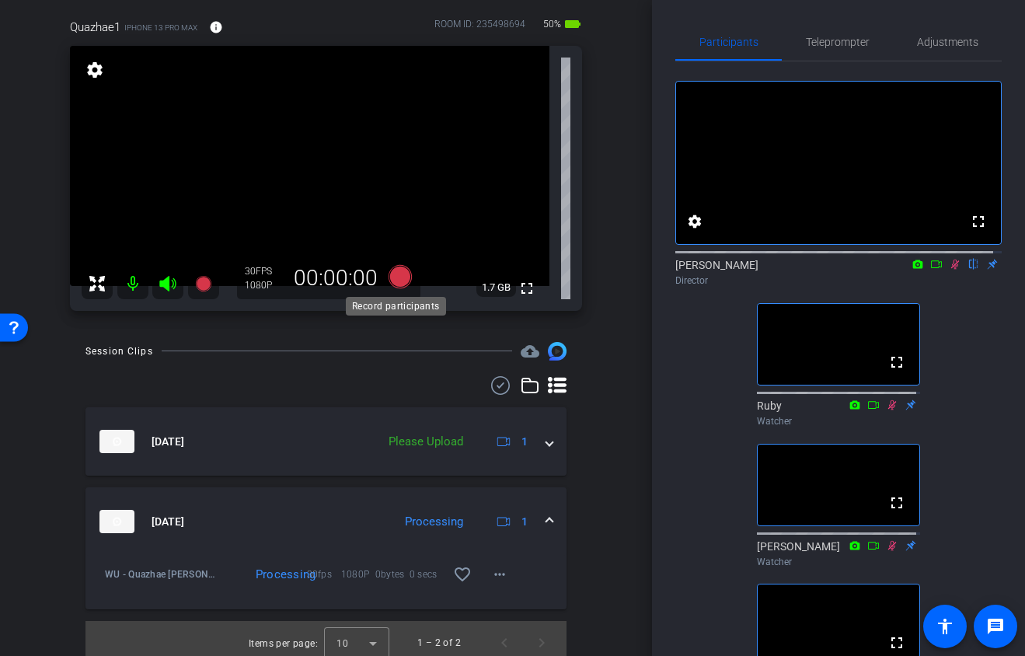
click at [398, 278] on icon at bounding box center [399, 276] width 23 height 23
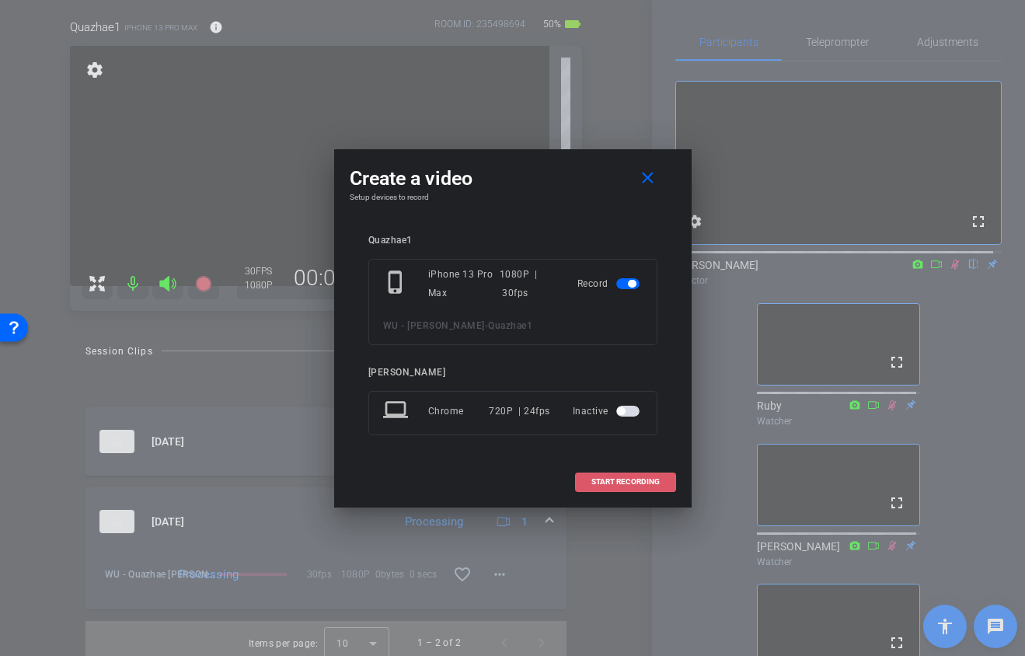
click at [615, 478] on span "START RECORDING" at bounding box center [625, 482] width 68 height 8
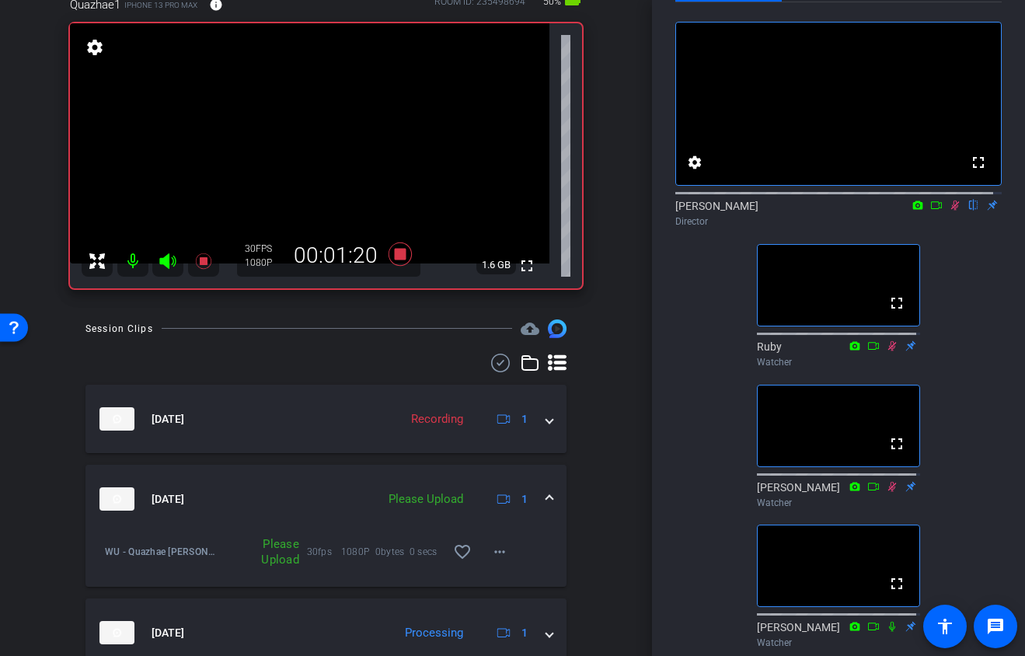
scroll to position [148, 0]
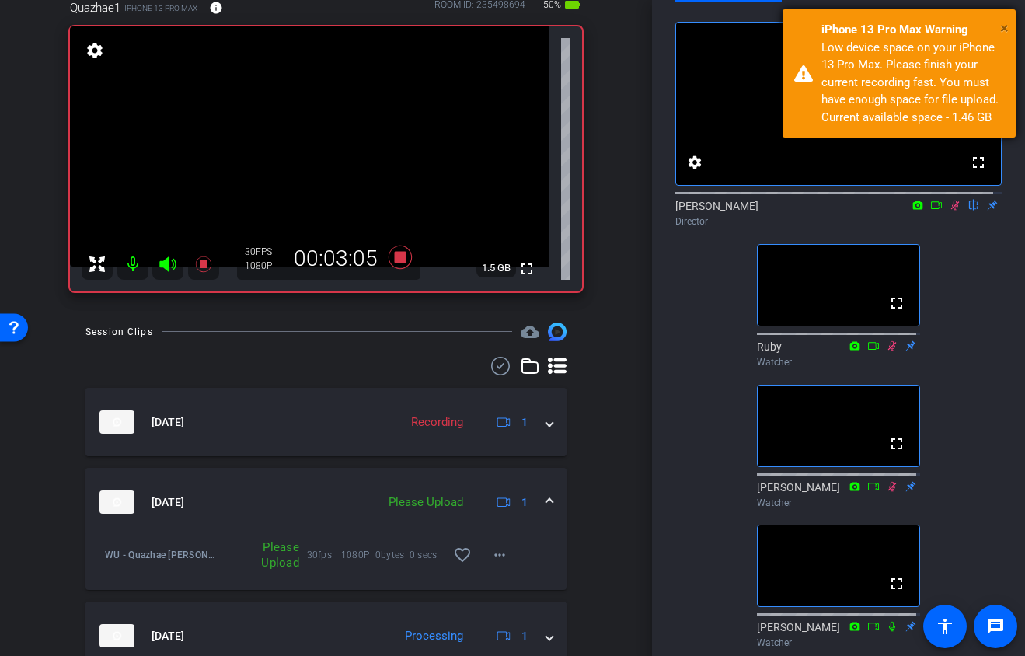
click at [1005, 26] on span "×" at bounding box center [1004, 28] width 9 height 19
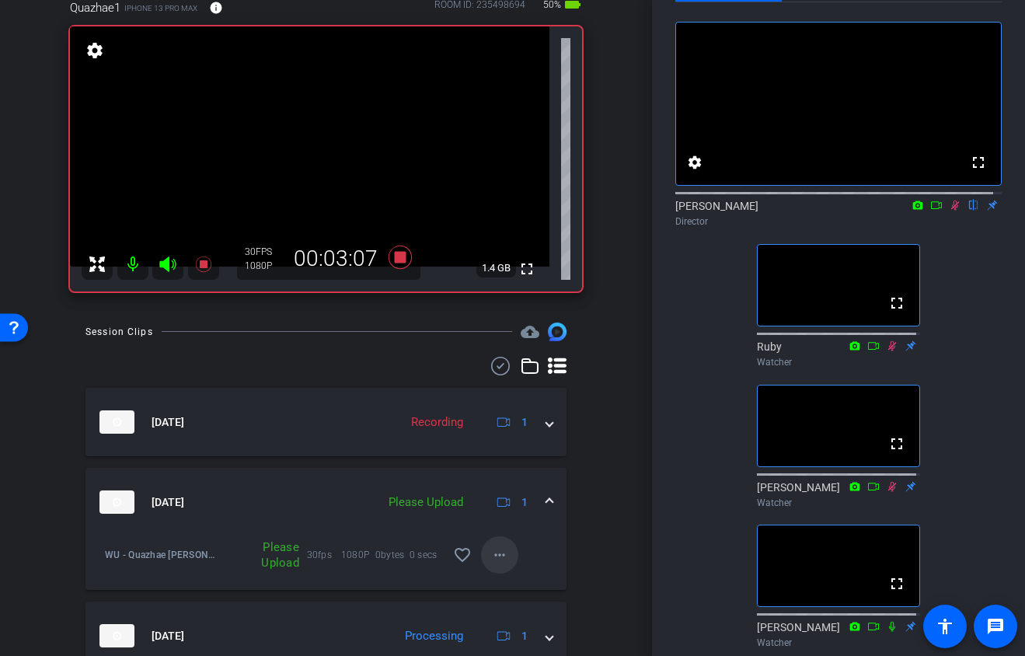
click at [494, 554] on mat-icon "more_horiz" at bounding box center [499, 555] width 19 height 19
click at [504, 587] on span "Upload" at bounding box center [517, 587] width 62 height 19
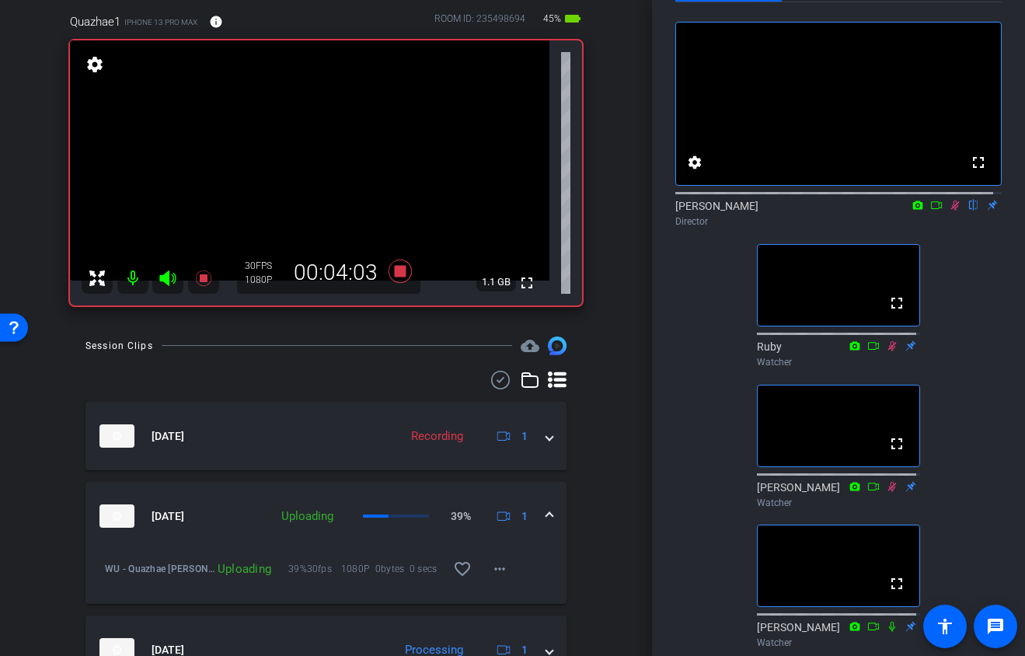
scroll to position [126, 0]
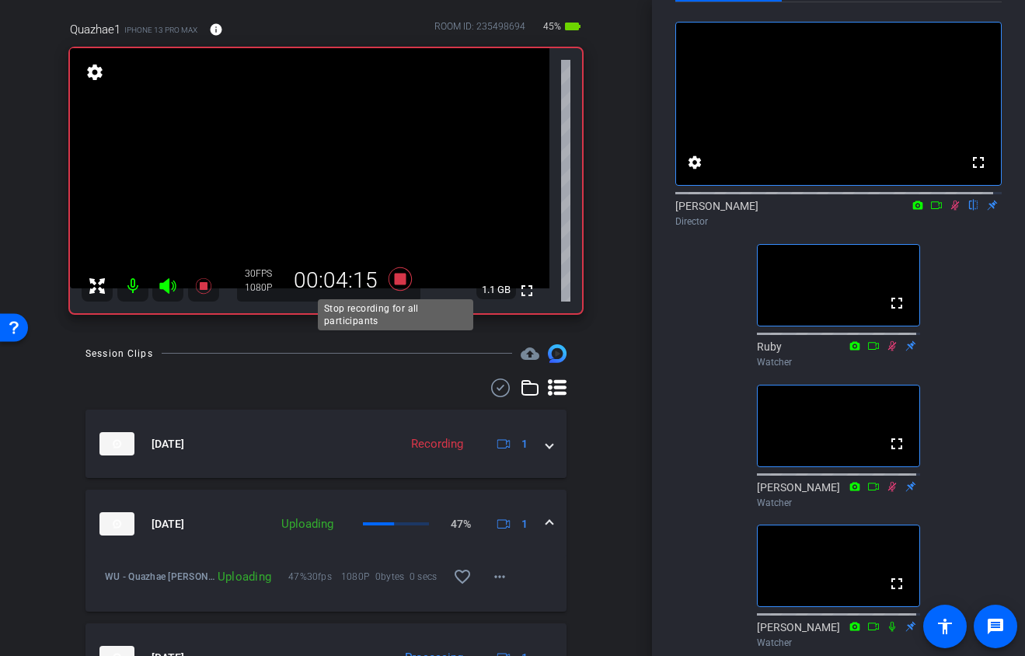
click at [394, 279] on icon at bounding box center [399, 278] width 23 height 23
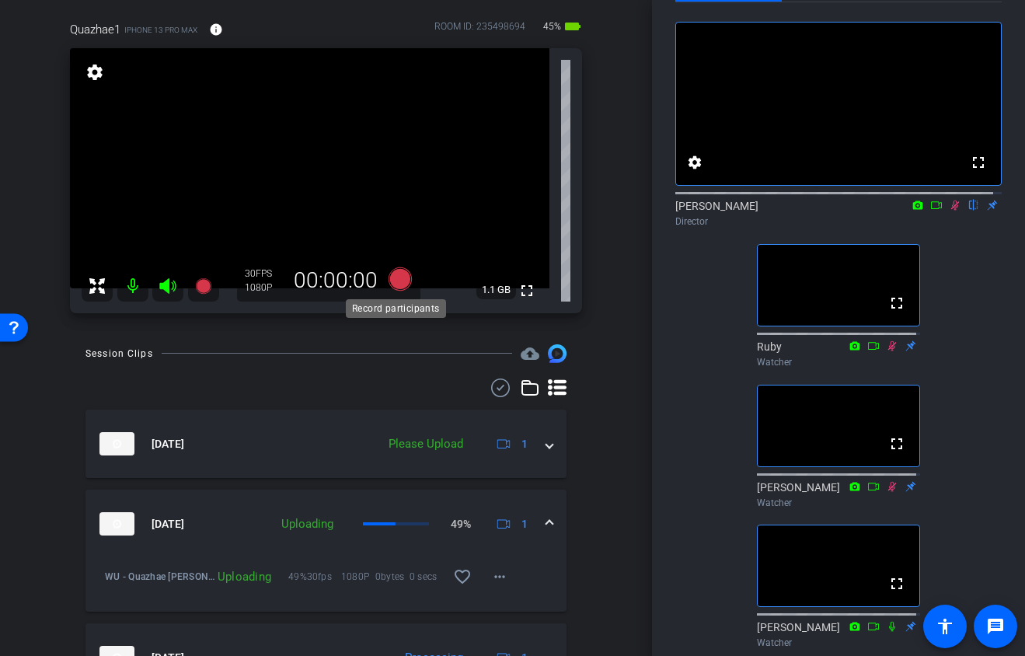
click at [395, 281] on icon at bounding box center [399, 278] width 23 height 23
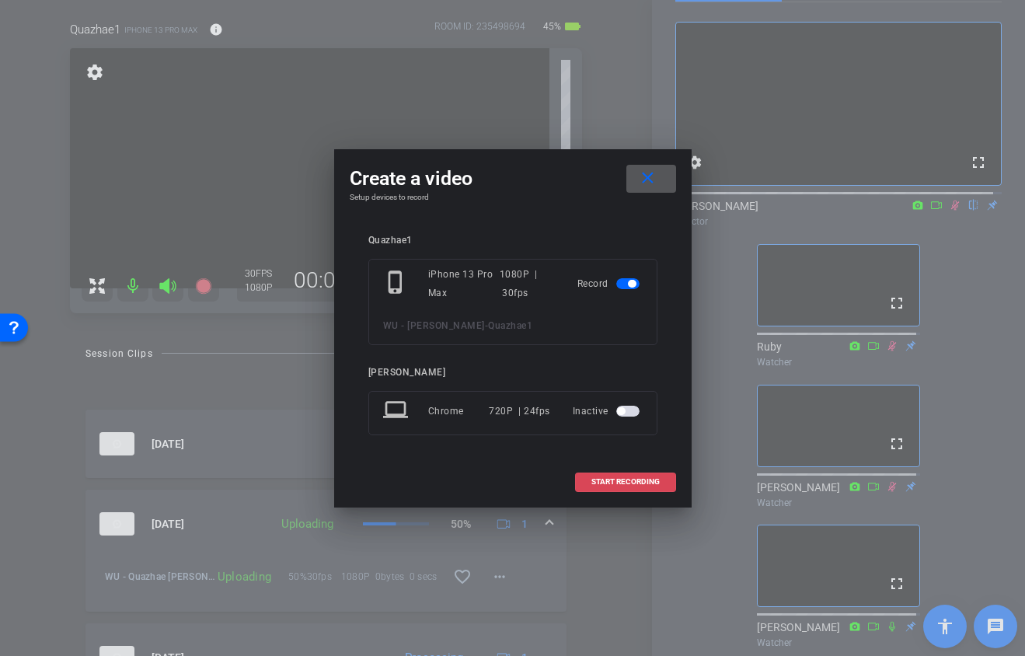
click at [615, 482] on span "START RECORDING" at bounding box center [625, 482] width 68 height 8
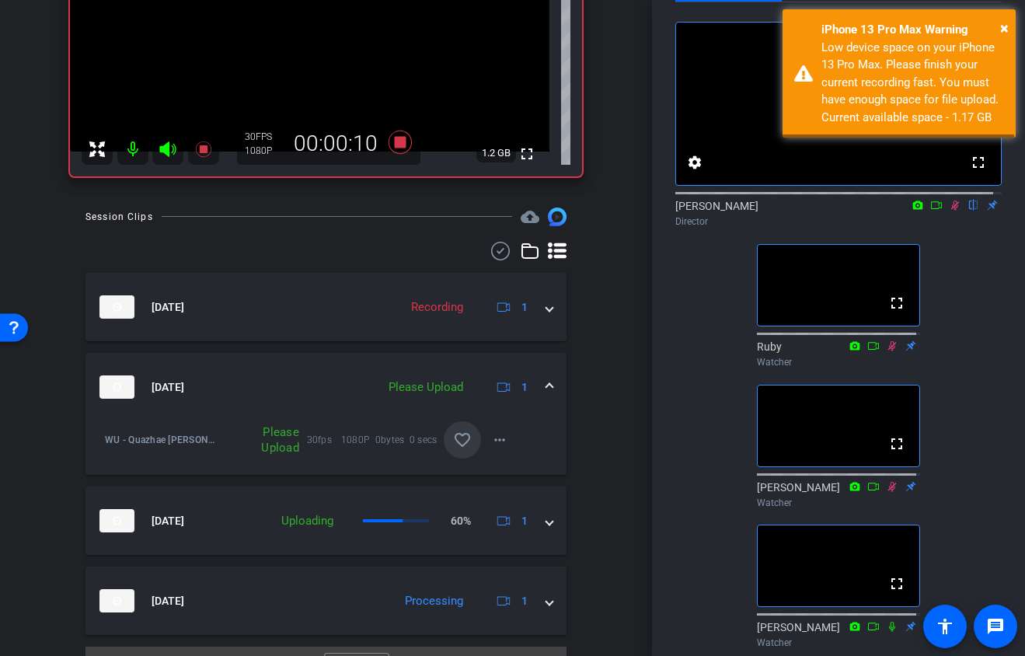
scroll to position [270, 0]
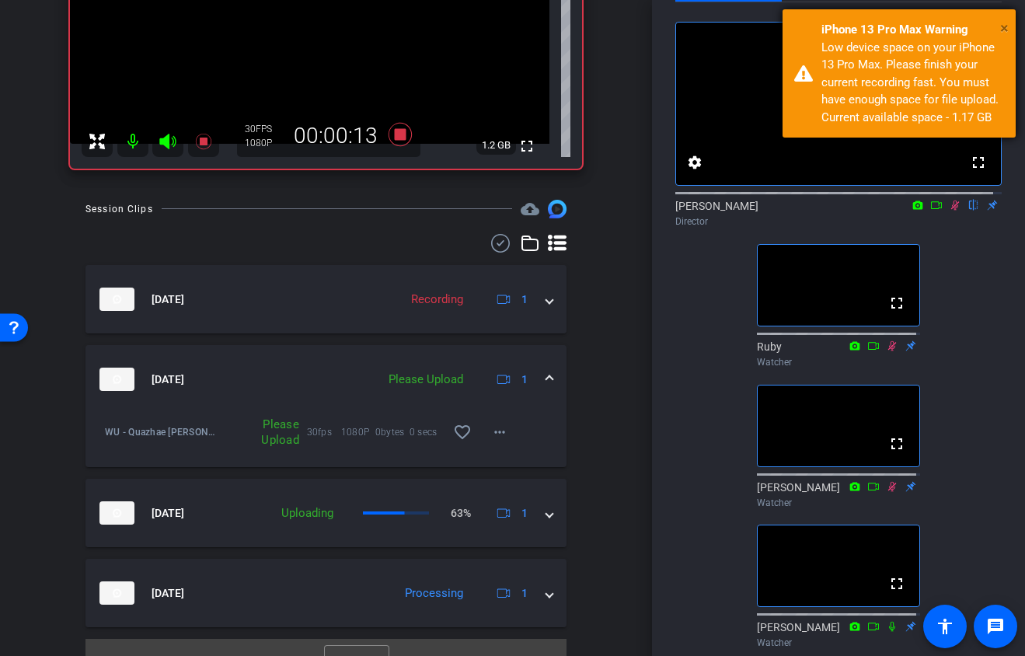
click at [1002, 26] on span "×" at bounding box center [1004, 28] width 9 height 19
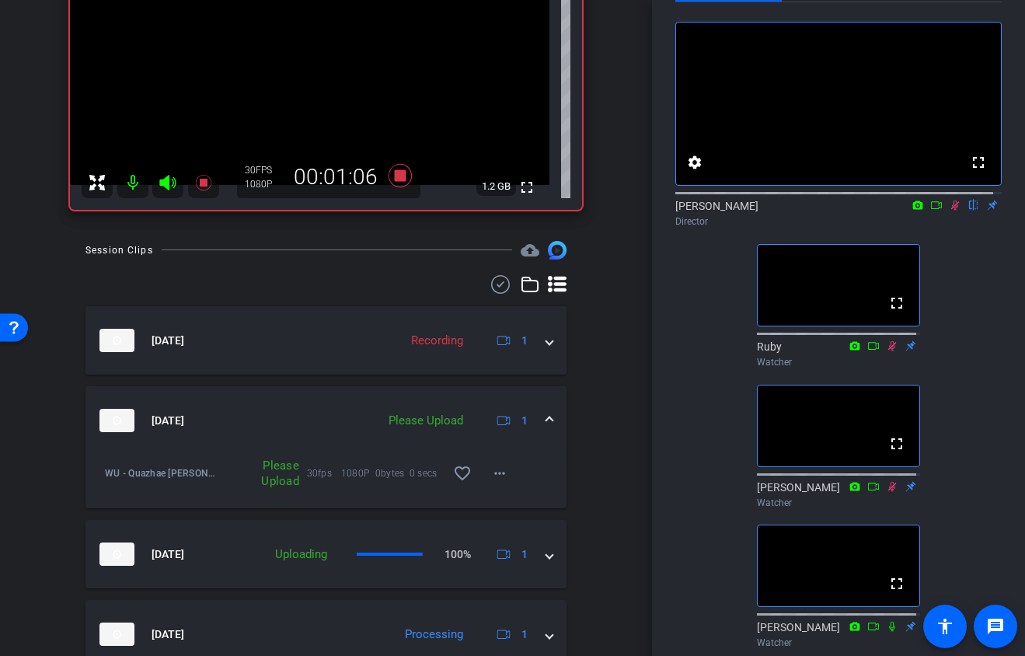
scroll to position [232, 0]
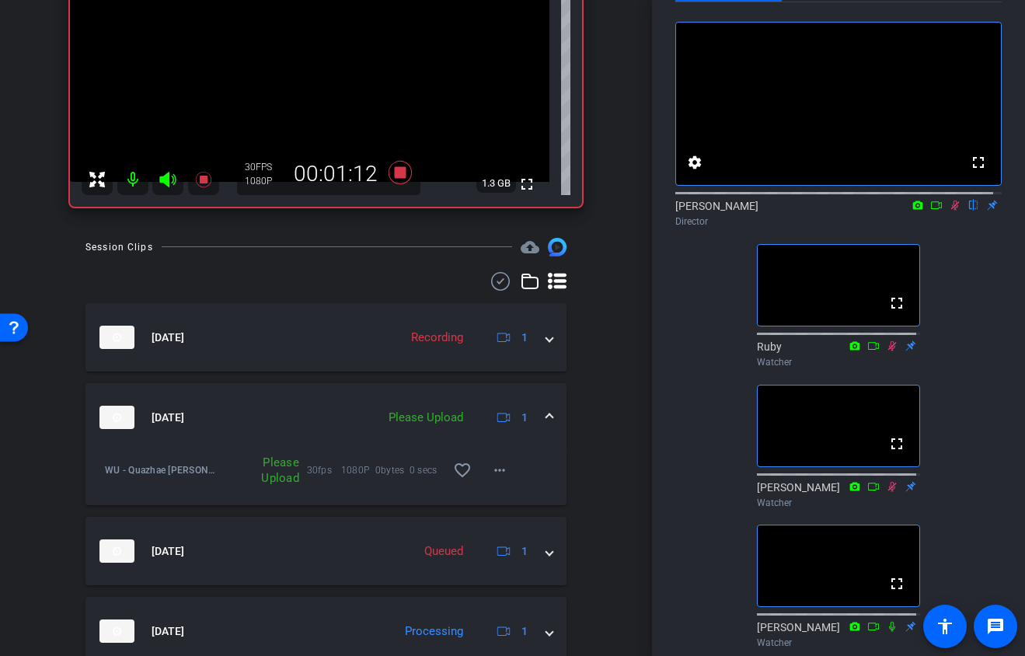
click at [432, 417] on div "Please Upload" at bounding box center [426, 418] width 90 height 18
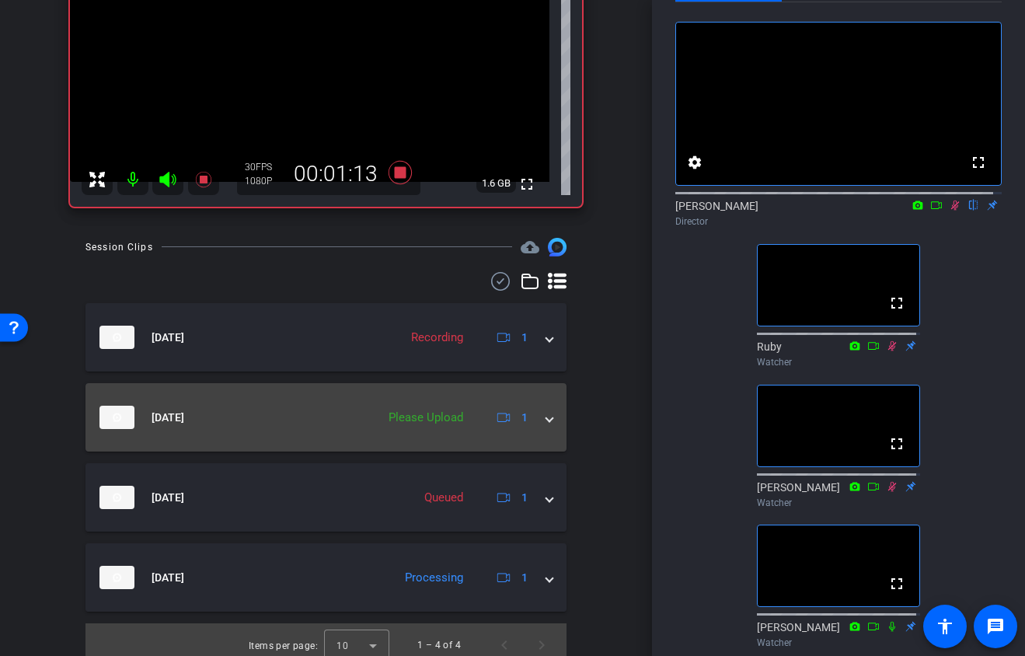
click at [432, 417] on div "Please Upload" at bounding box center [426, 418] width 90 height 18
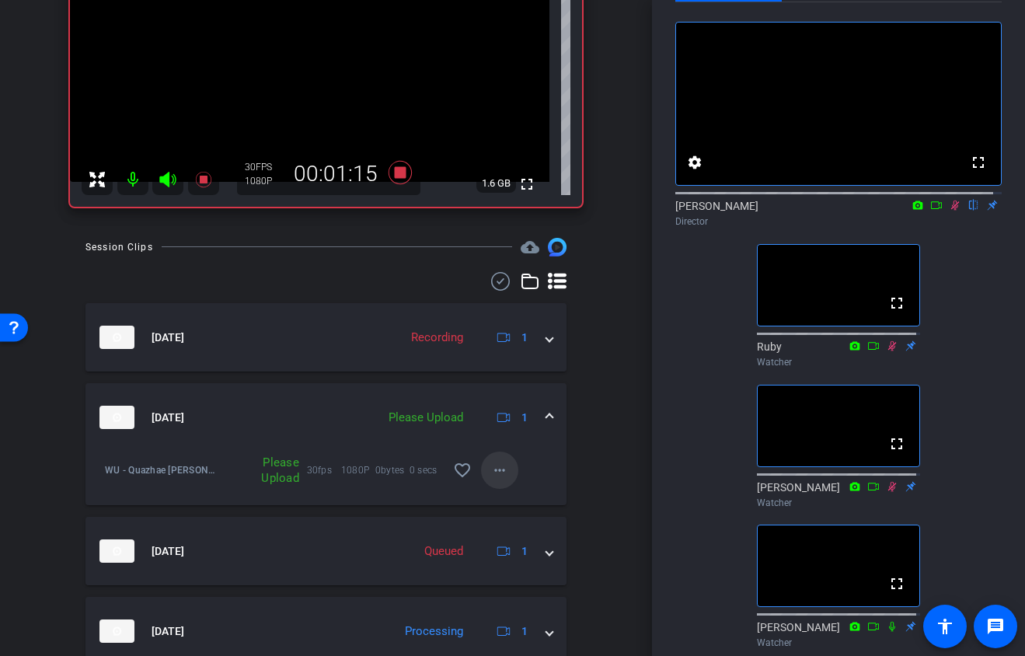
click at [490, 471] on mat-icon "more_horiz" at bounding box center [499, 470] width 19 height 19
click at [500, 500] on span "Upload" at bounding box center [517, 502] width 62 height 19
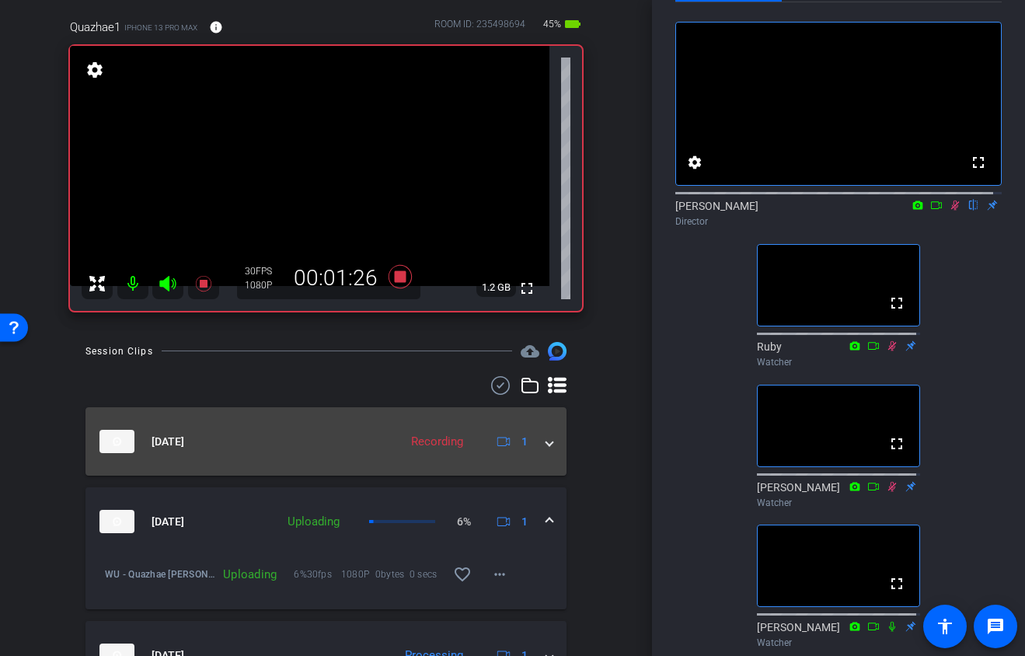
scroll to position [90, 0]
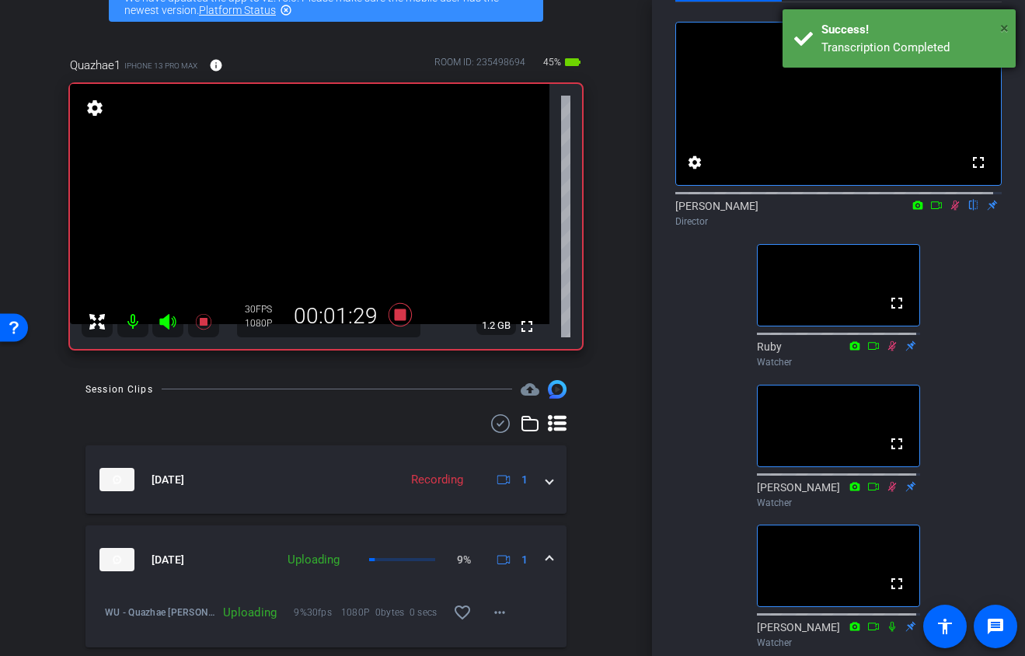
click at [1002, 23] on span "×" at bounding box center [1004, 28] width 9 height 19
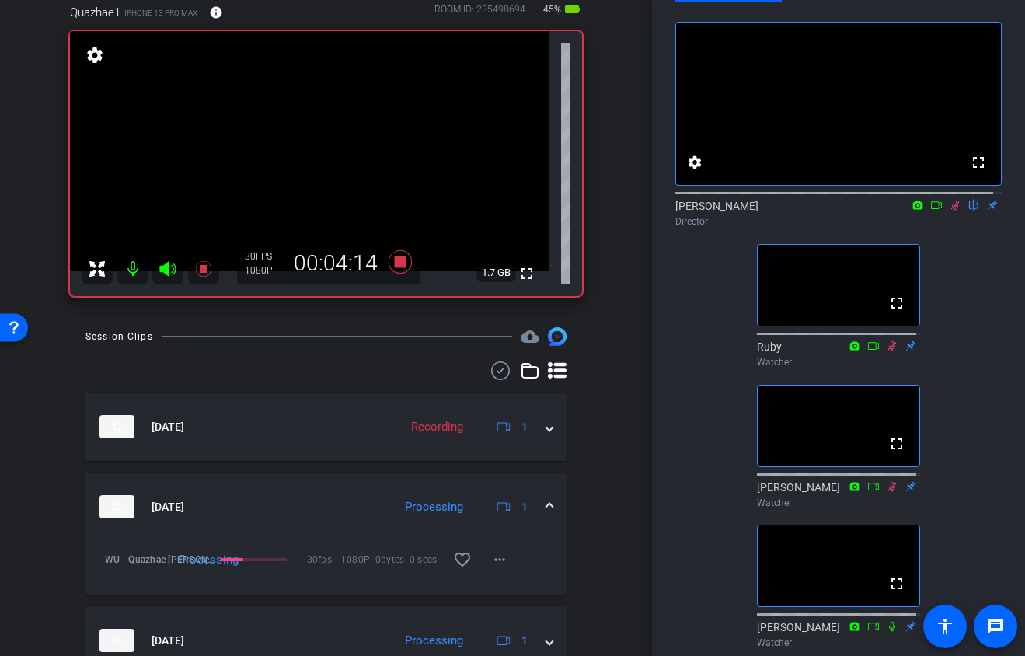
scroll to position [140, 0]
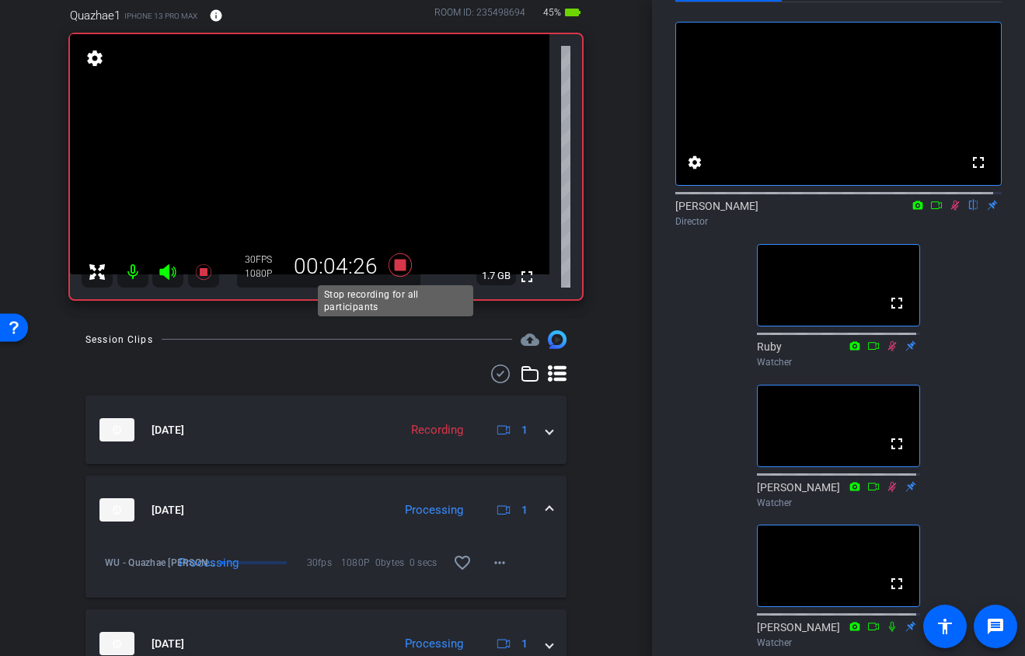
click at [396, 265] on icon at bounding box center [399, 264] width 23 height 23
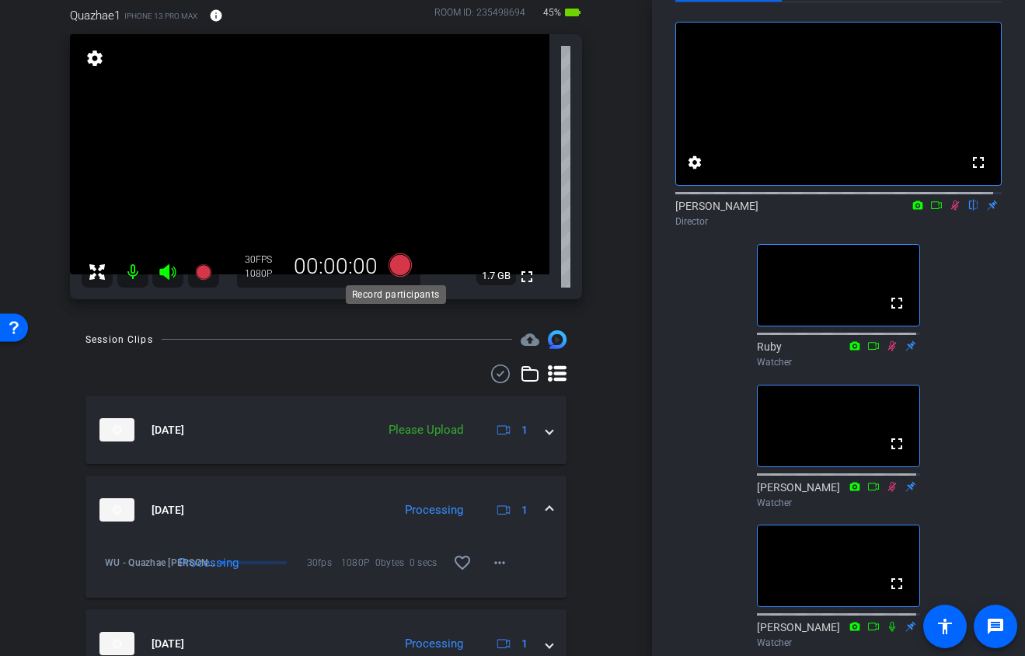
click at [399, 264] on icon at bounding box center [399, 264] width 23 height 23
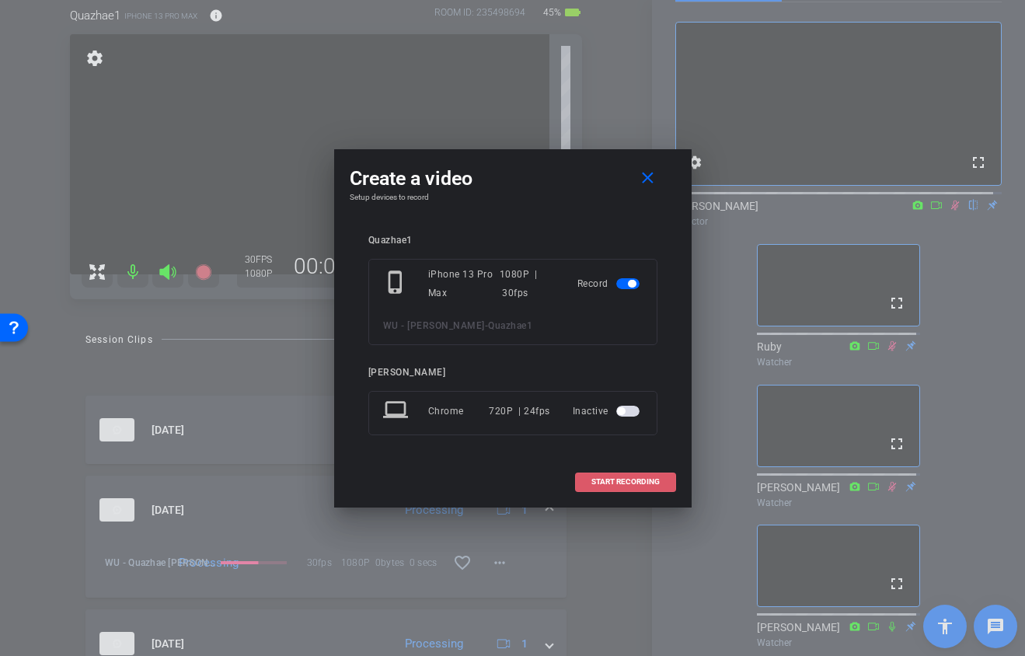
click at [646, 482] on span "START RECORDING" at bounding box center [625, 482] width 68 height 8
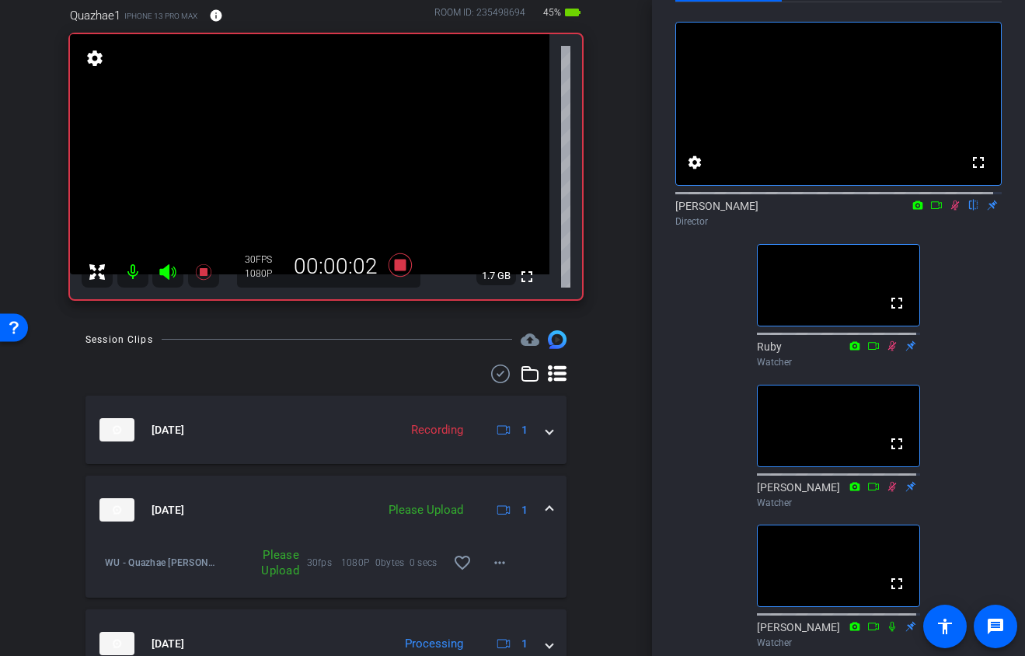
click at [430, 508] on div "Please Upload" at bounding box center [426, 510] width 90 height 18
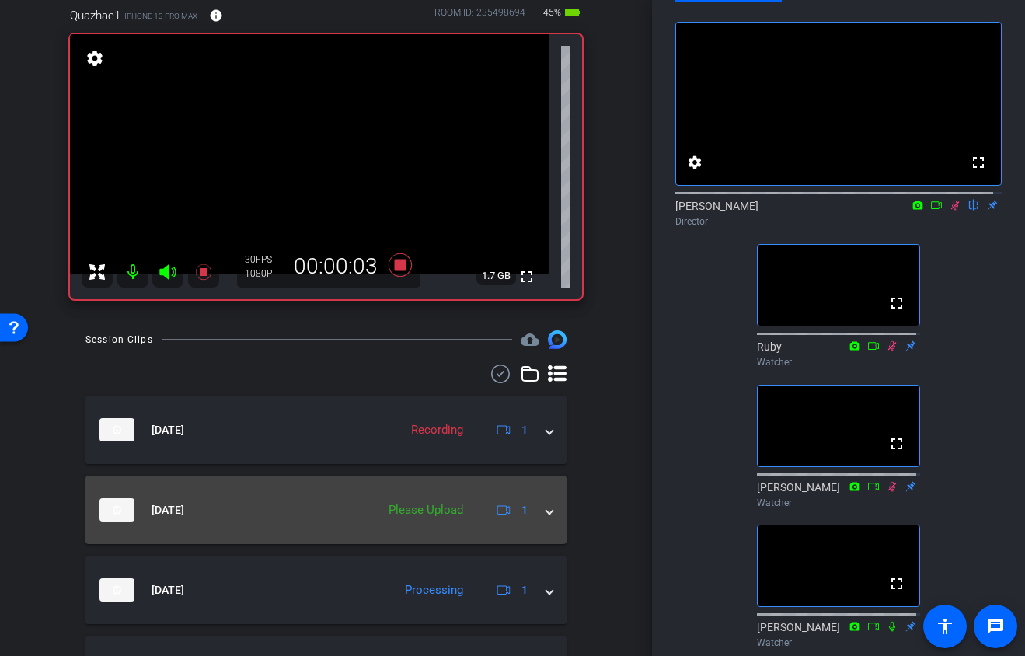
click at [431, 510] on div "Please Upload" at bounding box center [426, 510] width 90 height 18
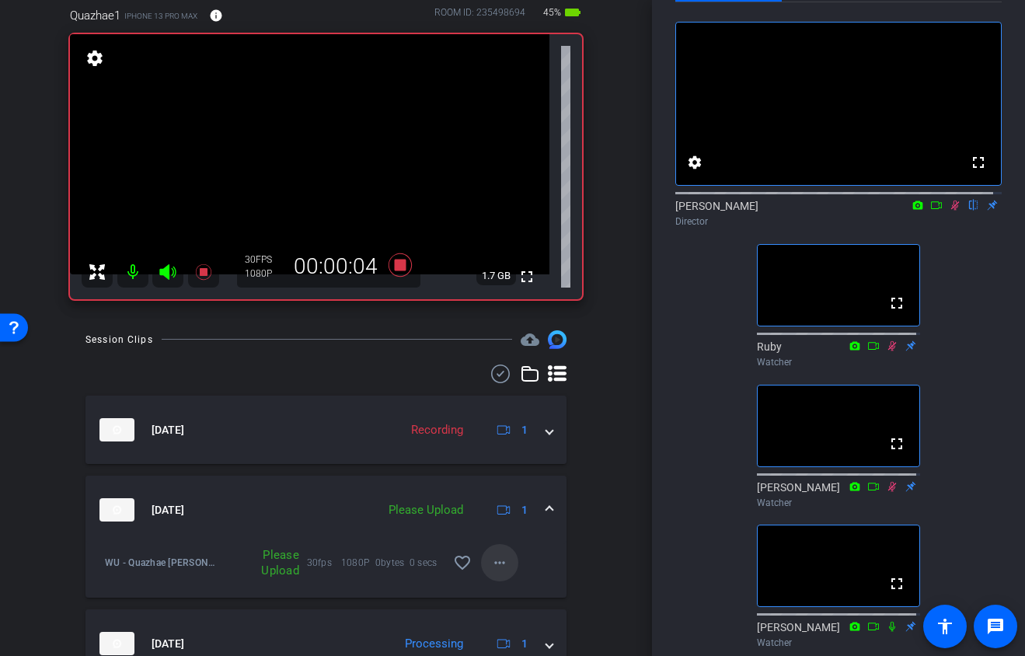
click at [490, 566] on mat-icon "more_horiz" at bounding box center [499, 562] width 19 height 19
click at [490, 597] on span "Upload" at bounding box center [517, 595] width 62 height 19
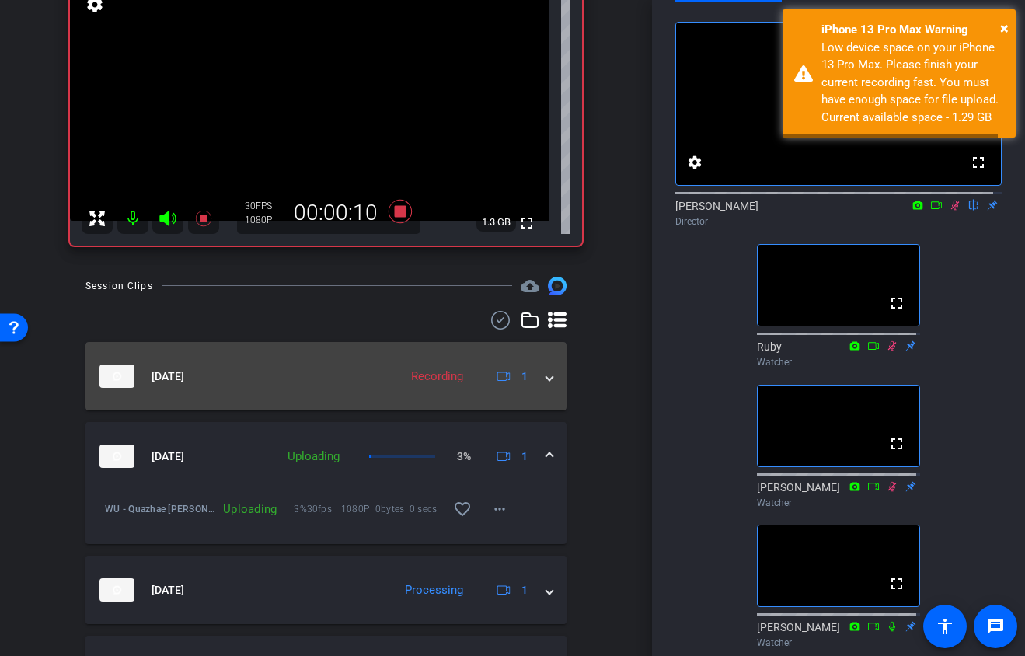
scroll to position [191, 0]
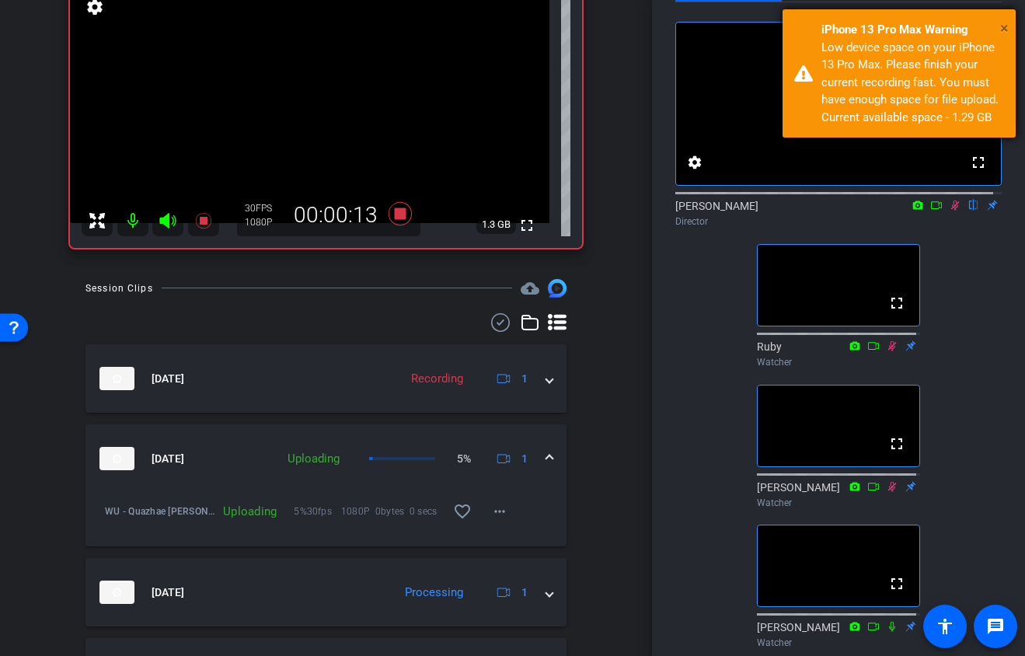
click at [1002, 26] on span "×" at bounding box center [1004, 28] width 9 height 19
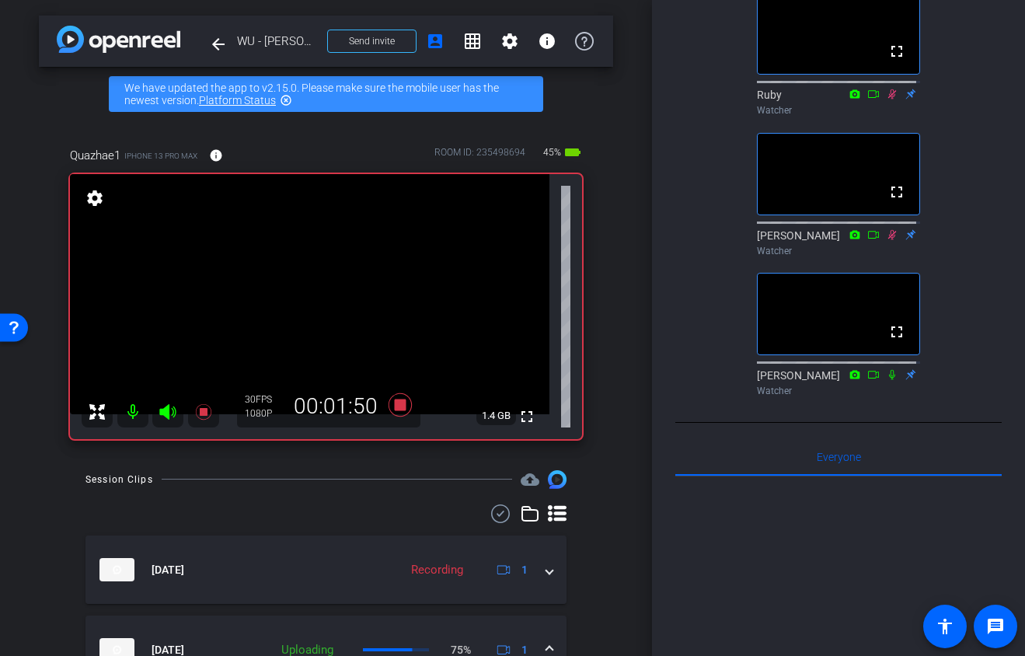
scroll to position [310, 0]
click at [394, 405] on icon at bounding box center [399, 404] width 23 height 23
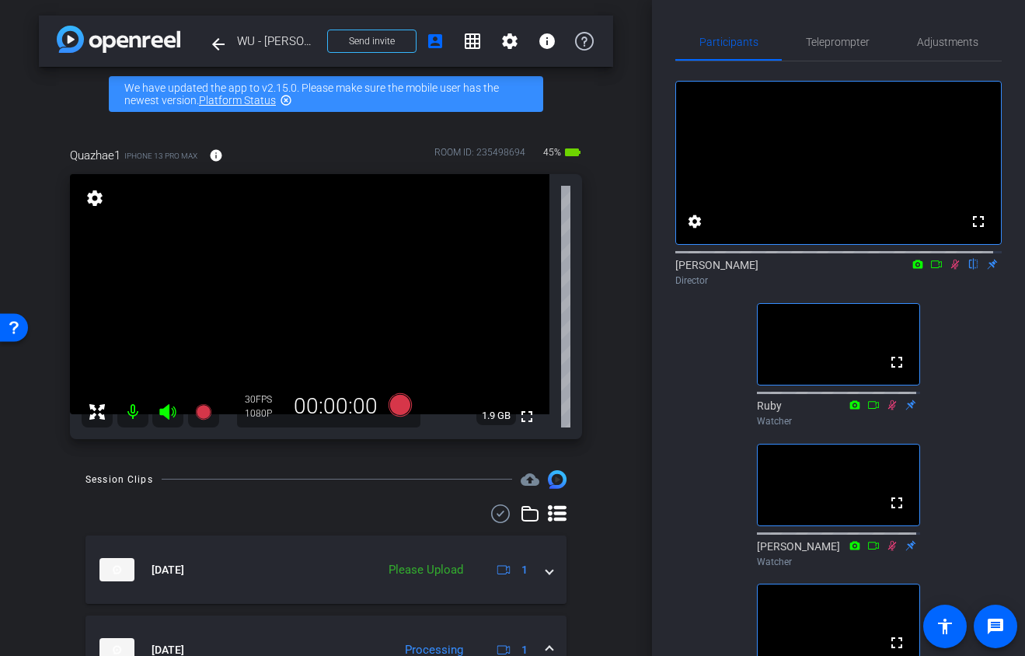
scroll to position [3, 0]
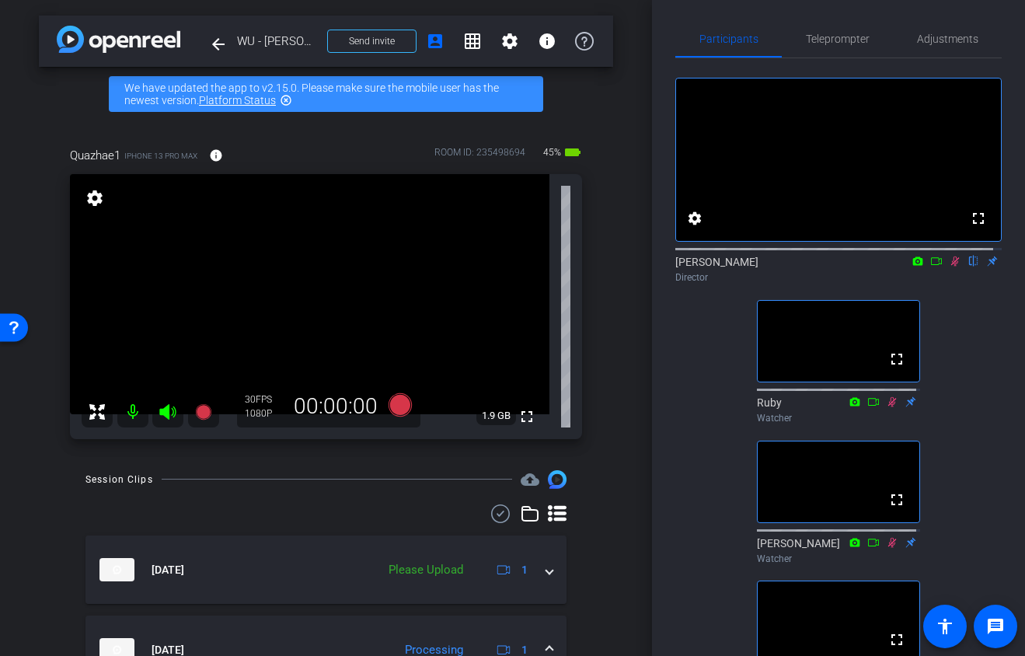
click at [950, 267] on icon at bounding box center [955, 261] width 12 height 11
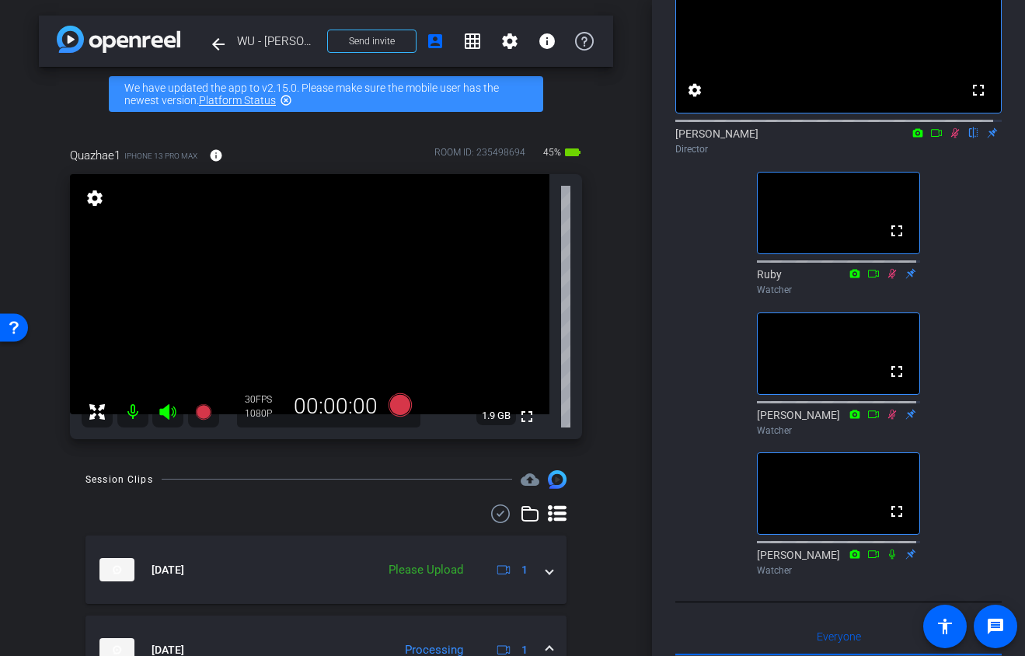
scroll to position [131, 0]
click at [951, 138] on icon at bounding box center [955, 133] width 9 height 10
click at [949, 138] on icon at bounding box center [955, 132] width 12 height 11
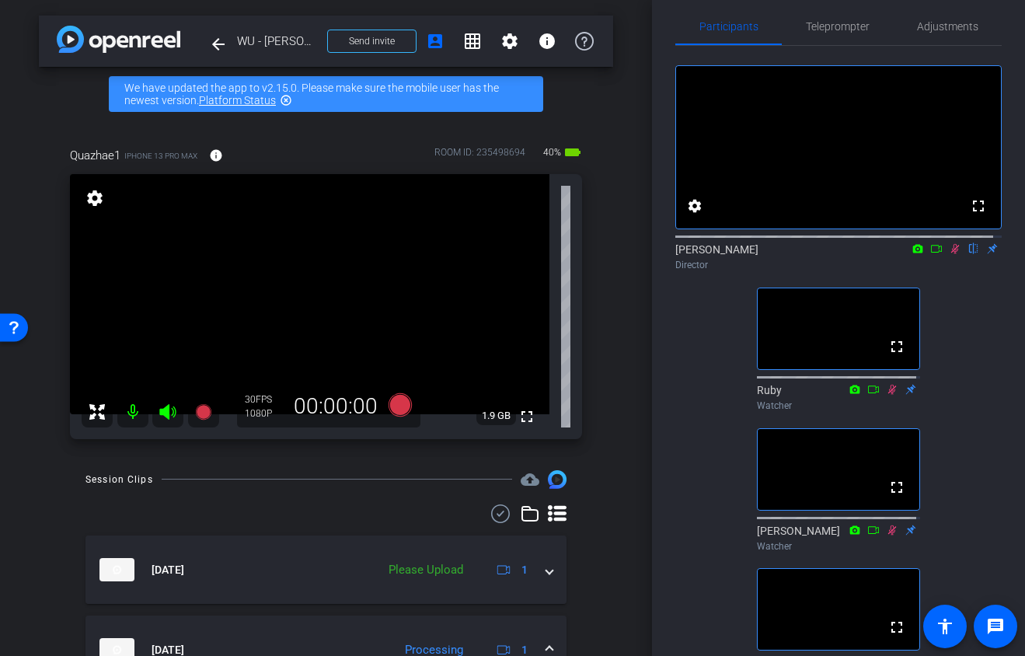
scroll to position [34, 0]
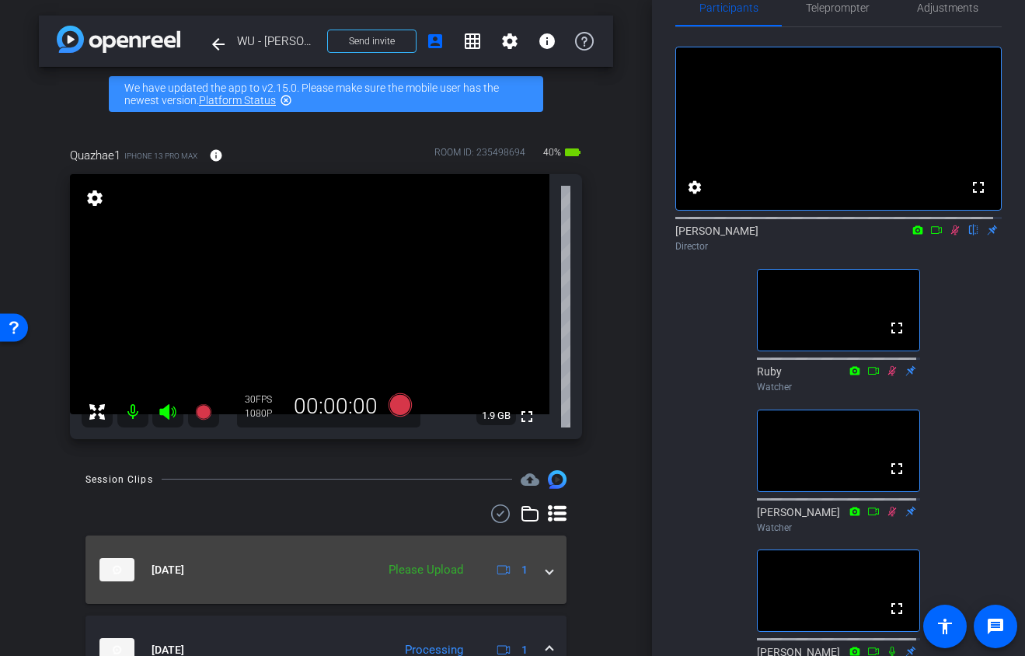
click at [448, 563] on div "Please Upload" at bounding box center [426, 570] width 90 height 18
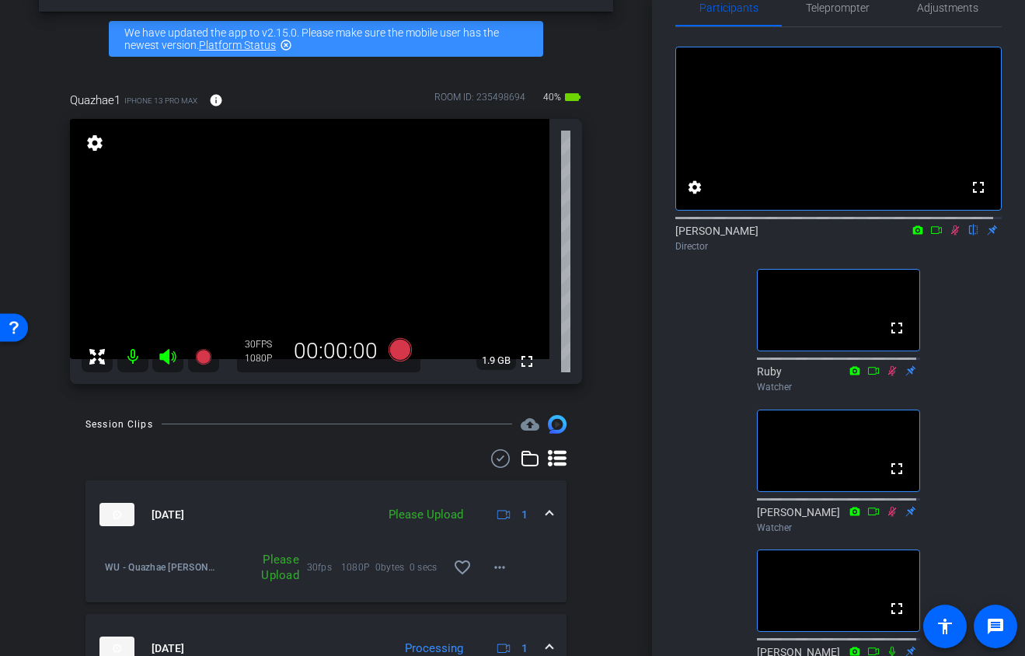
scroll to position [90, 0]
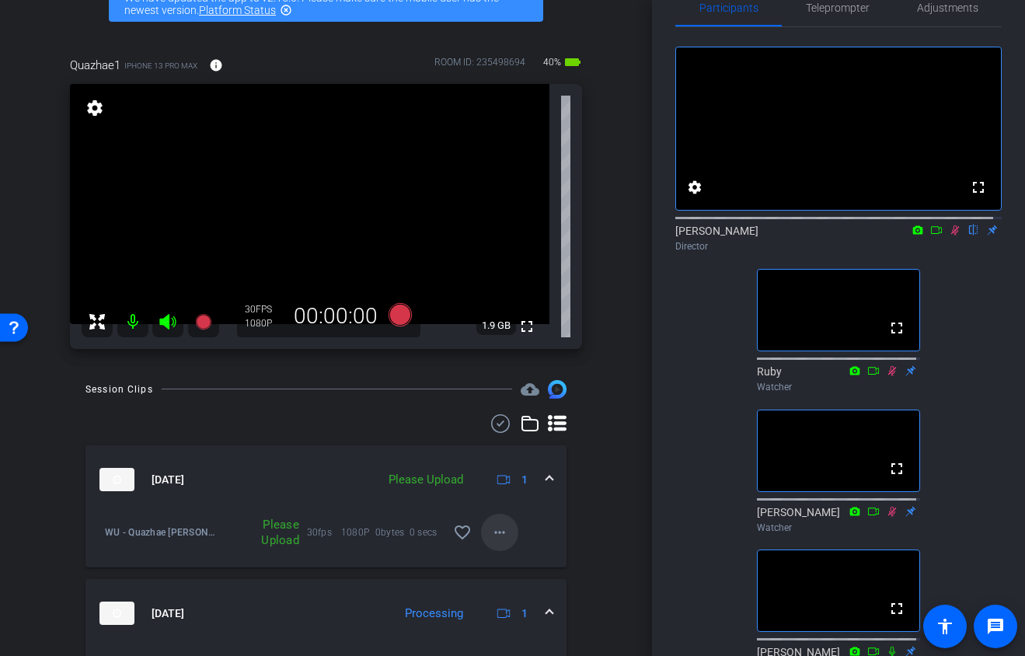
click at [490, 532] on mat-icon "more_horiz" at bounding box center [499, 532] width 19 height 19
click at [495, 566] on span "Upload" at bounding box center [517, 565] width 62 height 19
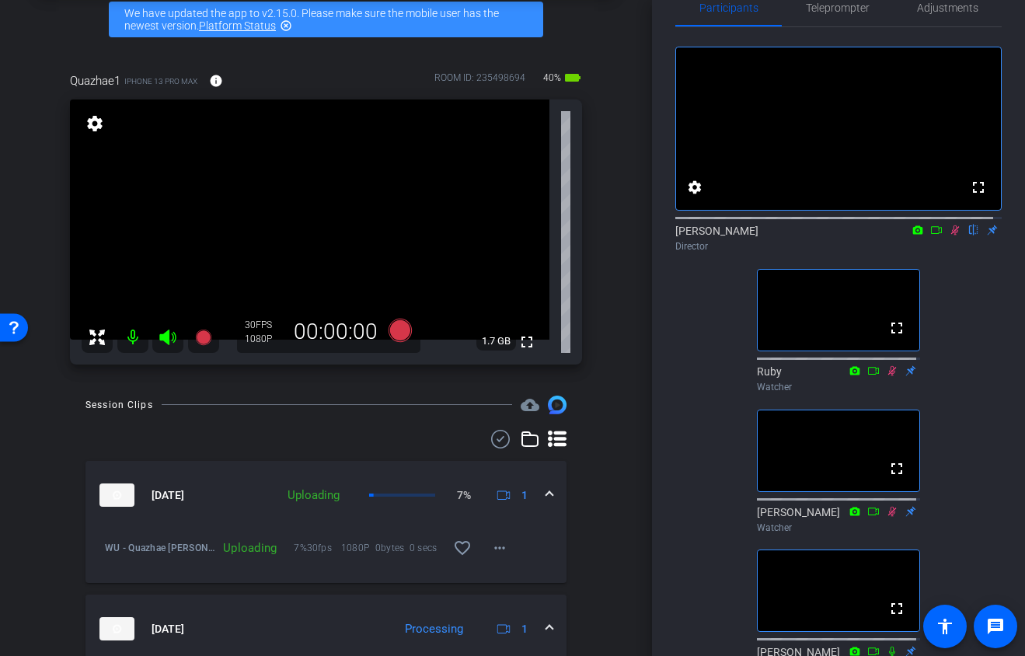
scroll to position [68, 0]
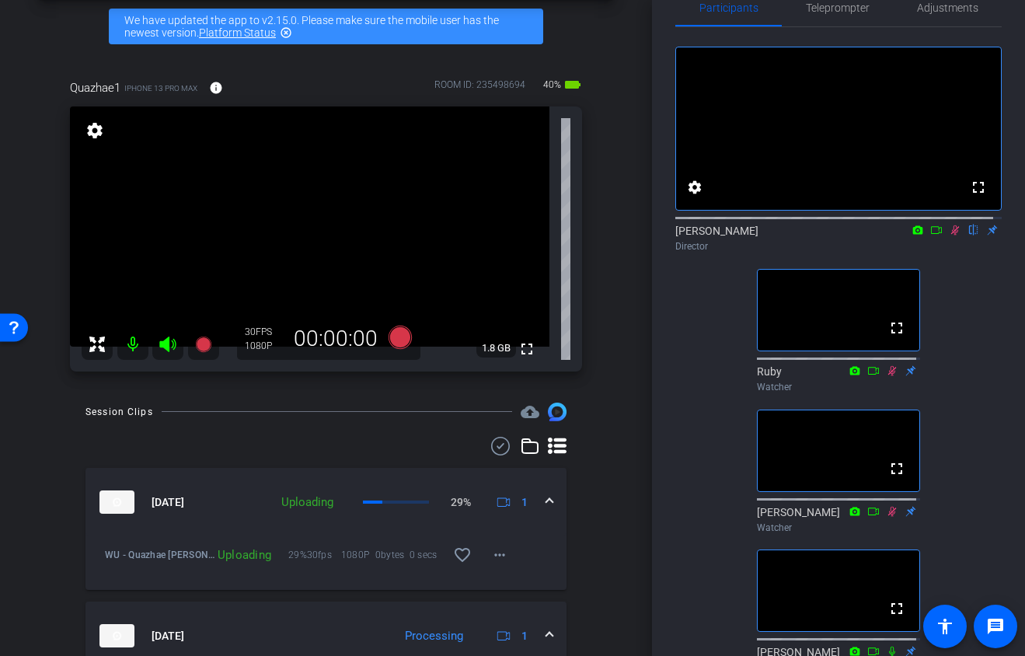
click at [951, 235] on icon at bounding box center [955, 230] width 9 height 10
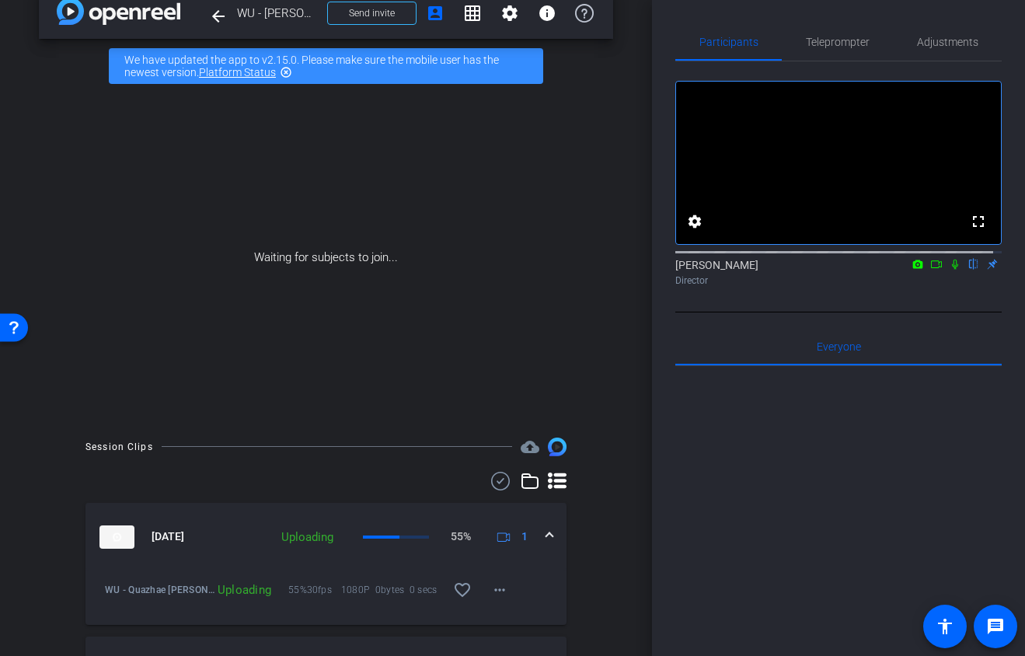
scroll to position [31, 0]
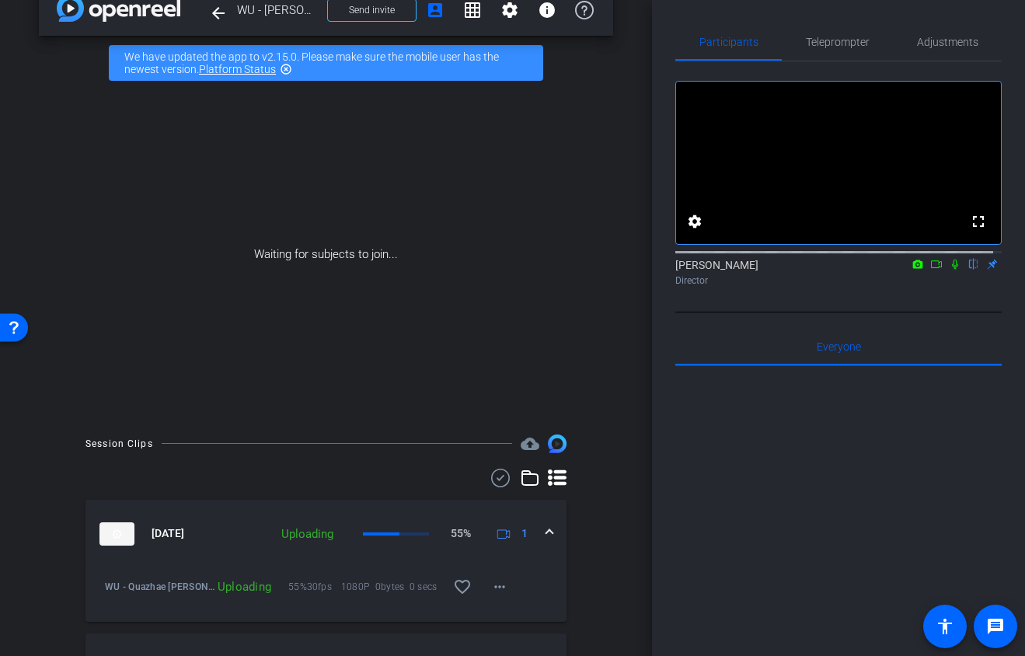
click at [932, 270] on icon at bounding box center [936, 264] width 12 height 11
click at [968, 270] on icon at bounding box center [973, 264] width 12 height 11
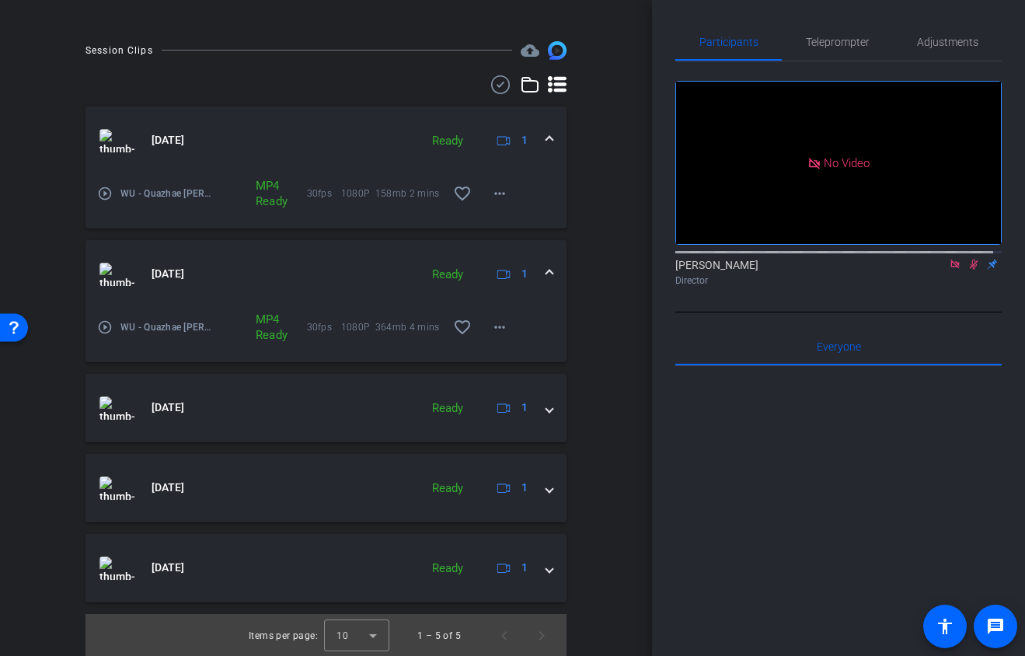
scroll to position [421, 0]
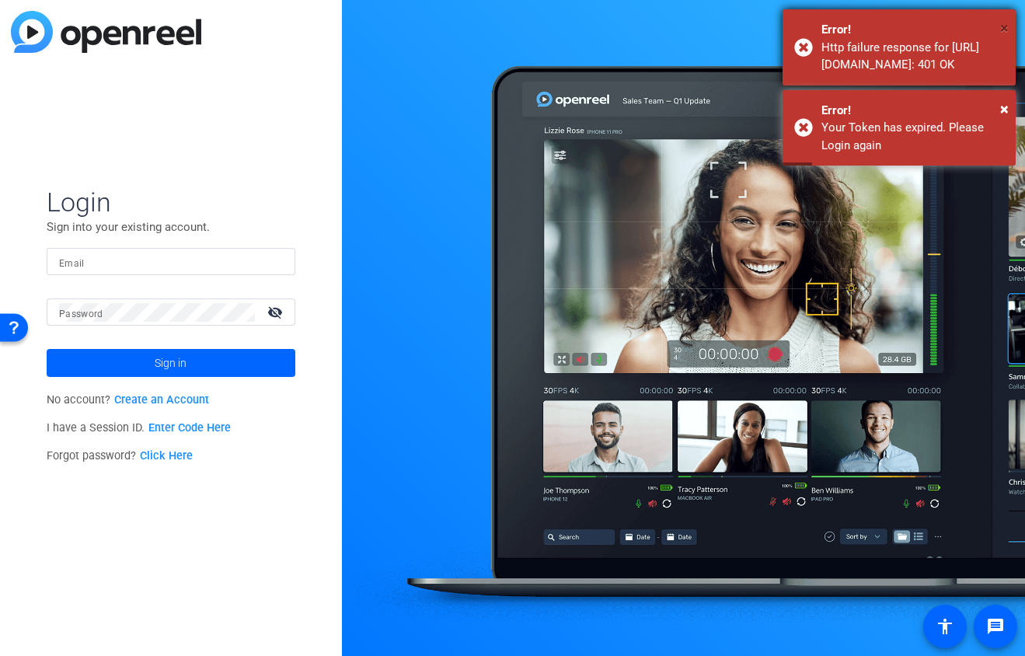
click at [1002, 20] on span "×" at bounding box center [1004, 28] width 9 height 19
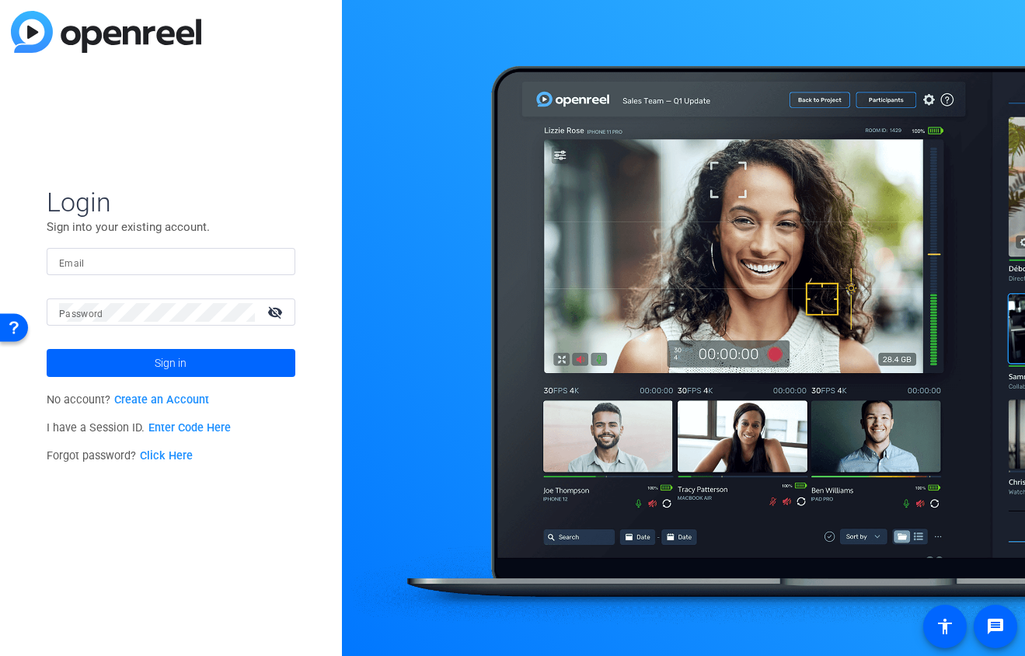
click at [160, 264] on input "Email" at bounding box center [171, 262] width 224 height 19
type input "[PERSON_NAME][EMAIL_ADDRESS][DOMAIN_NAME]"
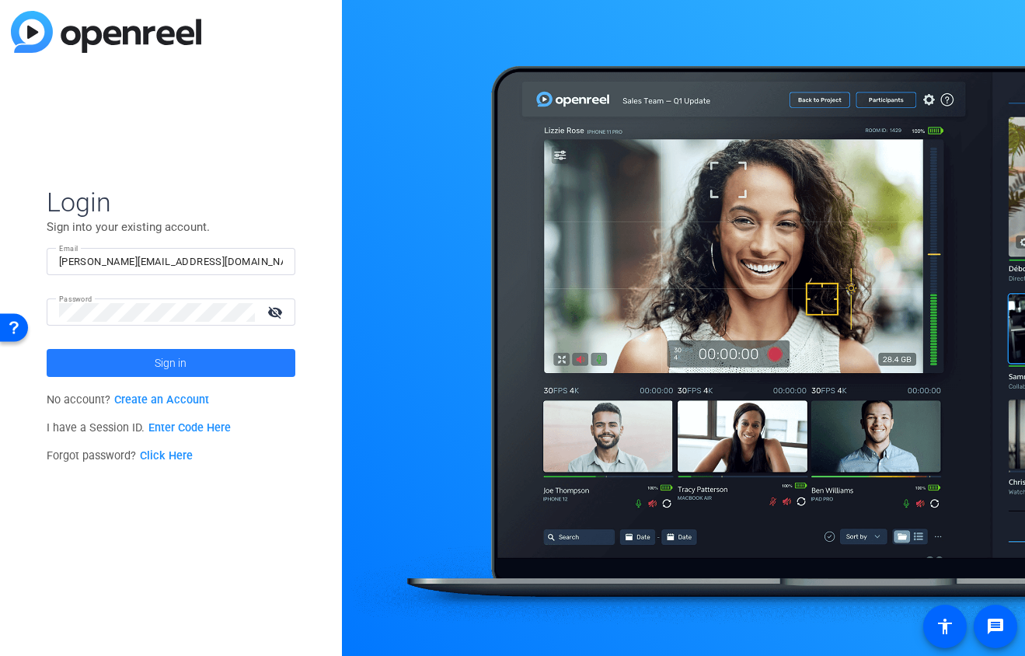
click at [217, 367] on span at bounding box center [171, 362] width 249 height 37
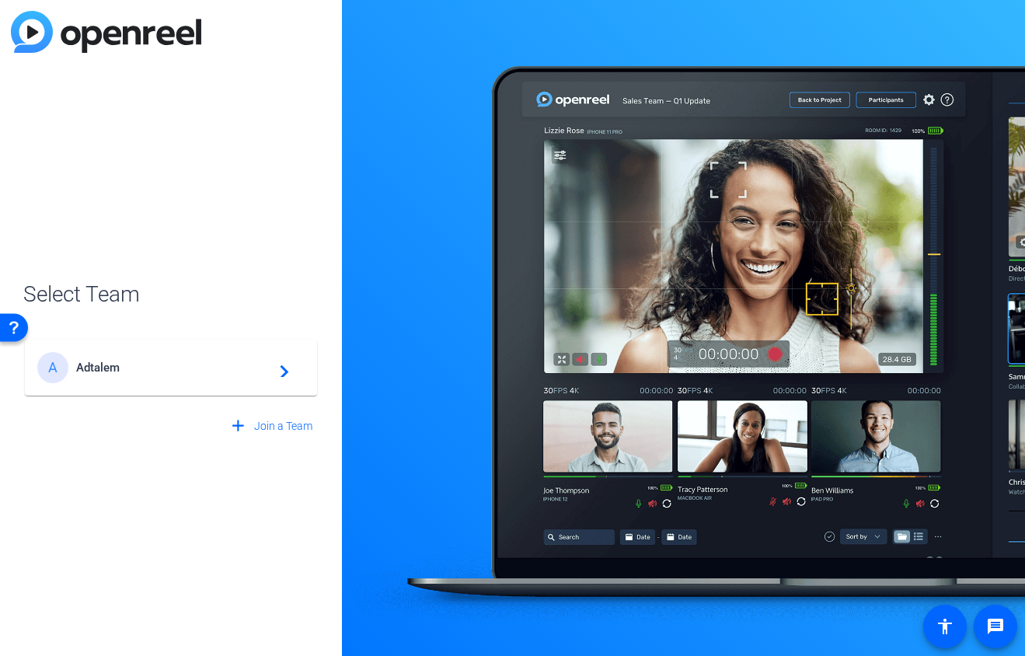
click at [198, 368] on span "Adtalem" at bounding box center [173, 368] width 194 height 14
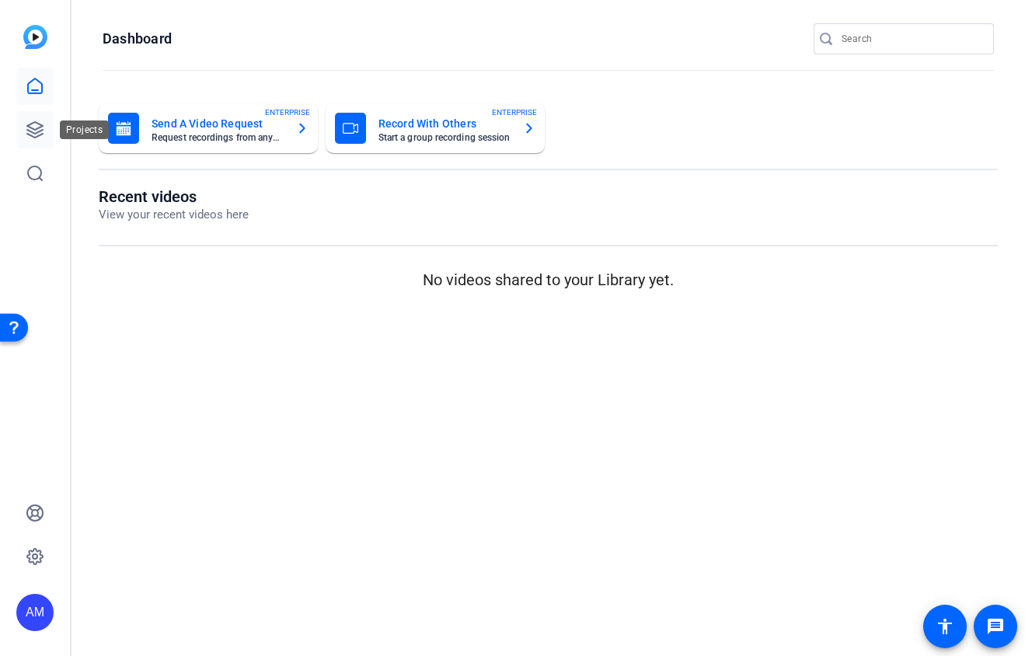
click at [31, 128] on icon at bounding box center [35, 129] width 19 height 19
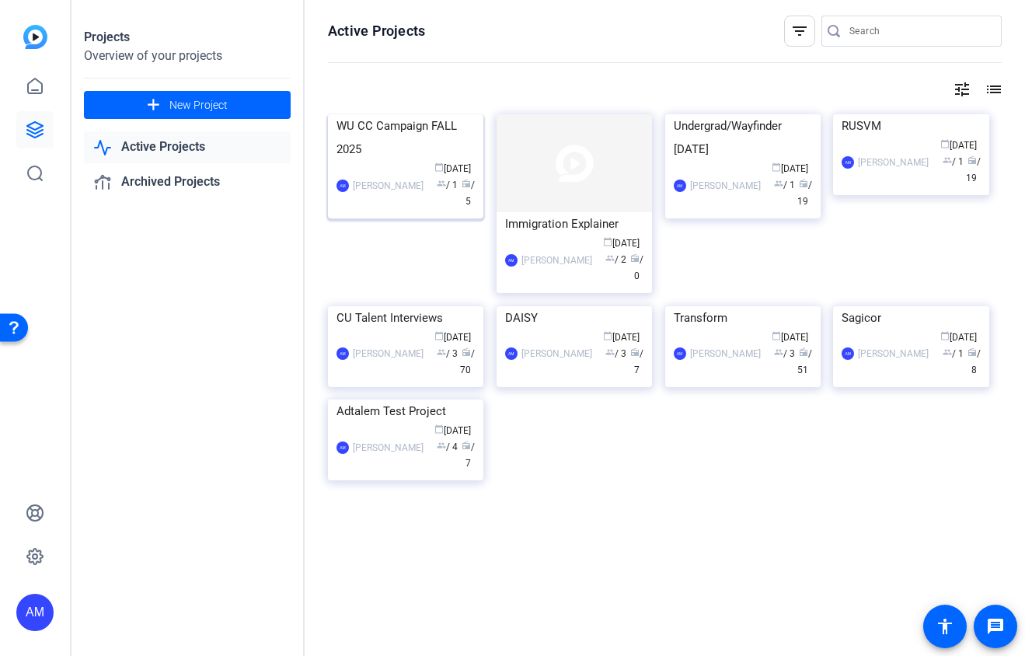
click at [404, 114] on img at bounding box center [405, 114] width 155 height 0
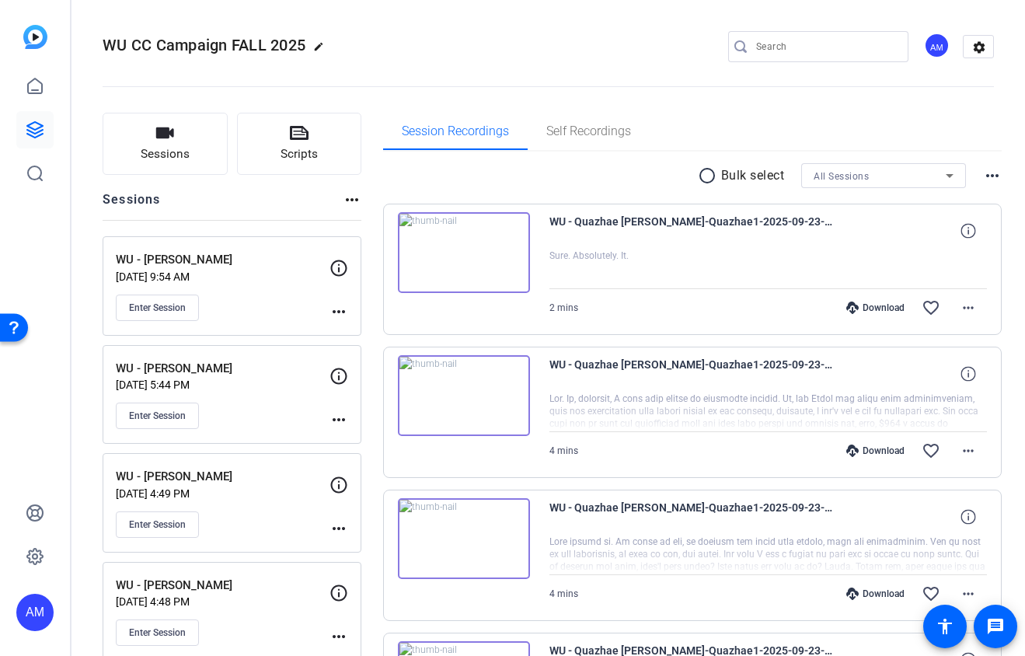
click at [889, 309] on div "Download" at bounding box center [875, 308] width 74 height 12
click at [880, 449] on div "Download" at bounding box center [875, 451] width 74 height 12
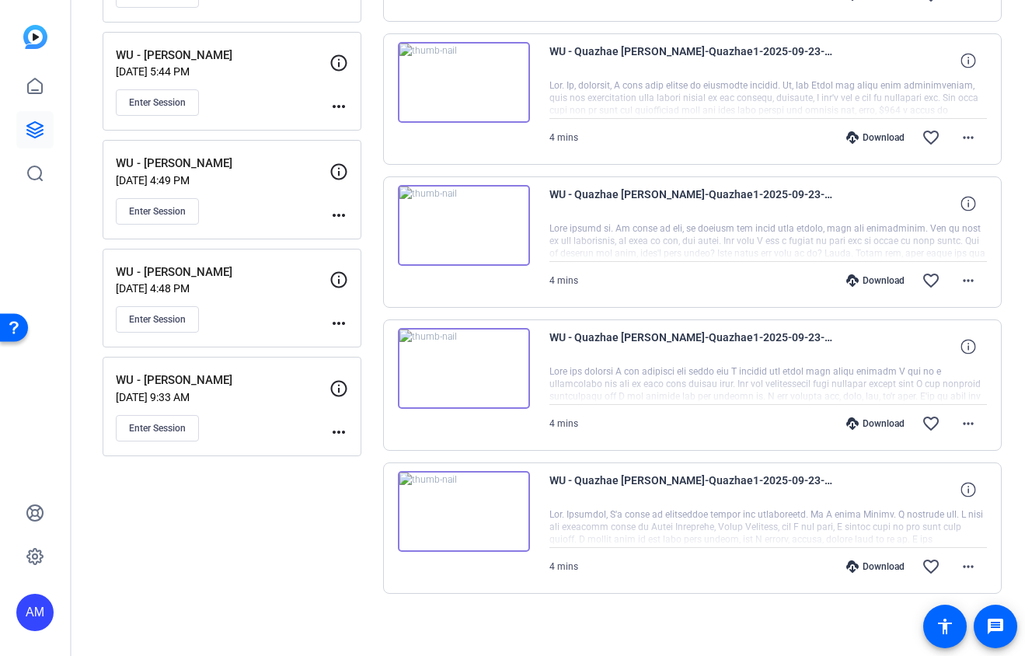
scroll to position [312, 0]
click at [862, 283] on div "Download" at bounding box center [875, 282] width 74 height 12
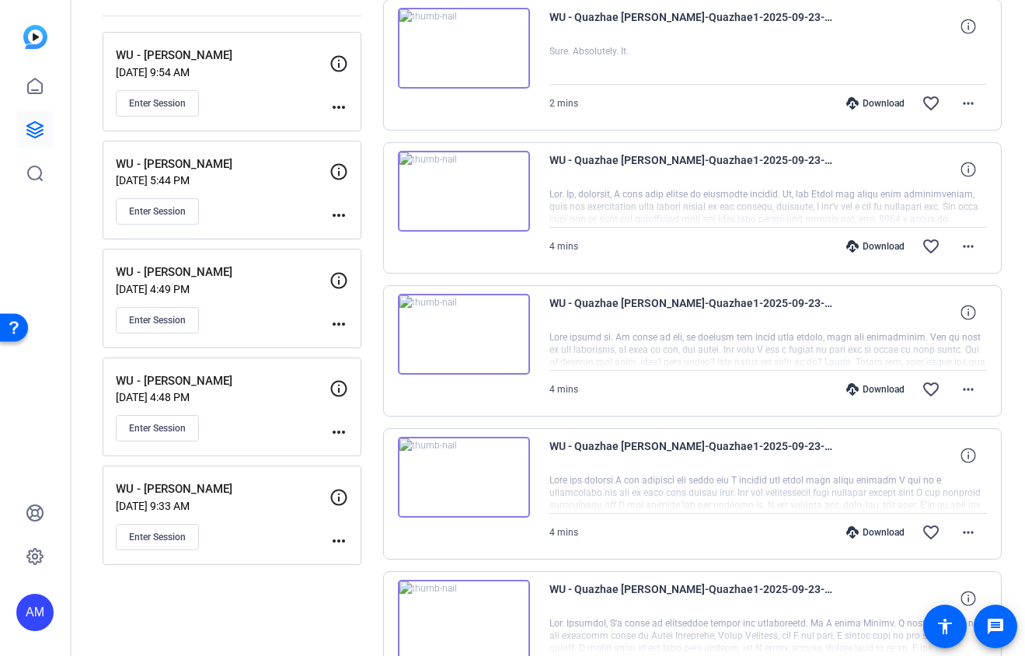
click at [877, 528] on div "Download" at bounding box center [875, 532] width 74 height 12
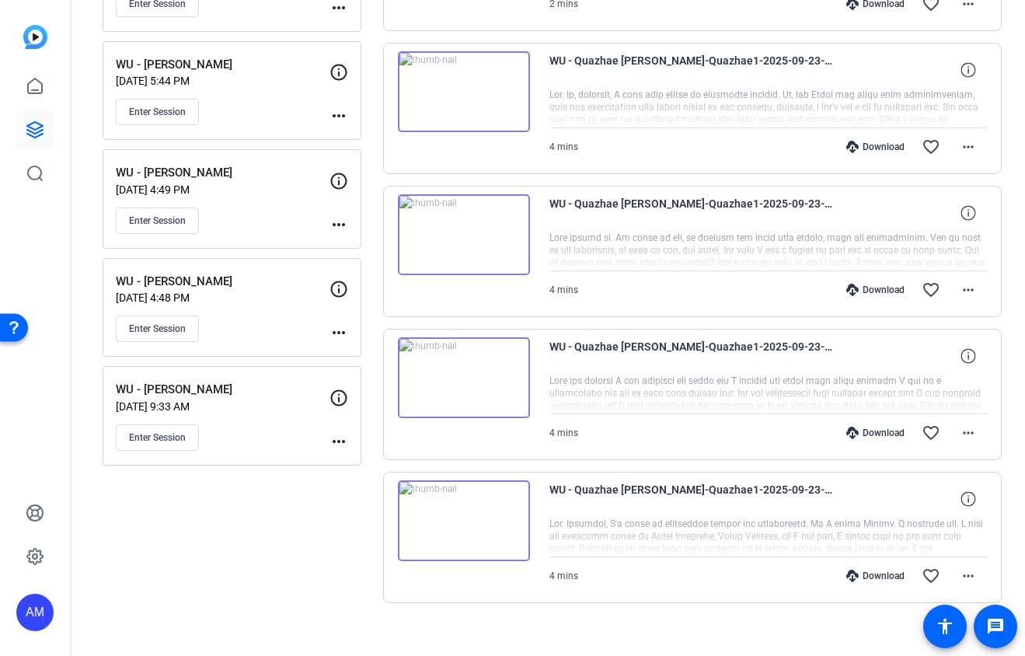
scroll to position [320, 0]
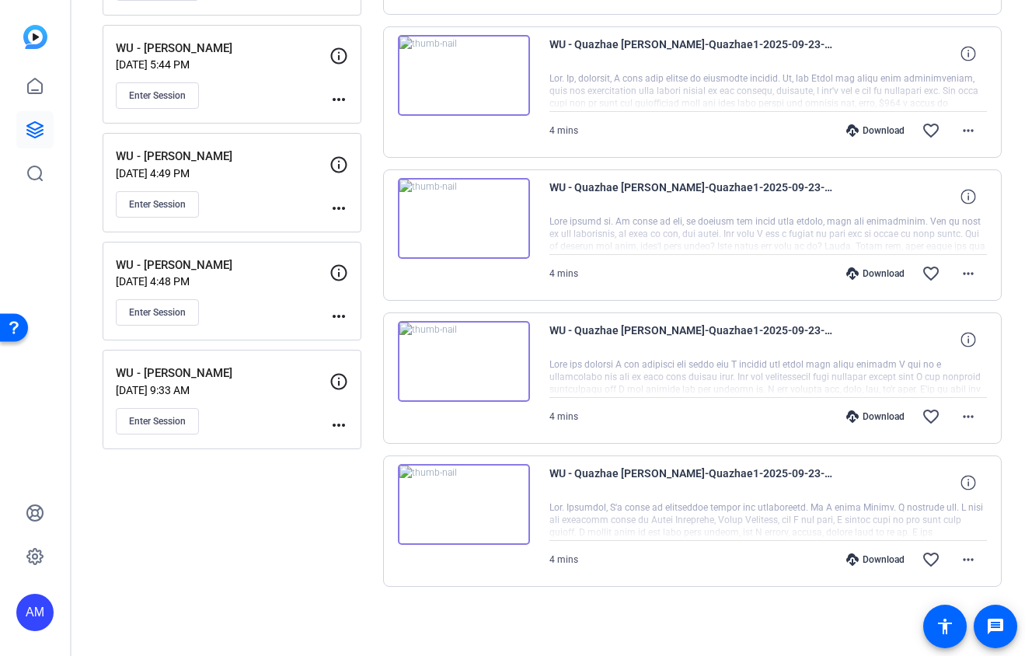
click at [856, 560] on div "Download" at bounding box center [875, 559] width 74 height 12
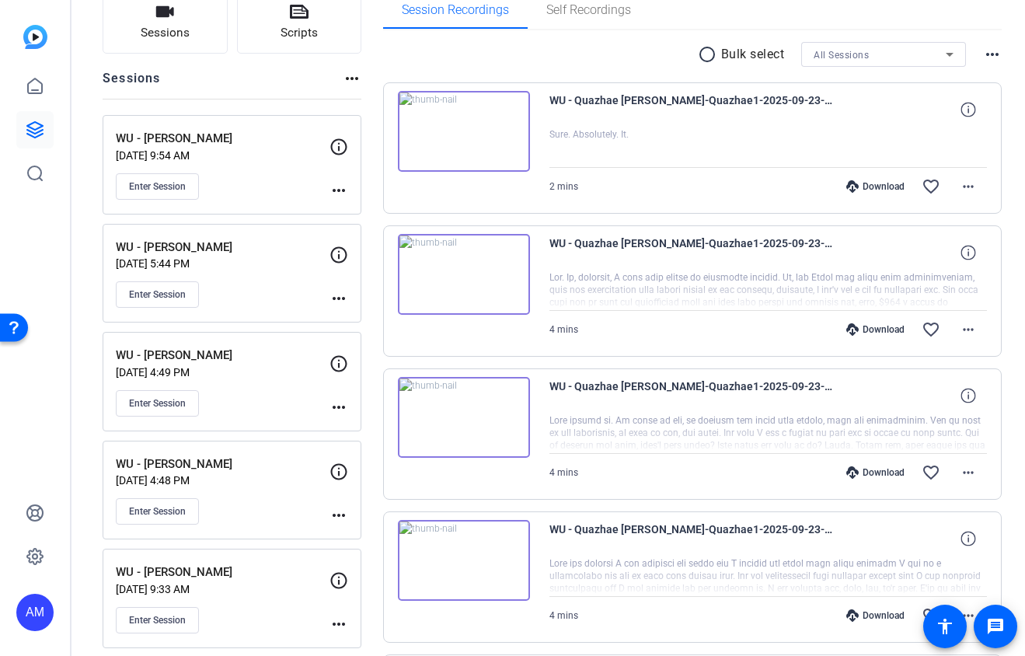
scroll to position [0, 0]
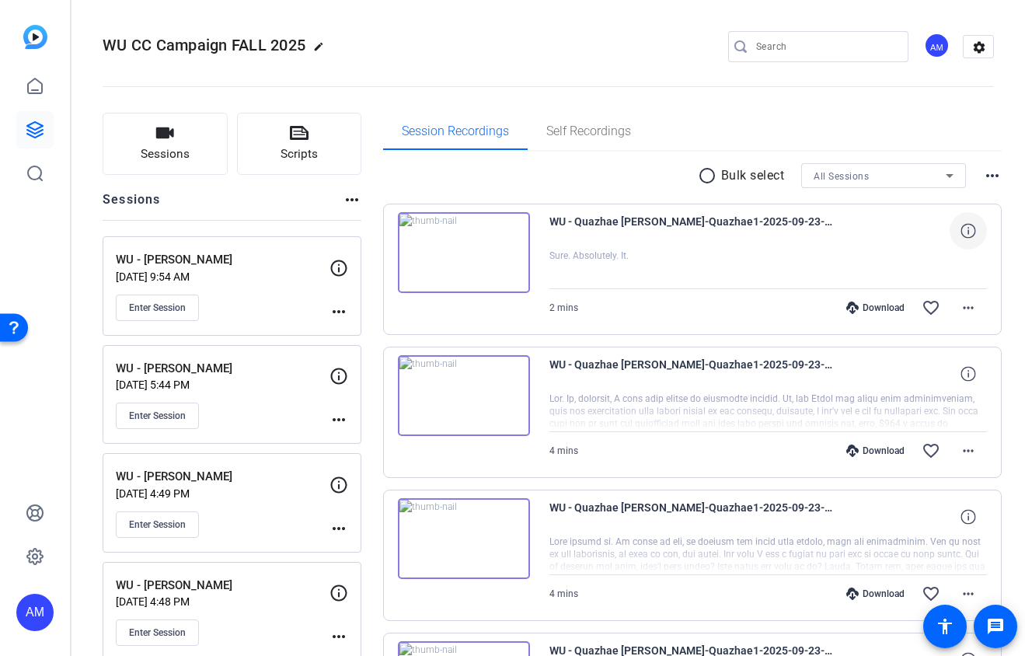
click at [962, 235] on icon at bounding box center [968, 230] width 15 height 15
click at [964, 304] on mat-icon "more_horiz" at bounding box center [968, 307] width 19 height 19
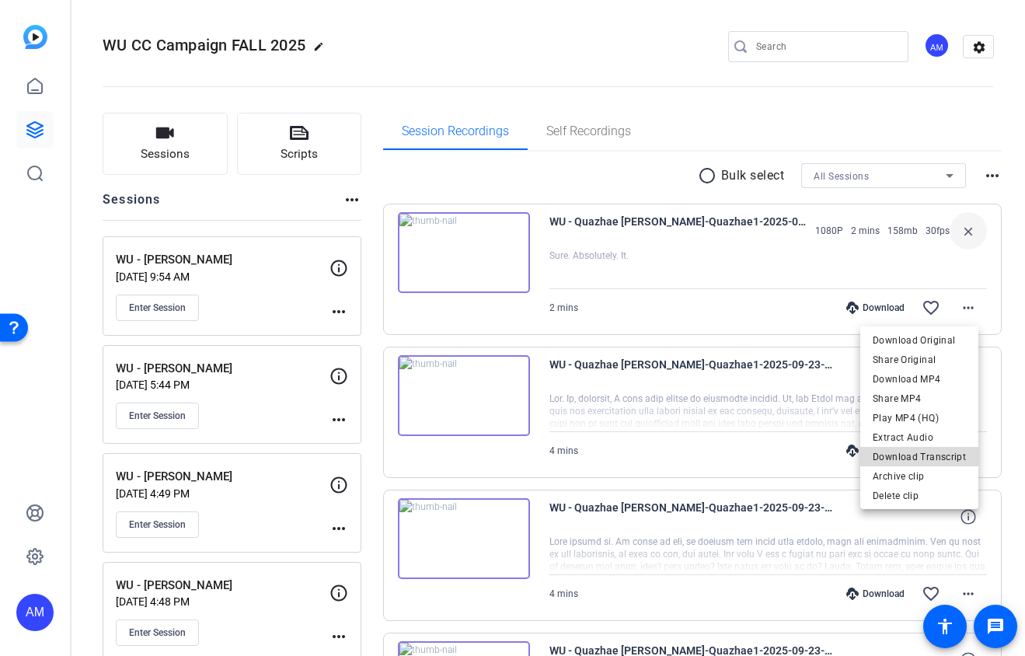
click at [947, 454] on span "Download Transcript" at bounding box center [919, 457] width 93 height 19
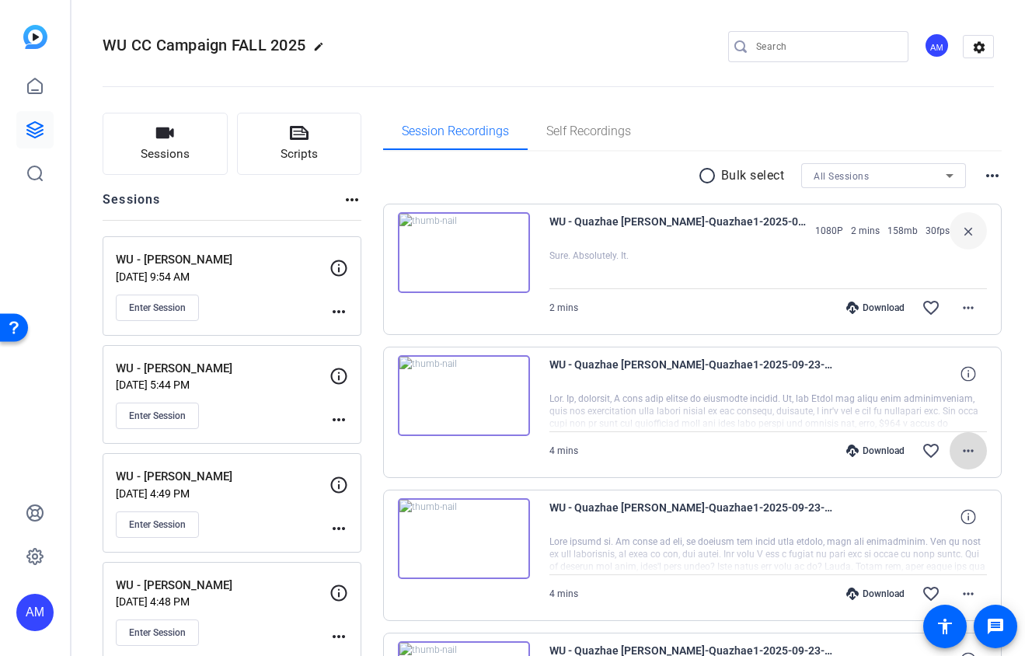
click at [960, 447] on mat-icon "more_horiz" at bounding box center [968, 450] width 19 height 19
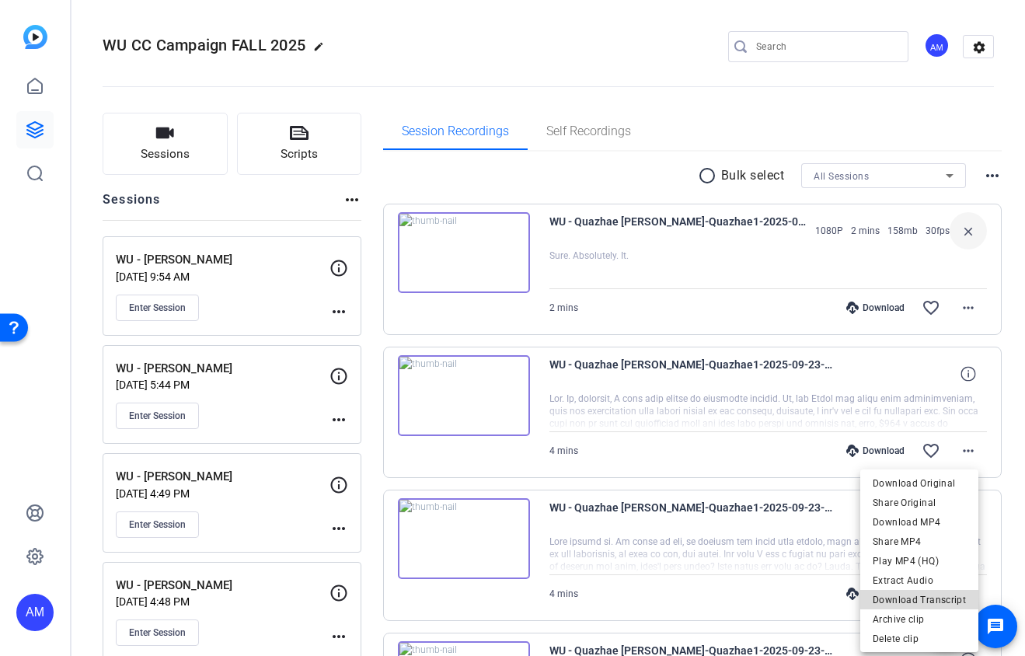
click at [940, 593] on span "Download Transcript" at bounding box center [919, 600] width 93 height 19
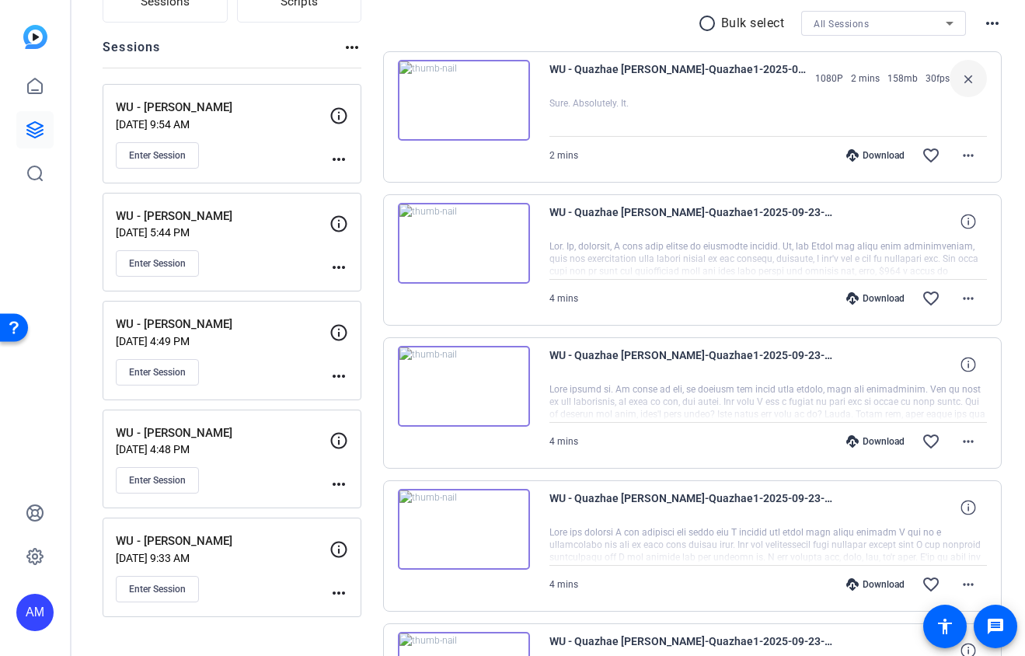
scroll to position [277, 0]
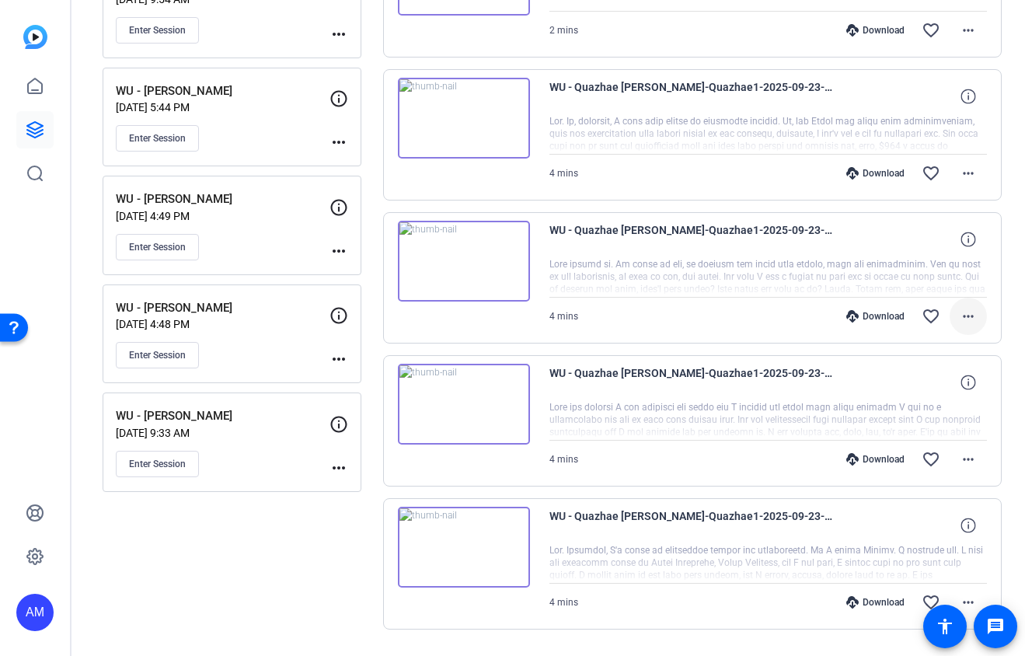
click at [964, 309] on mat-icon "more_horiz" at bounding box center [968, 316] width 19 height 19
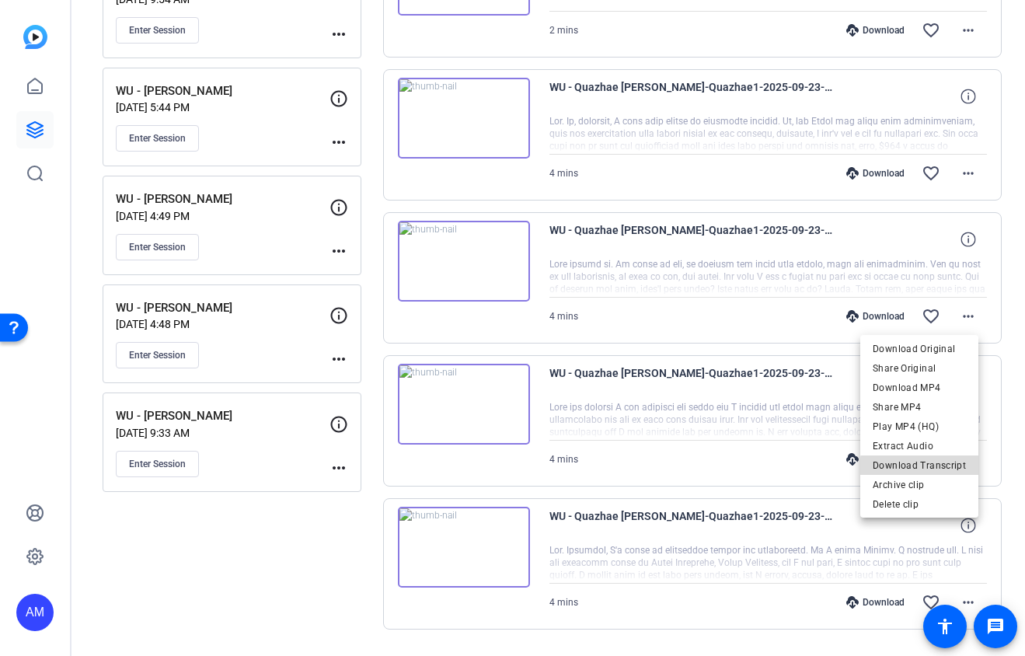
click at [946, 469] on span "Download Transcript" at bounding box center [919, 464] width 93 height 19
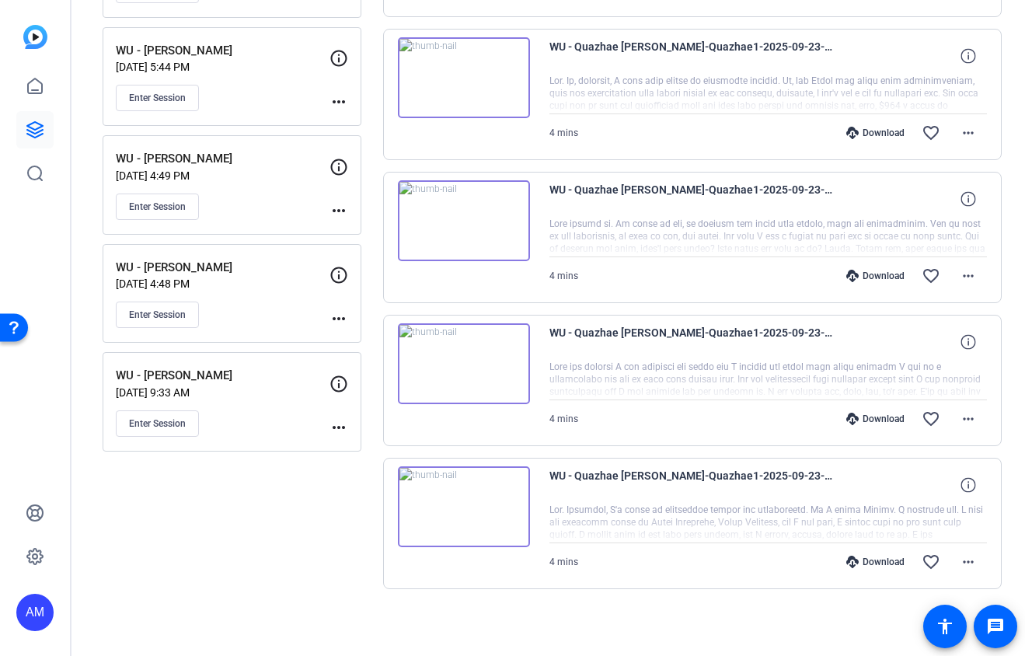
scroll to position [320, 0]
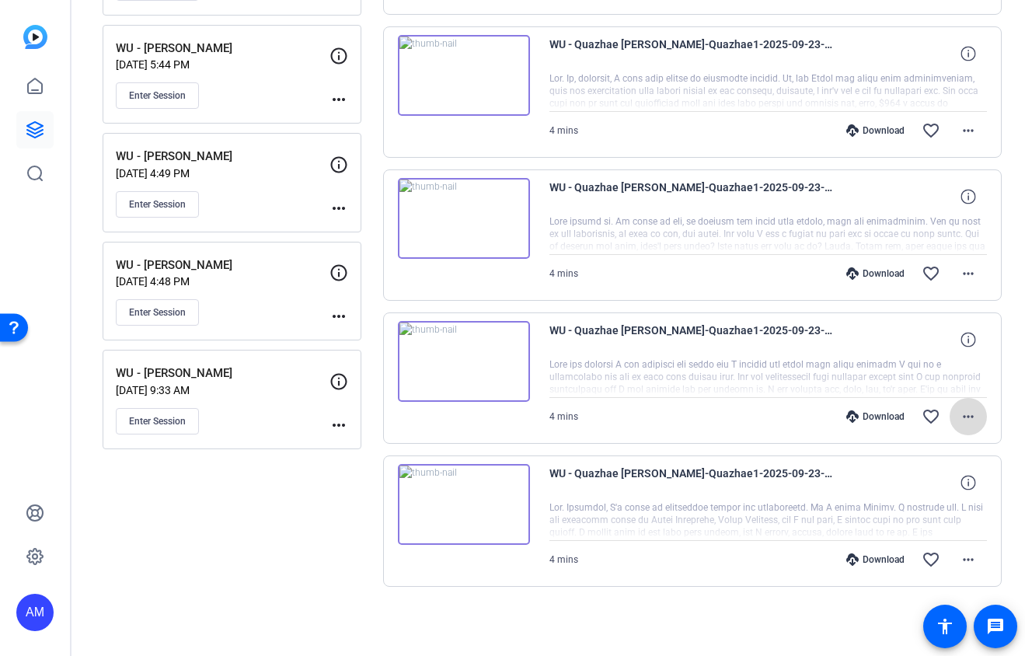
click at [965, 408] on mat-icon "more_horiz" at bounding box center [968, 416] width 19 height 19
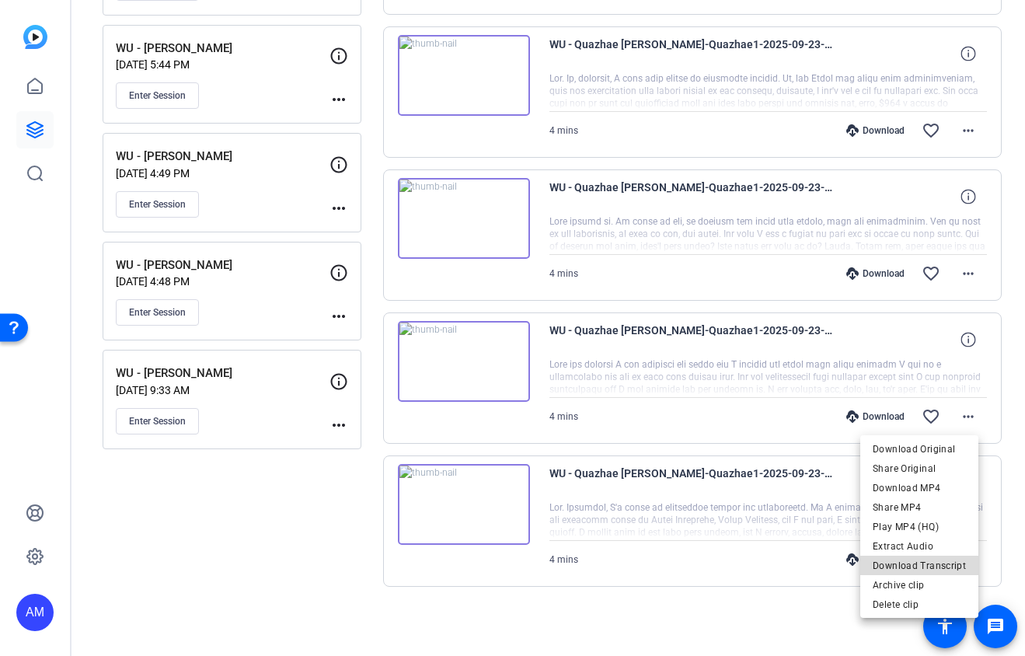
click at [936, 567] on span "Download Transcript" at bounding box center [919, 565] width 93 height 19
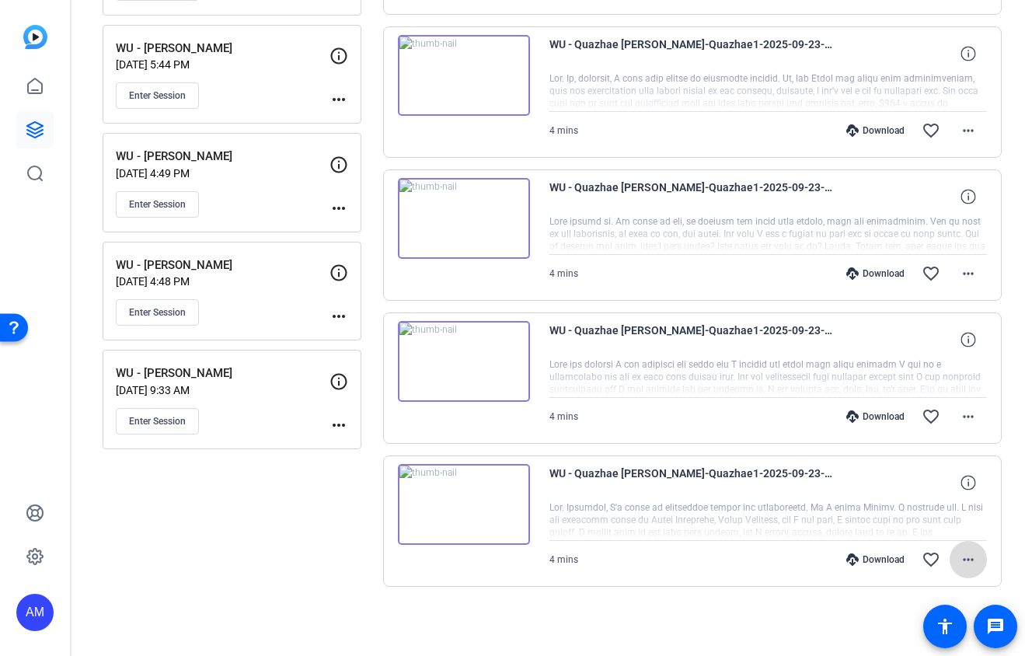
click at [959, 561] on mat-icon "more_horiz" at bounding box center [968, 559] width 19 height 19
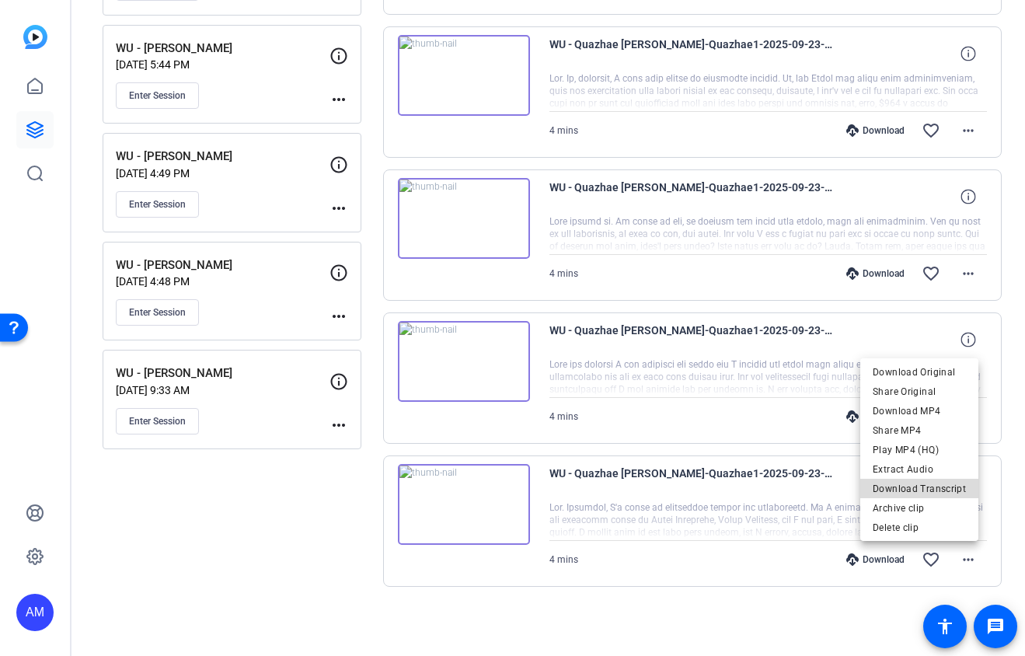
click at [936, 488] on span "Download Transcript" at bounding box center [919, 488] width 93 height 19
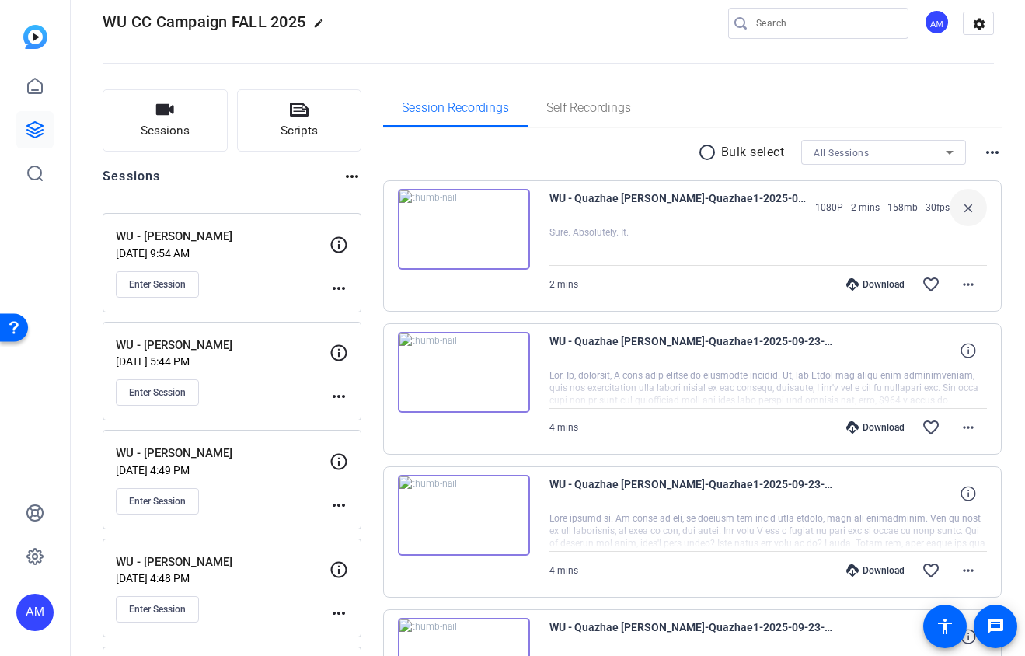
scroll to position [0, 0]
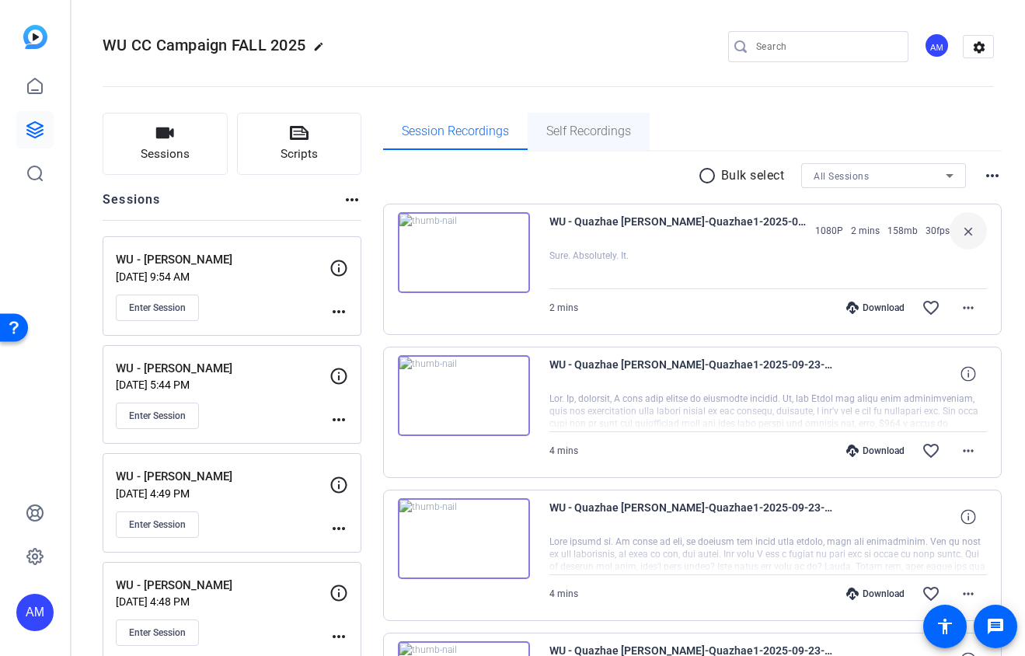
click at [594, 139] on span "Self Recordings" at bounding box center [588, 131] width 85 height 37
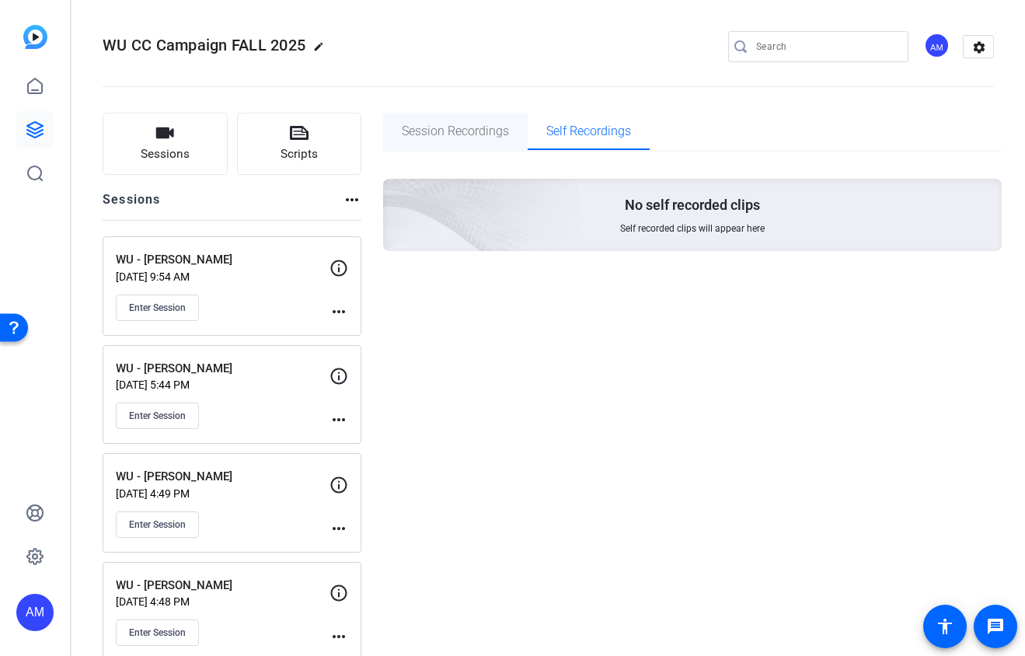
click at [464, 133] on span "Session Recordings" at bounding box center [455, 131] width 107 height 12
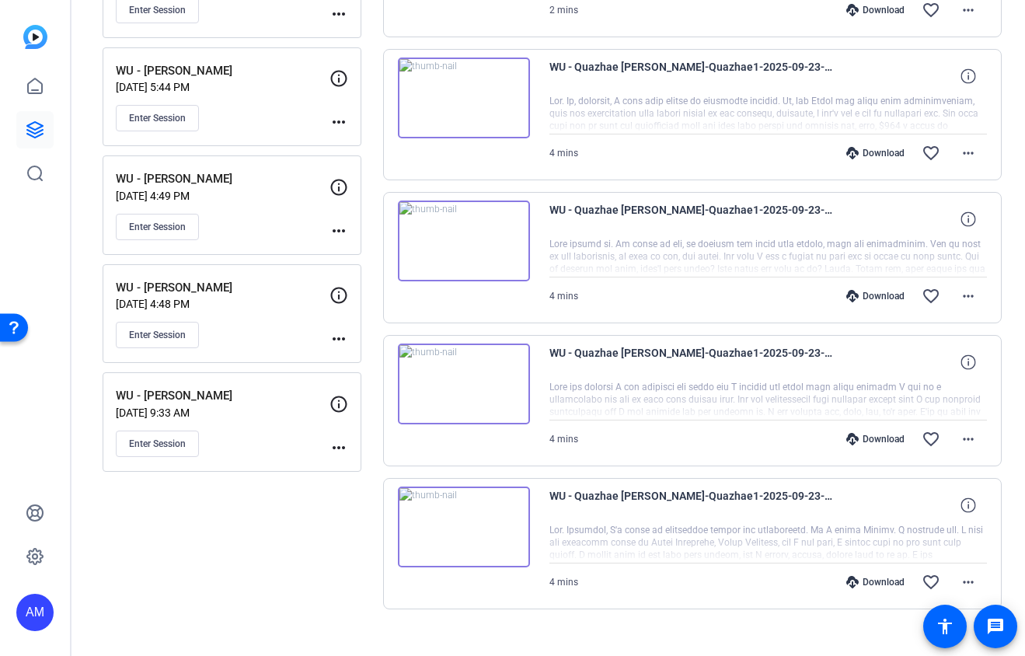
scroll to position [295, 0]
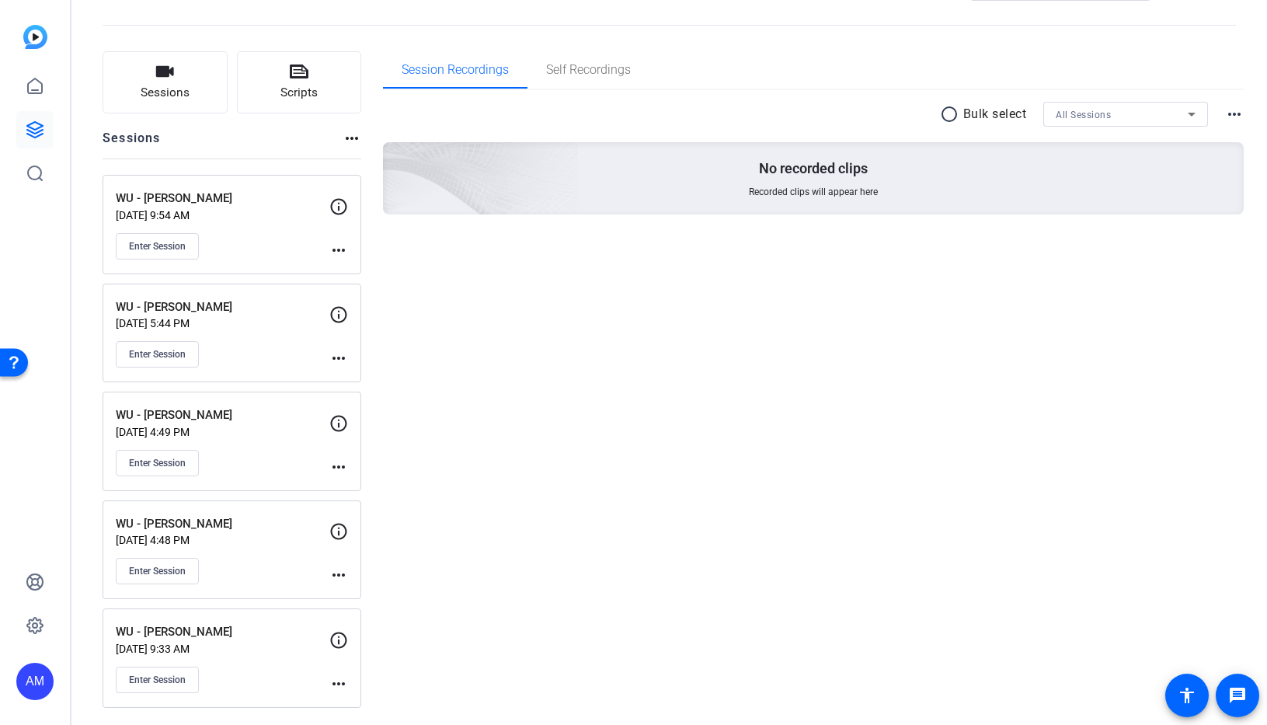
scroll to position [60, 0]
click at [345, 359] on mat-icon "more_horiz" at bounding box center [338, 359] width 19 height 19
click at [253, 337] on div at bounding box center [633, 362] width 1267 height 725
click at [343, 316] on icon at bounding box center [338, 316] width 19 height 19
click at [187, 311] on p "WU - [PERSON_NAME]" at bounding box center [223, 309] width 214 height 18
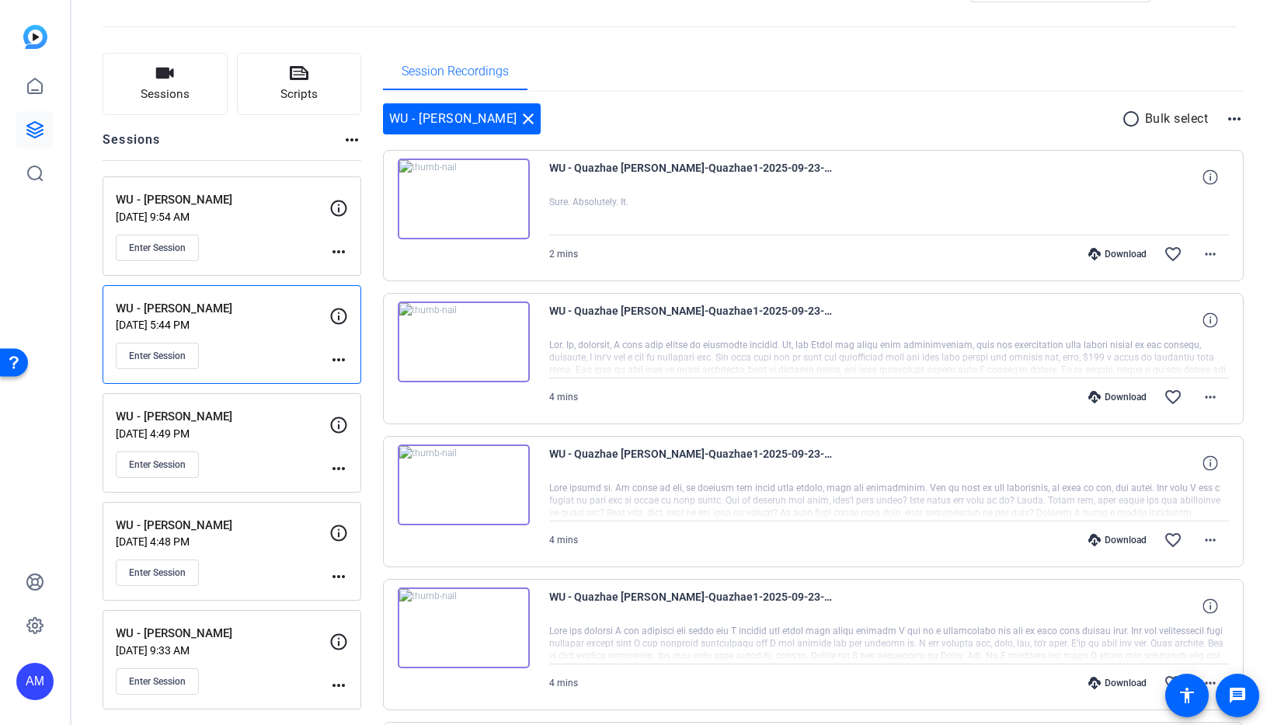
click at [1229, 113] on mat-icon "more_horiz" at bounding box center [1234, 119] width 19 height 19
click at [1229, 113] on div at bounding box center [633, 362] width 1267 height 725
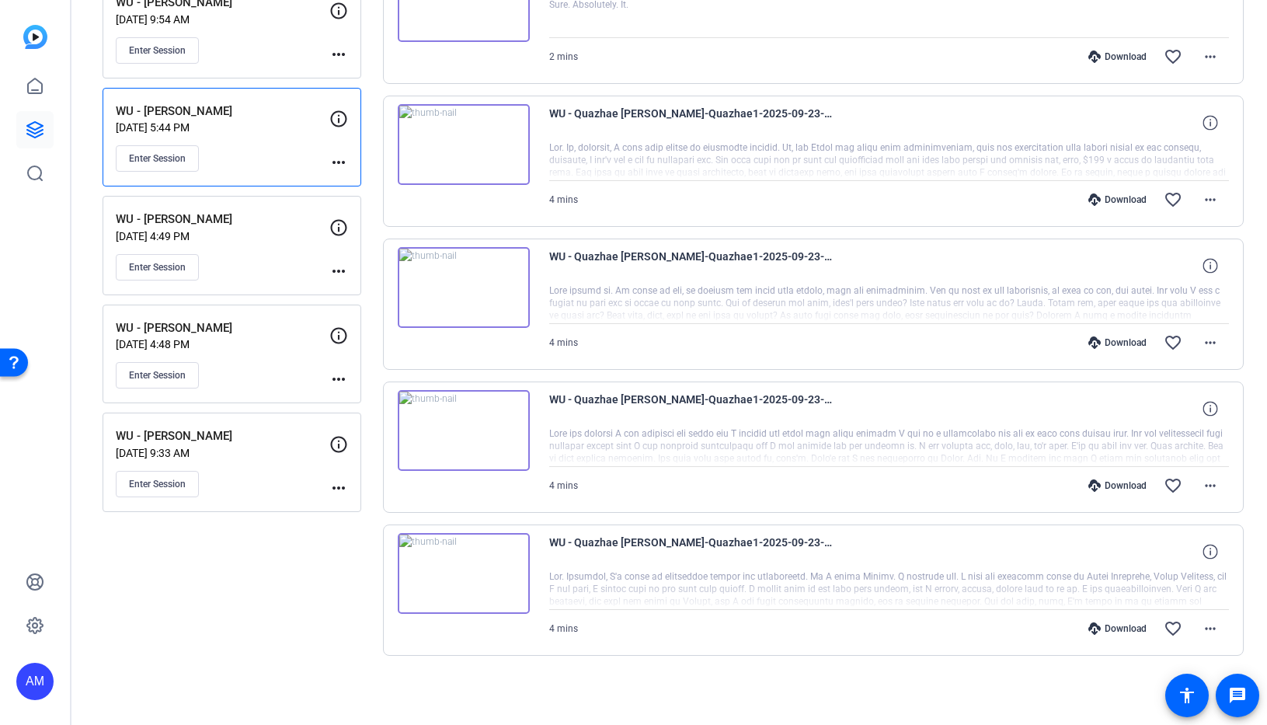
scroll to position [0, 0]
